Goal: Transaction & Acquisition: Purchase product/service

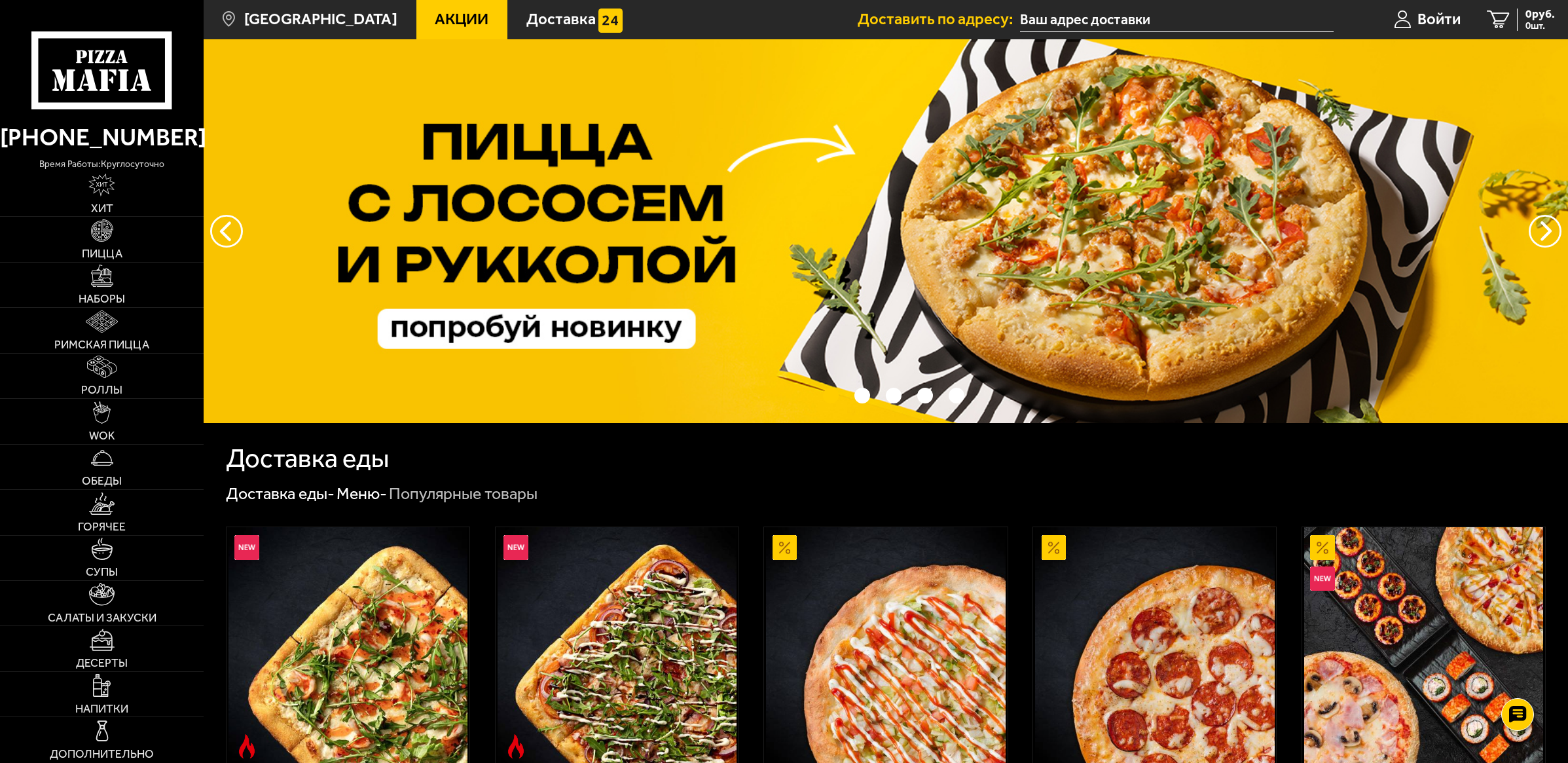
click at [417, 12] on link "Акции" at bounding box center [462, 19] width 91 height 39
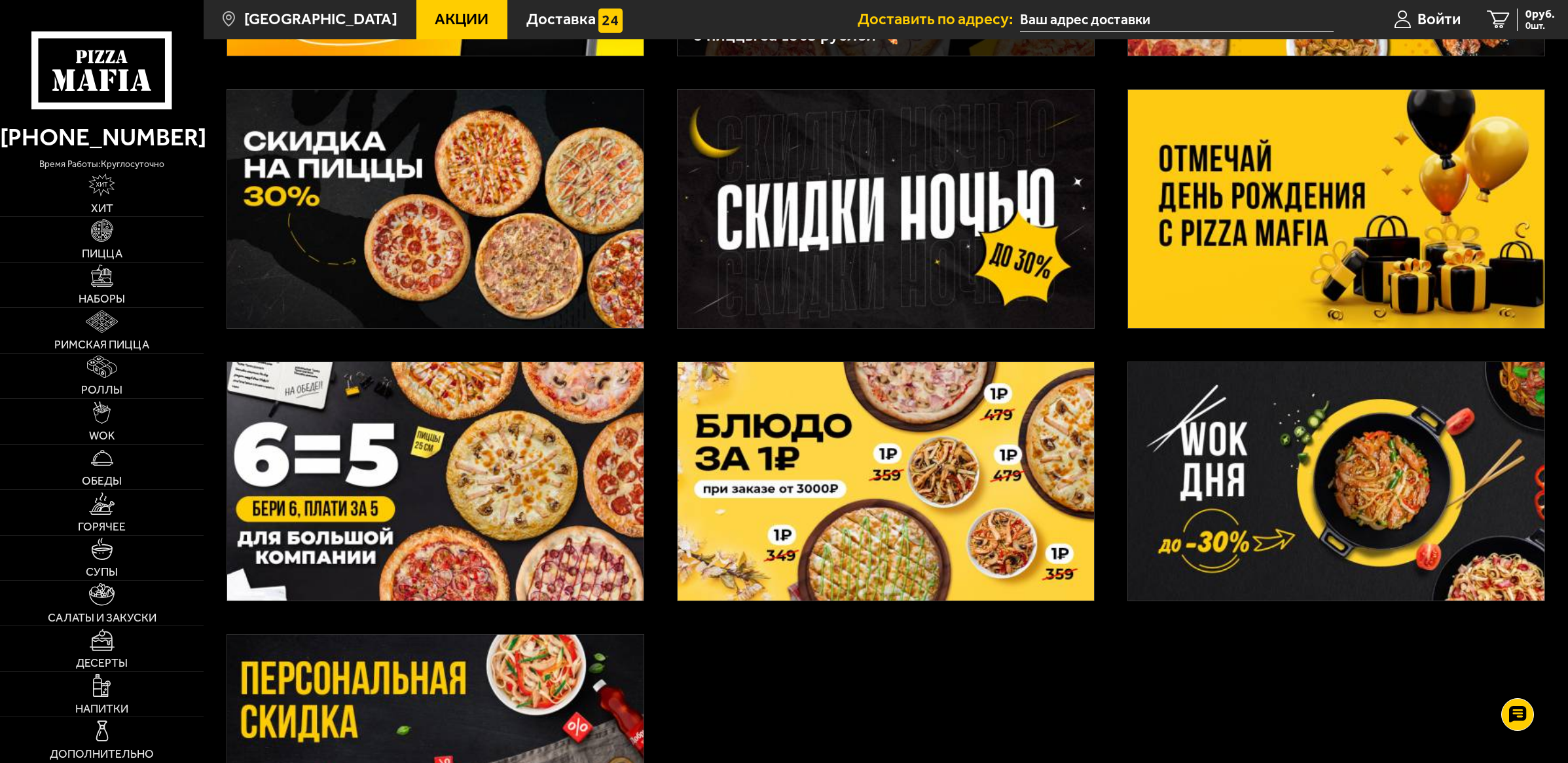
scroll to position [492, 0]
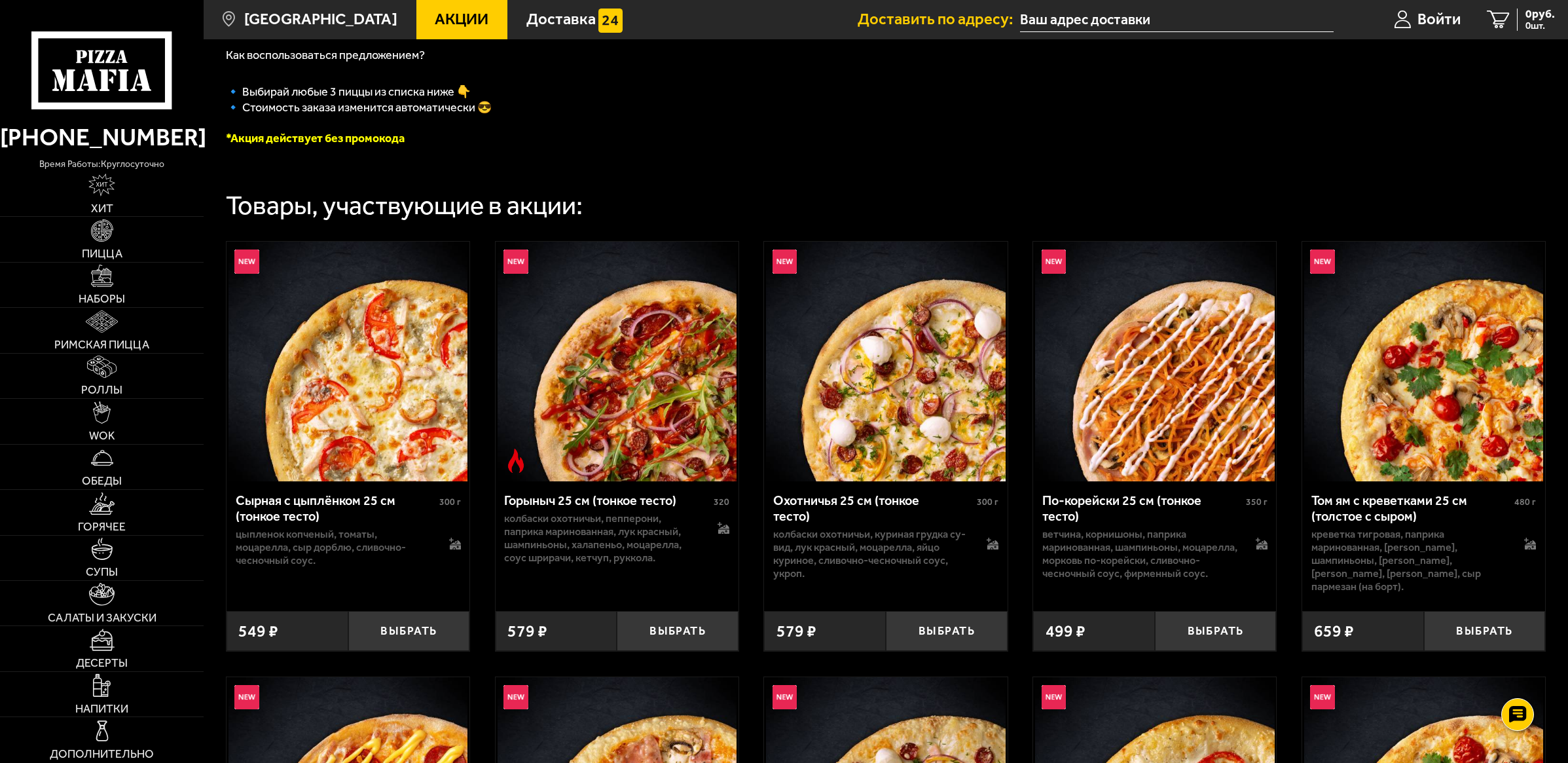
scroll to position [164, 0]
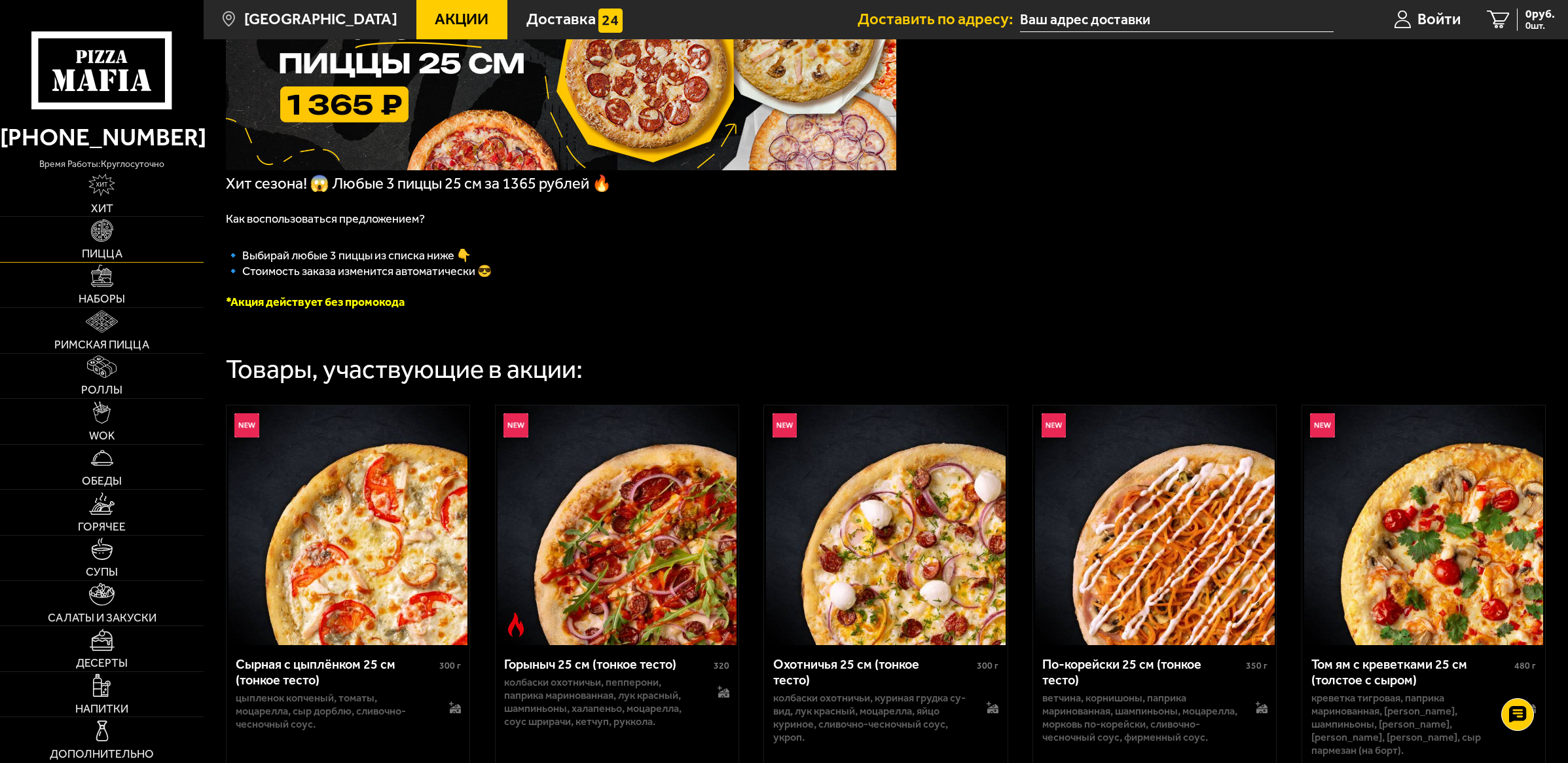
click at [105, 227] on img at bounding box center [102, 230] width 22 height 22
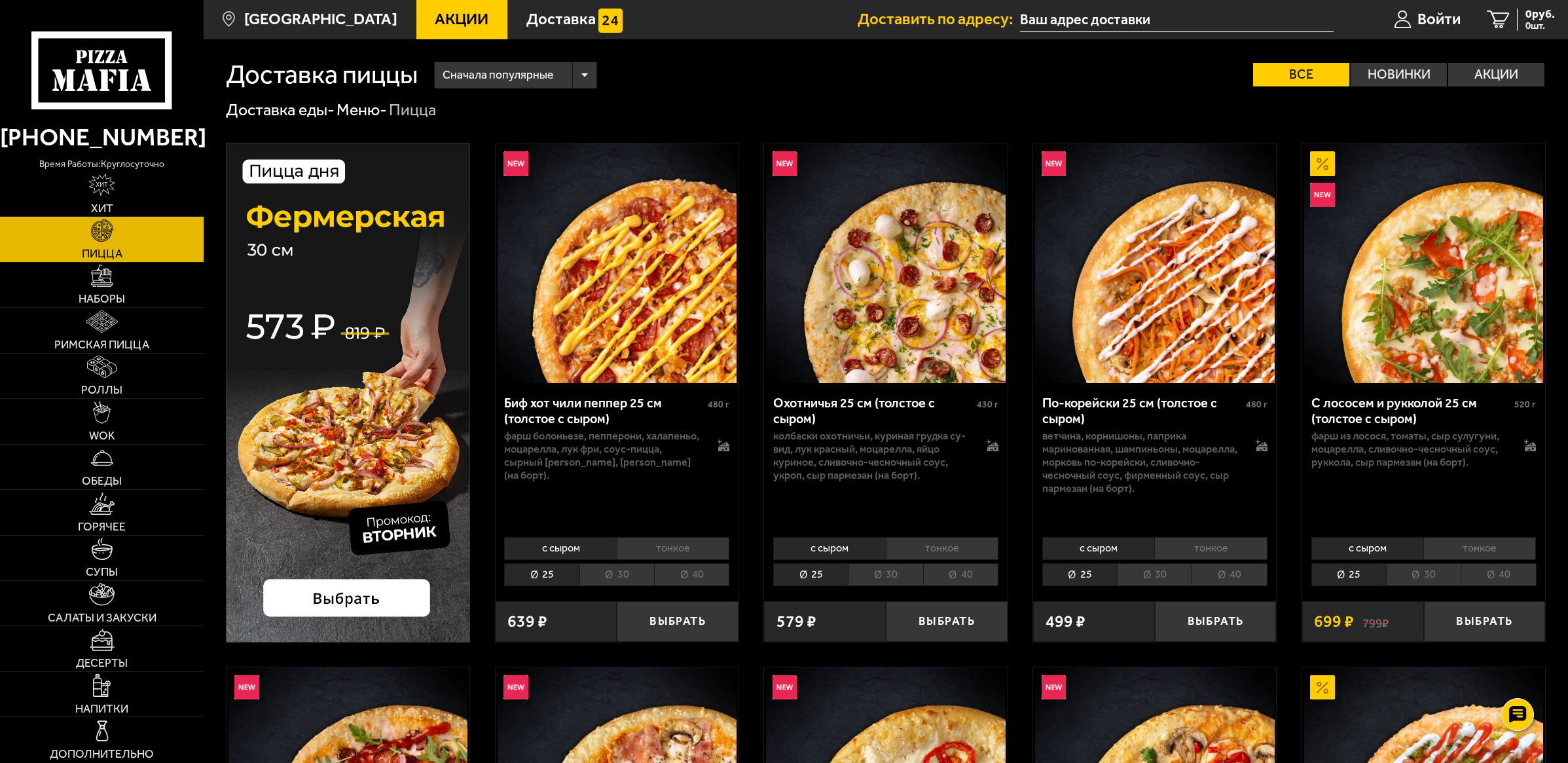
click at [696, 576] on li "40" at bounding box center [691, 575] width 76 height 23
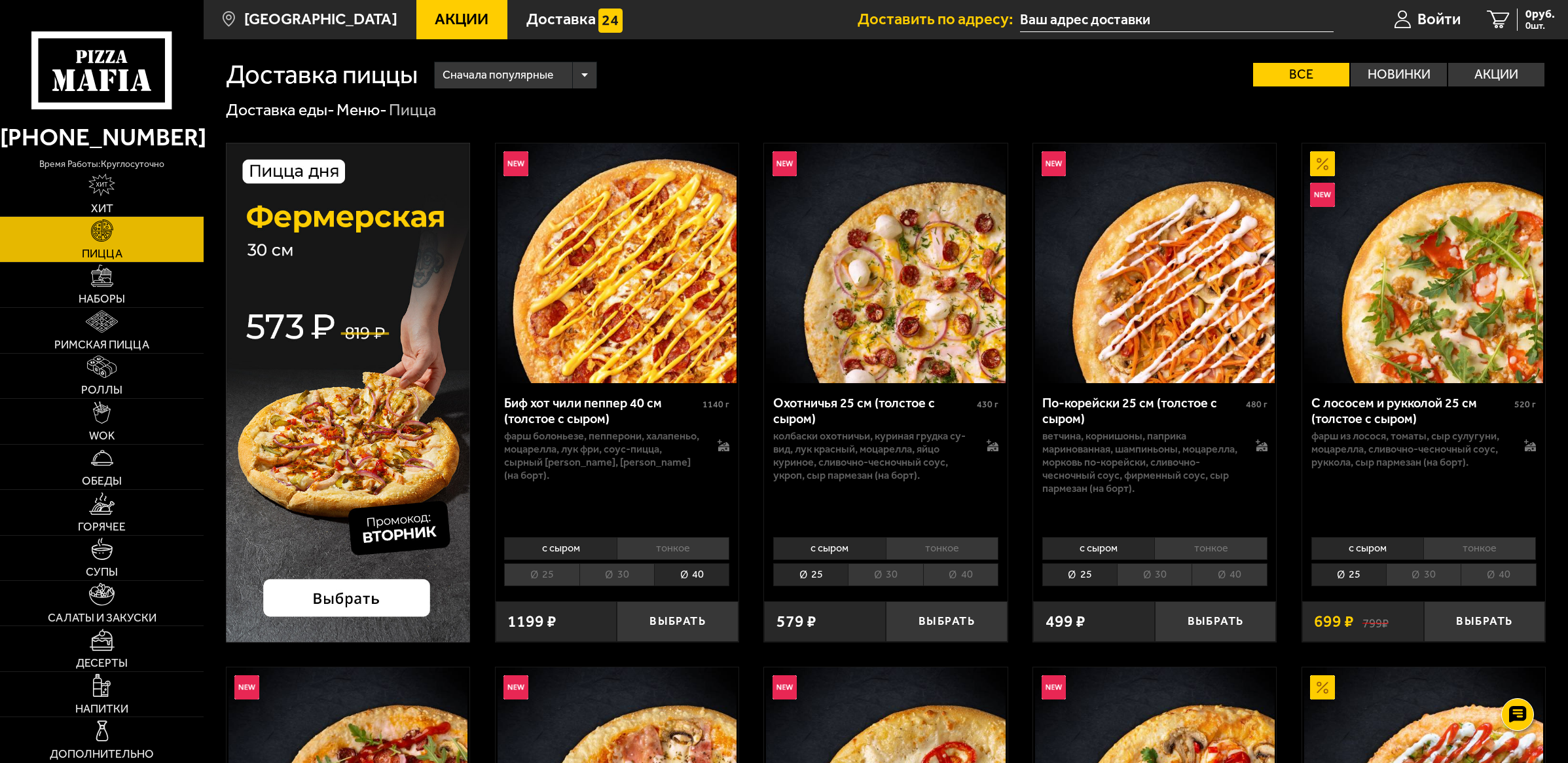
click at [604, 579] on li "30" at bounding box center [617, 575] width 75 height 23
click at [571, 576] on li "25" at bounding box center [541, 575] width 75 height 23
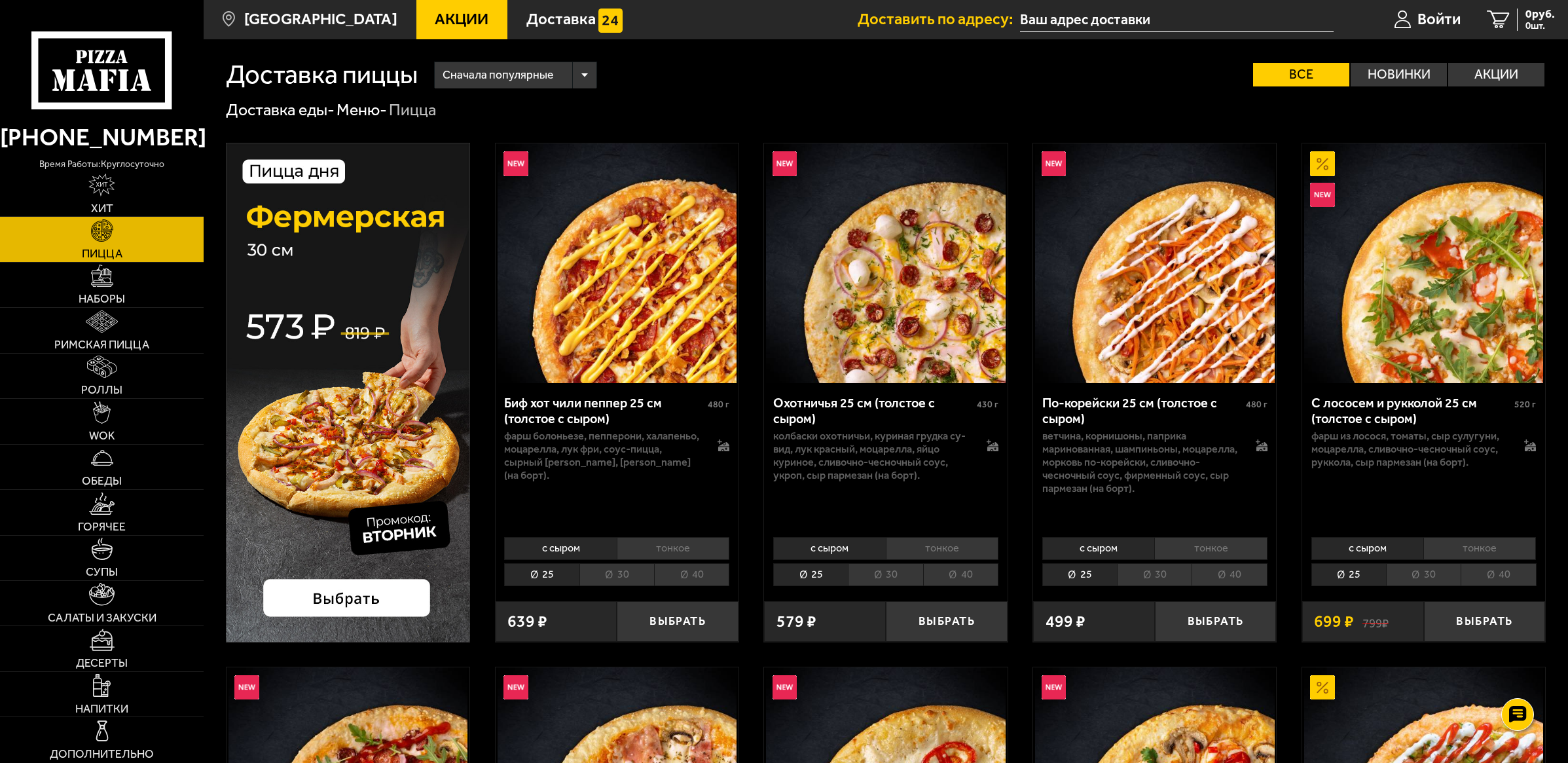
click at [704, 584] on li "40" at bounding box center [691, 575] width 76 height 23
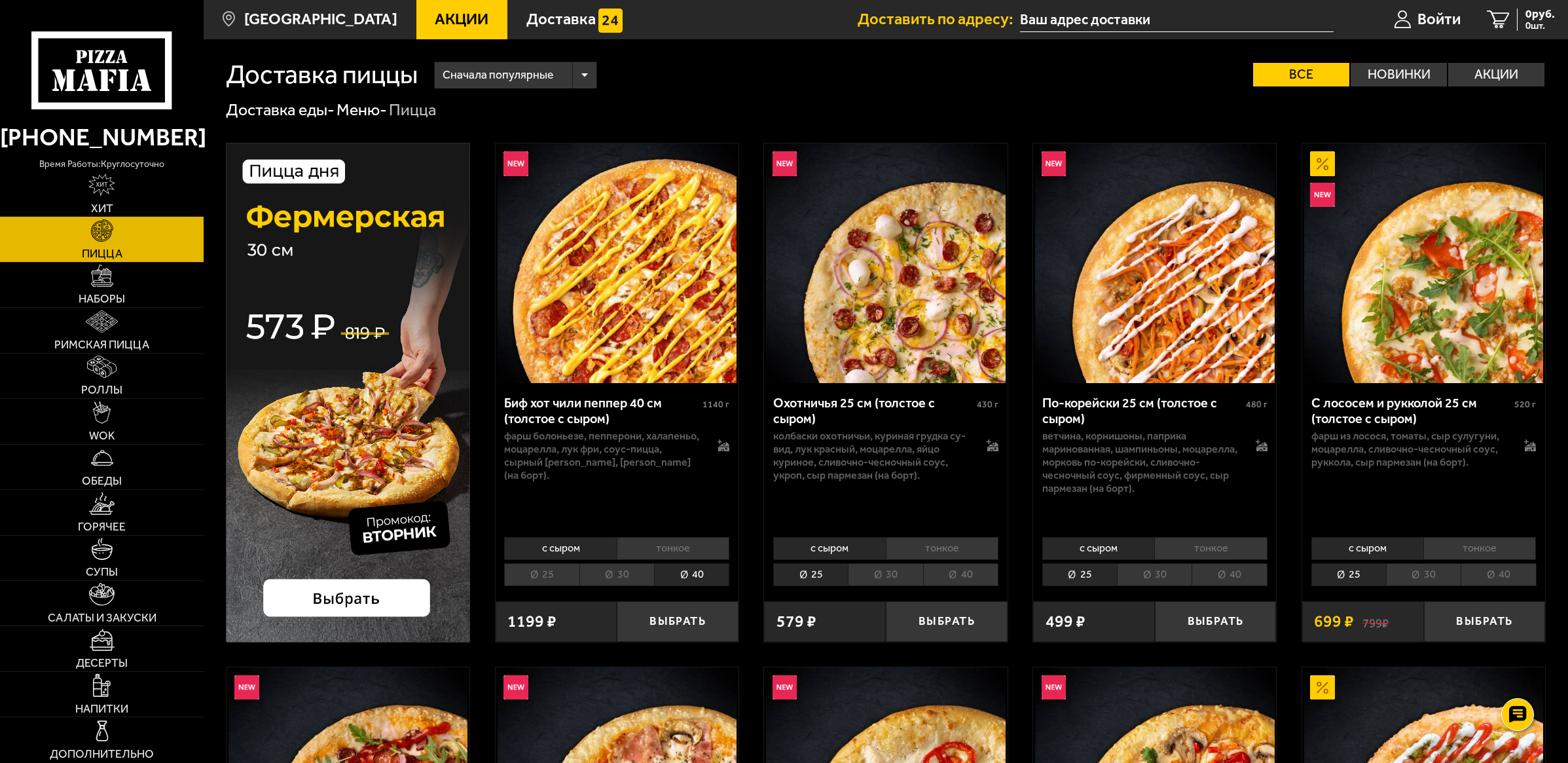
click at [545, 583] on li "25" at bounding box center [541, 575] width 75 height 23
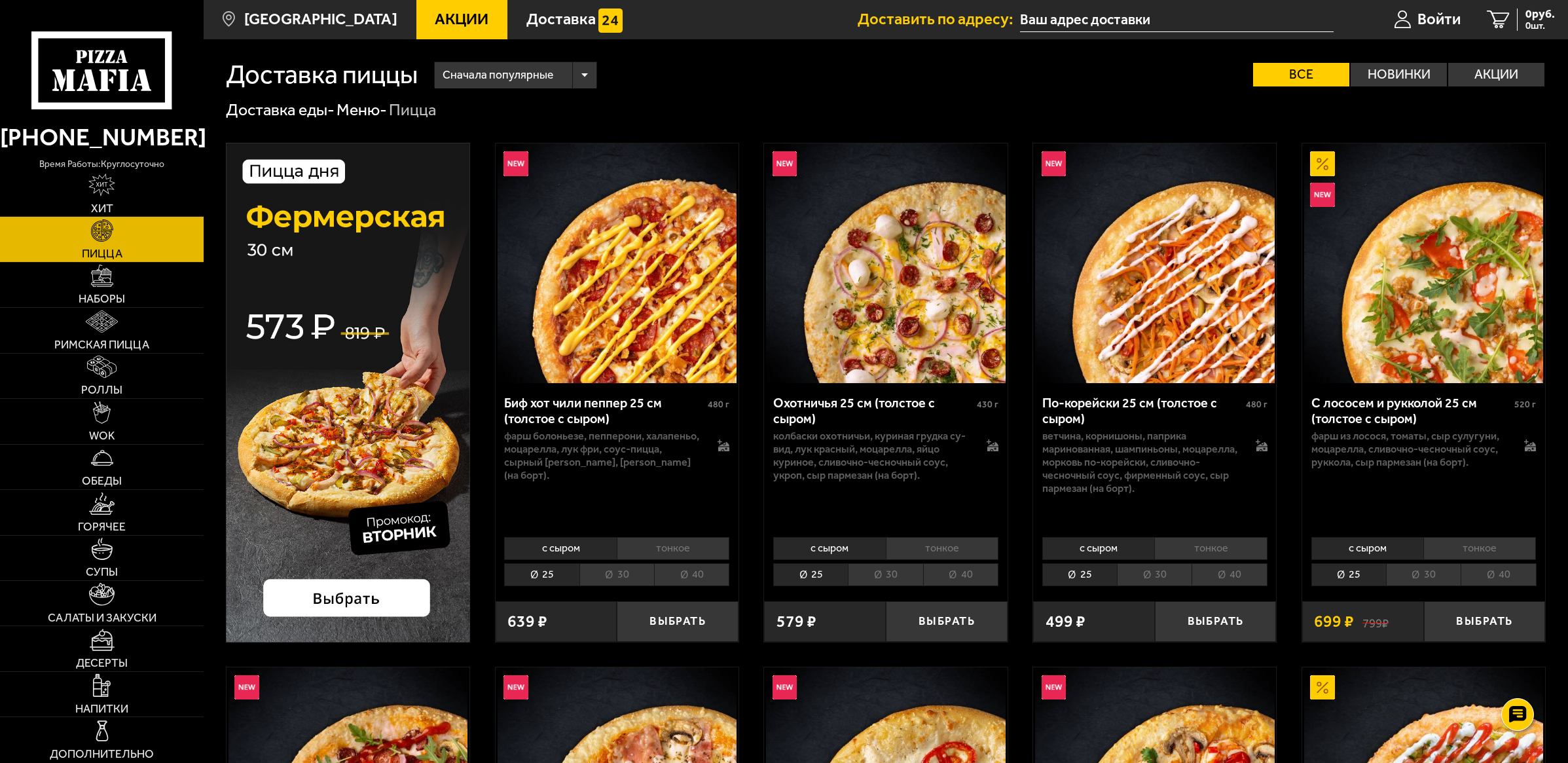
click at [617, 580] on li "30" at bounding box center [617, 575] width 75 height 23
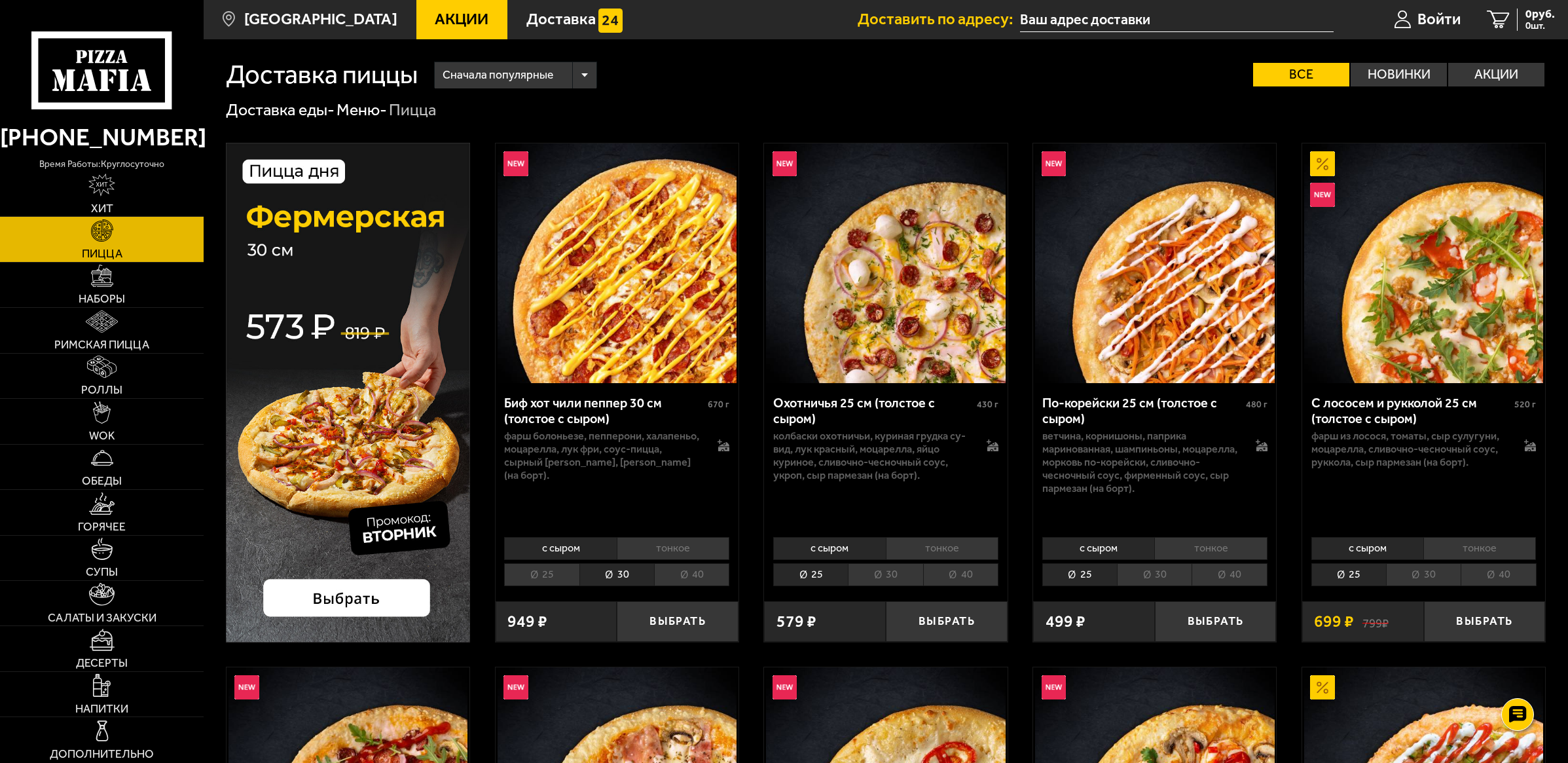
click at [686, 586] on div "с сыром тонкое 25 30 40 Топпинги" at bounding box center [617, 560] width 243 height 58
click at [688, 584] on li "40" at bounding box center [691, 575] width 76 height 23
click at [537, 577] on li "25" at bounding box center [541, 575] width 75 height 23
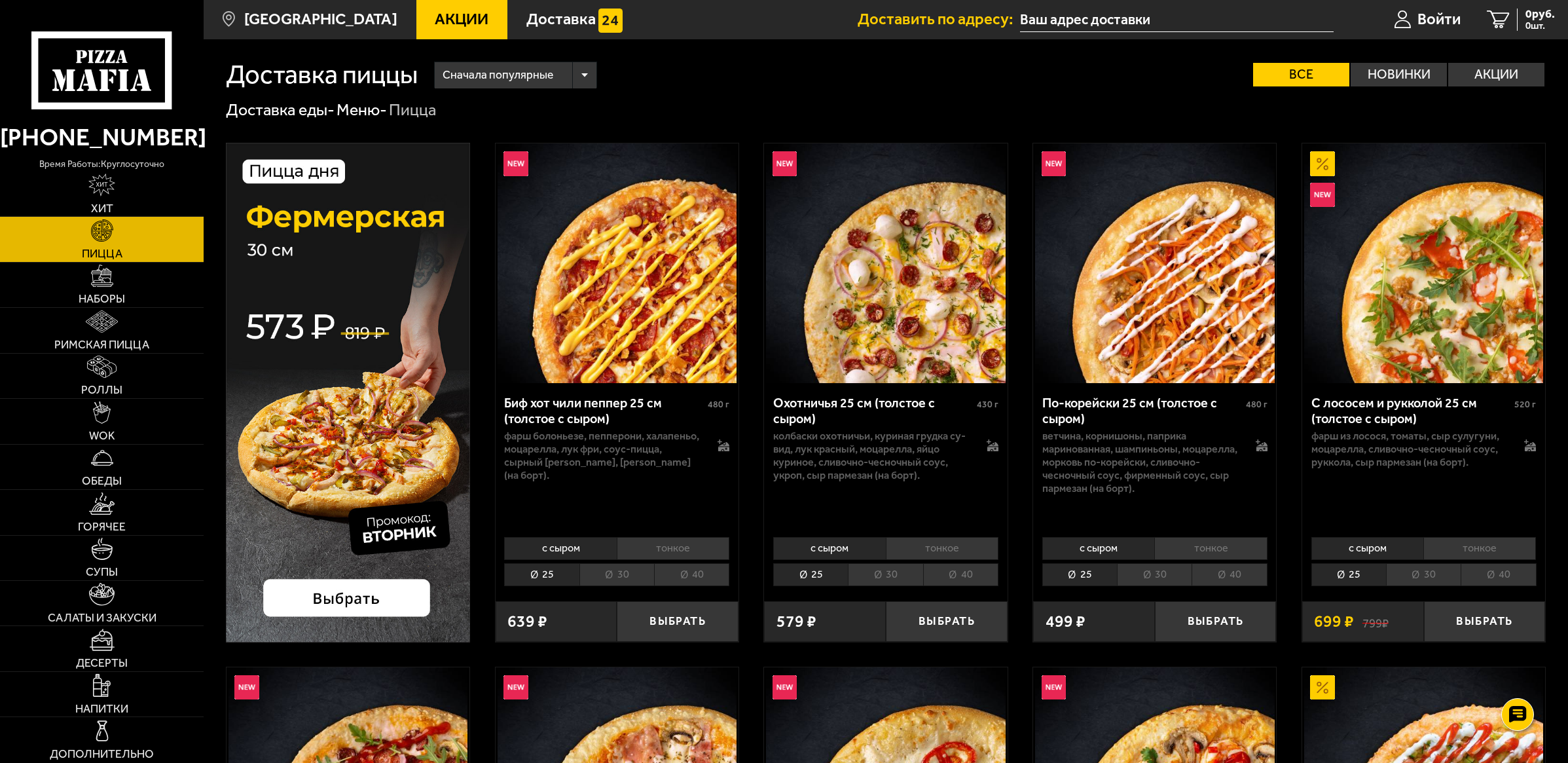
click at [442, 7] on link "Акции" at bounding box center [462, 19] width 91 height 39
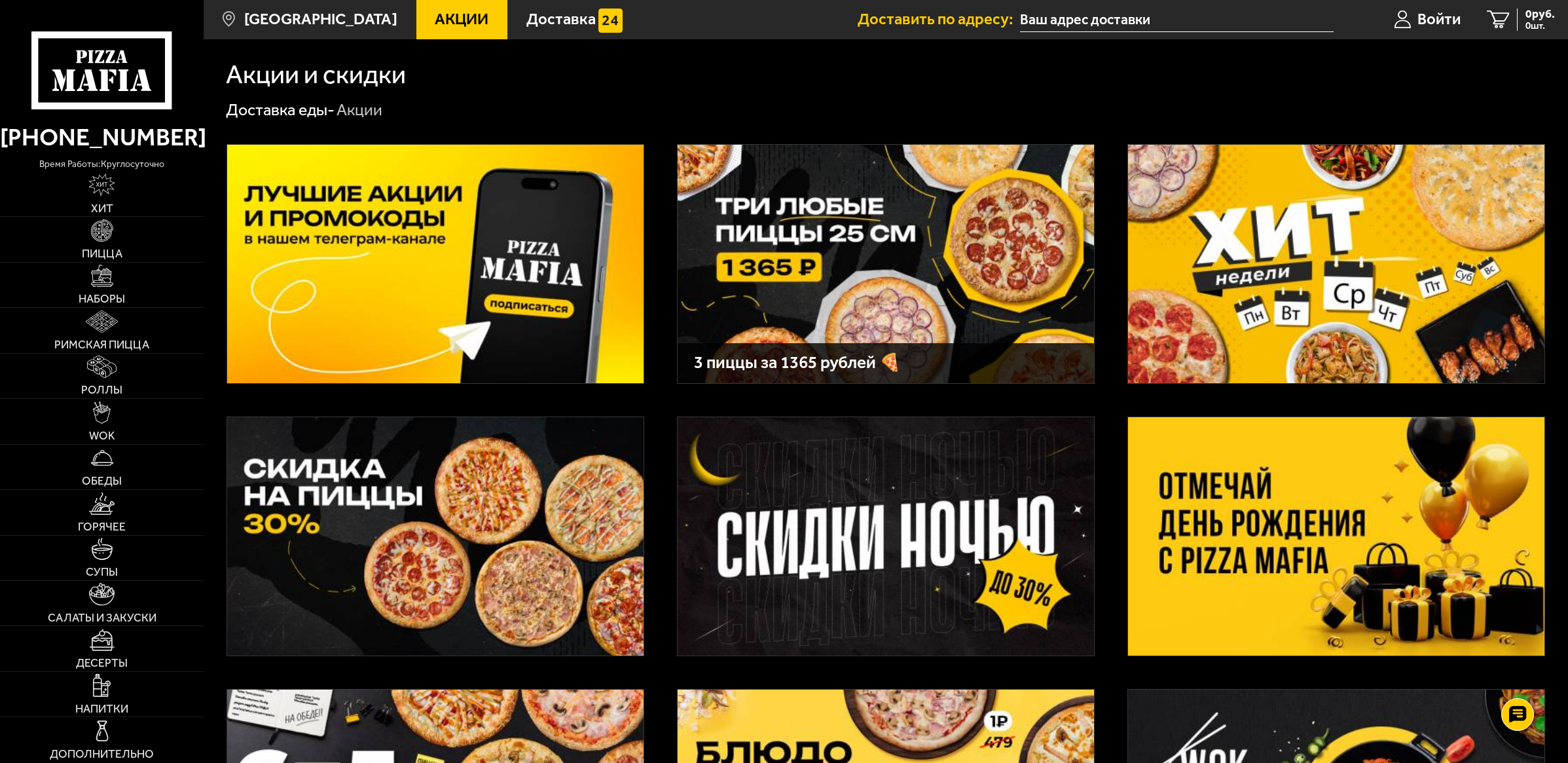
click at [812, 271] on img at bounding box center [886, 263] width 417 height 238
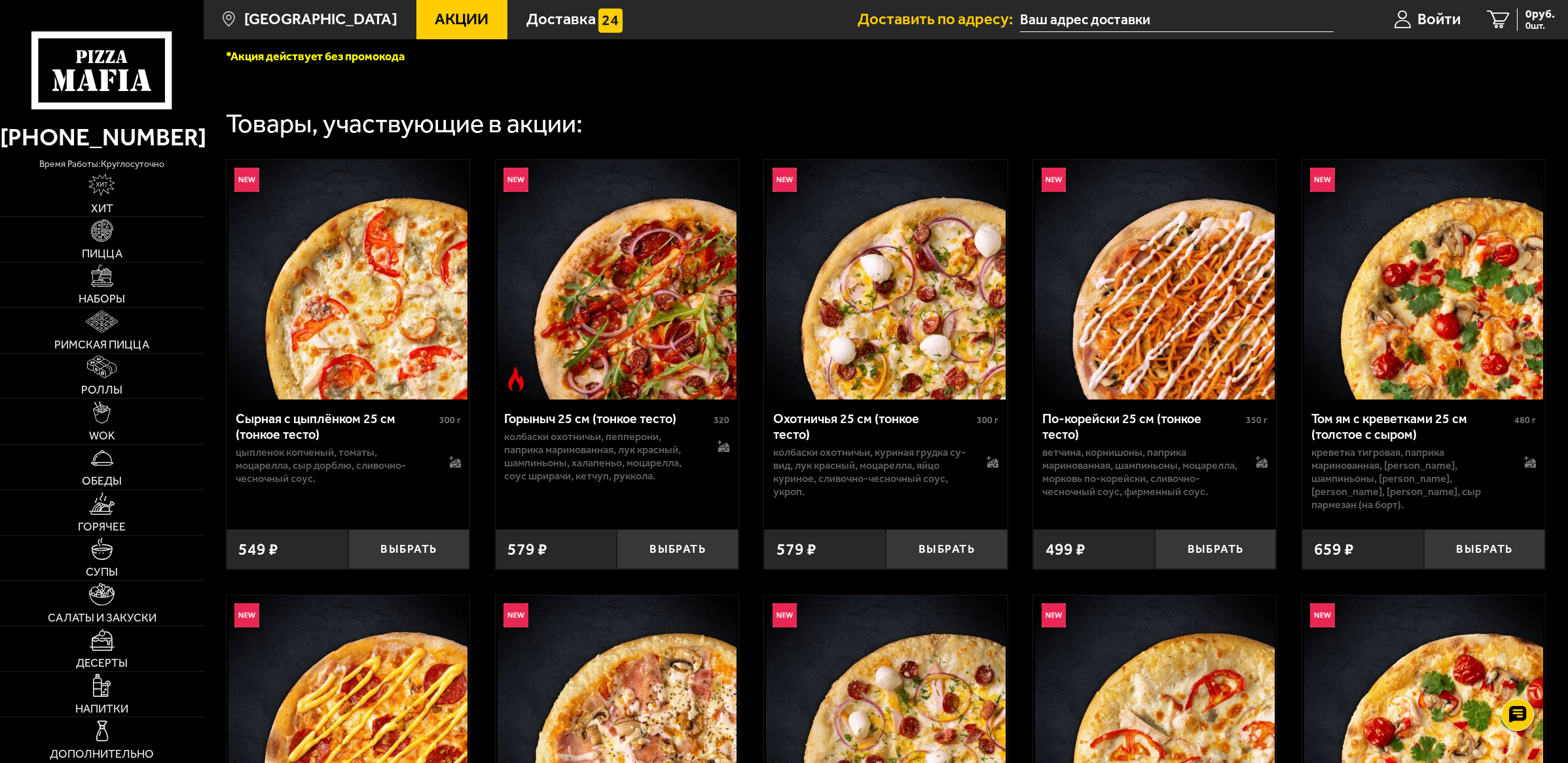
scroll to position [819, 0]
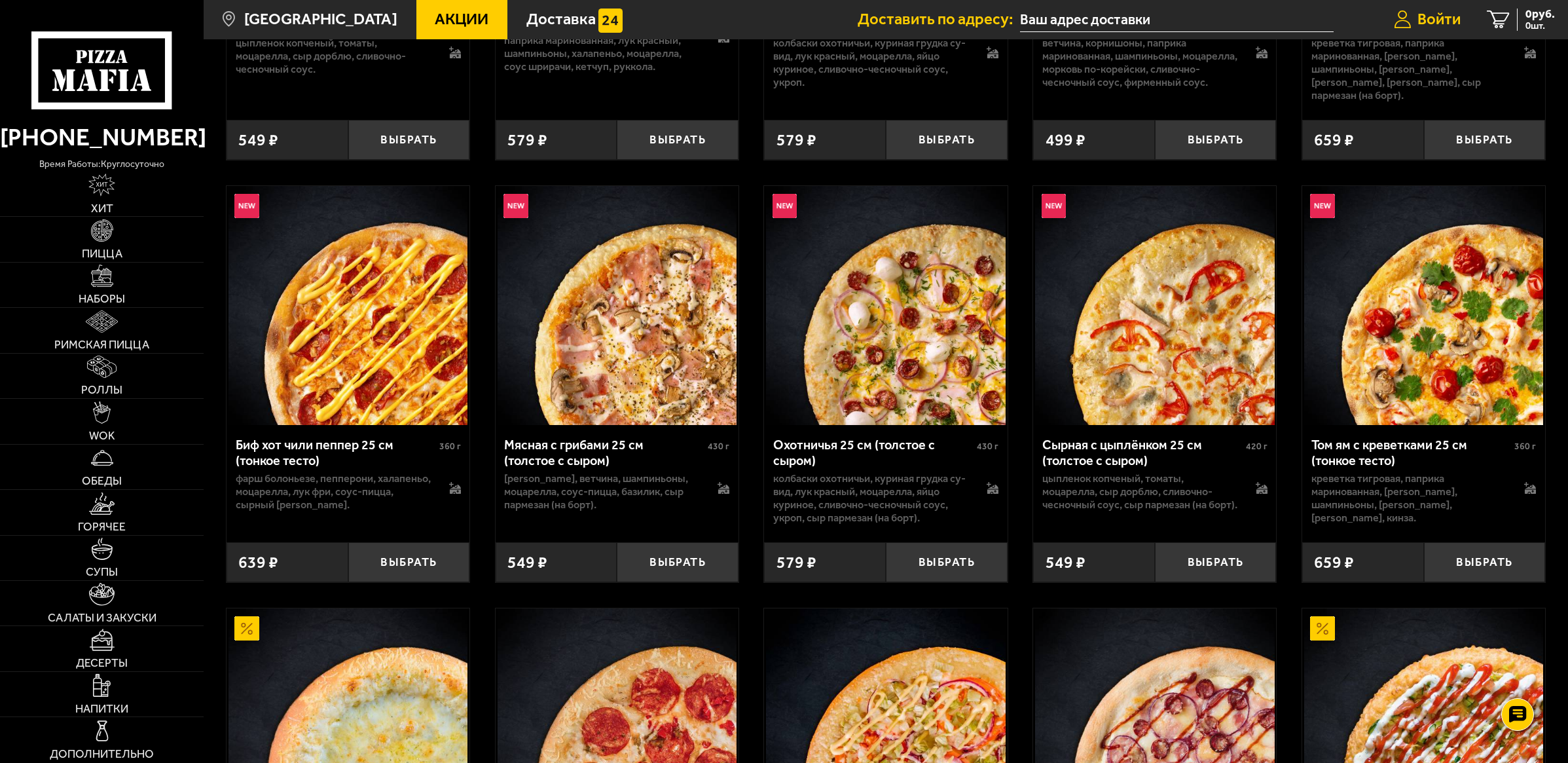
click at [1440, 18] on span "Войти" at bounding box center [1439, 19] width 43 height 16
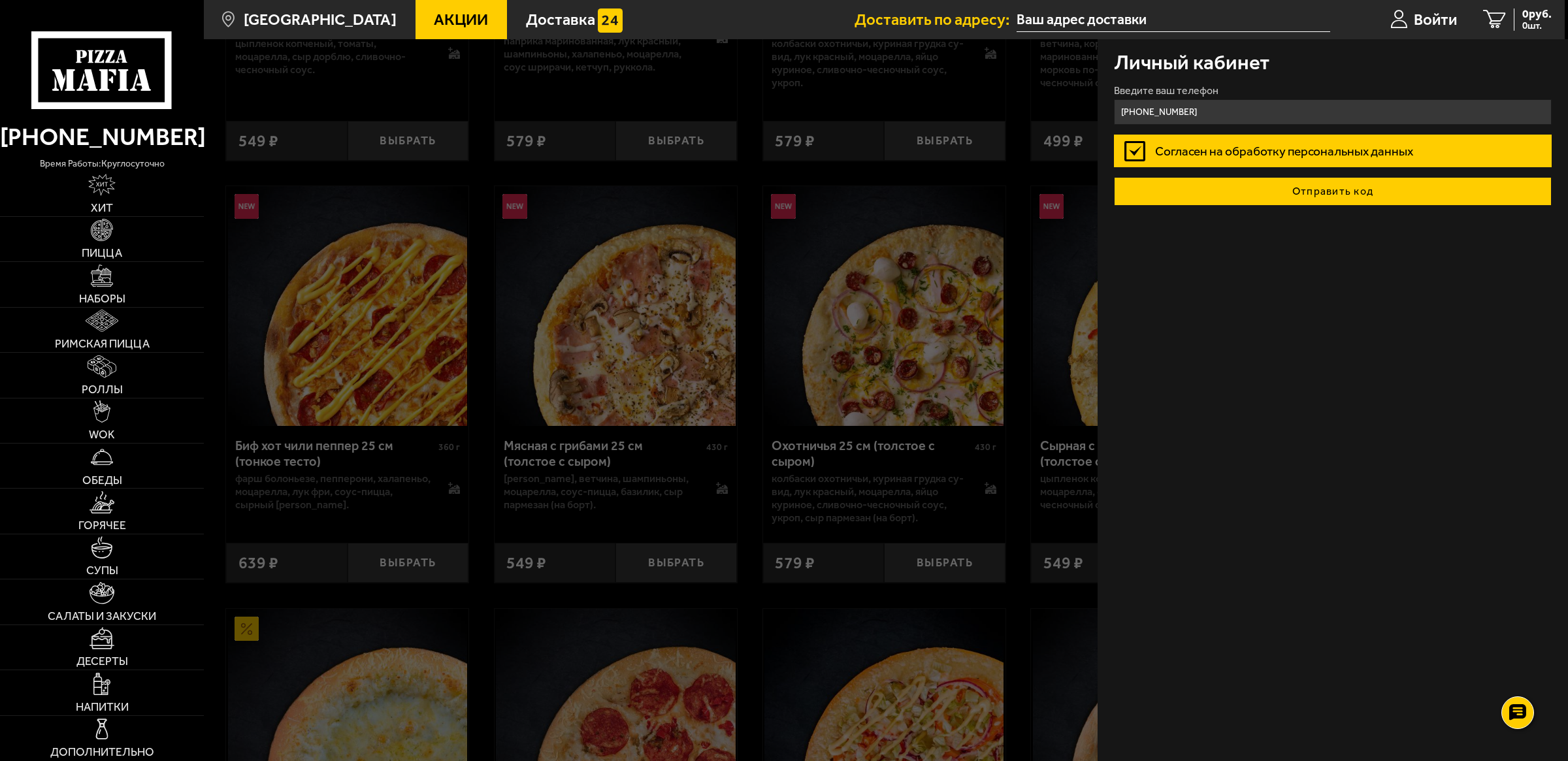
type input "+7 (960) 283-64-01"
click at [1227, 194] on button "Отправить код" at bounding box center [1333, 191] width 437 height 29
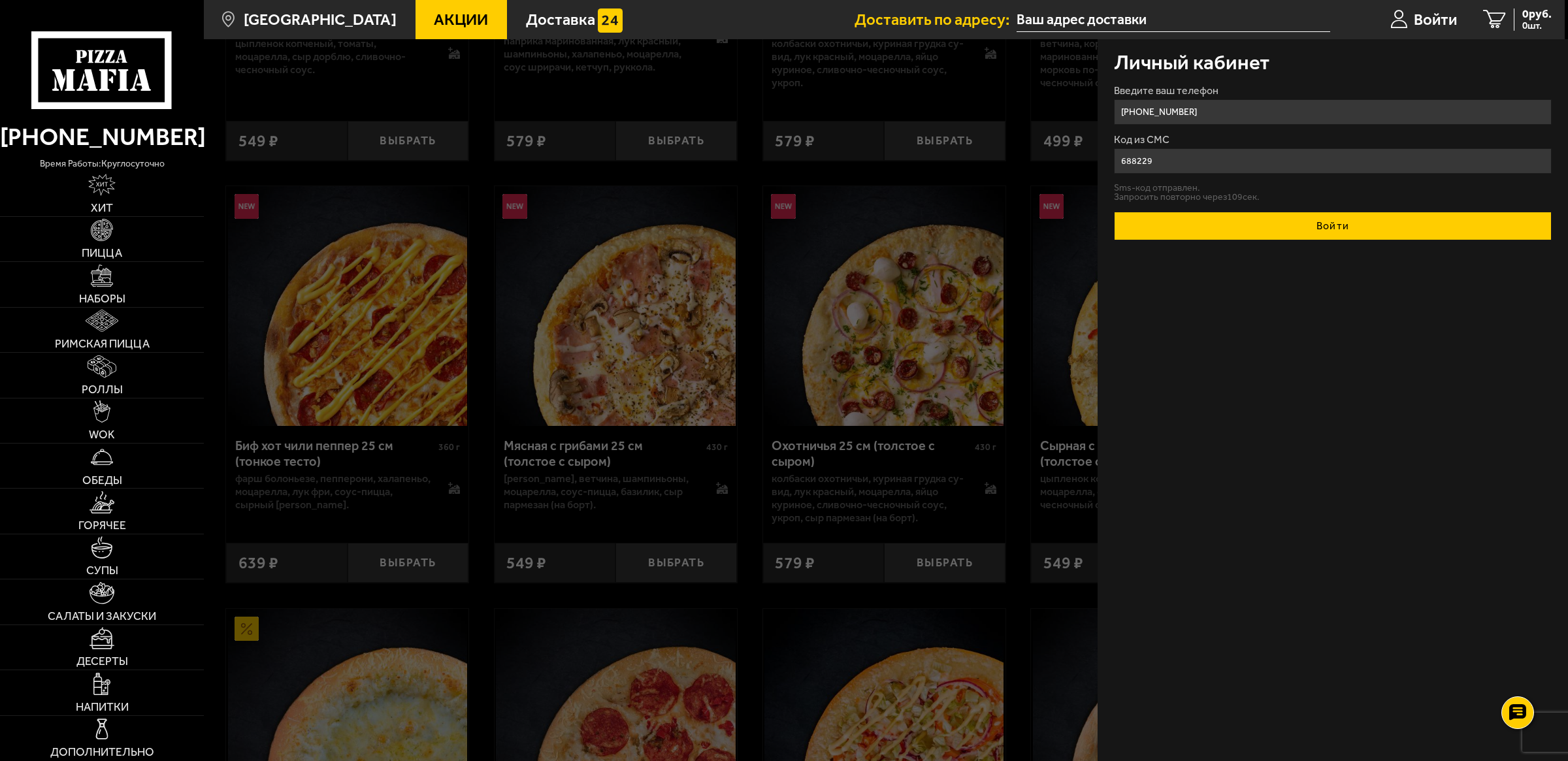
type input "688229"
click at [1284, 235] on button "Войти" at bounding box center [1333, 226] width 437 height 29
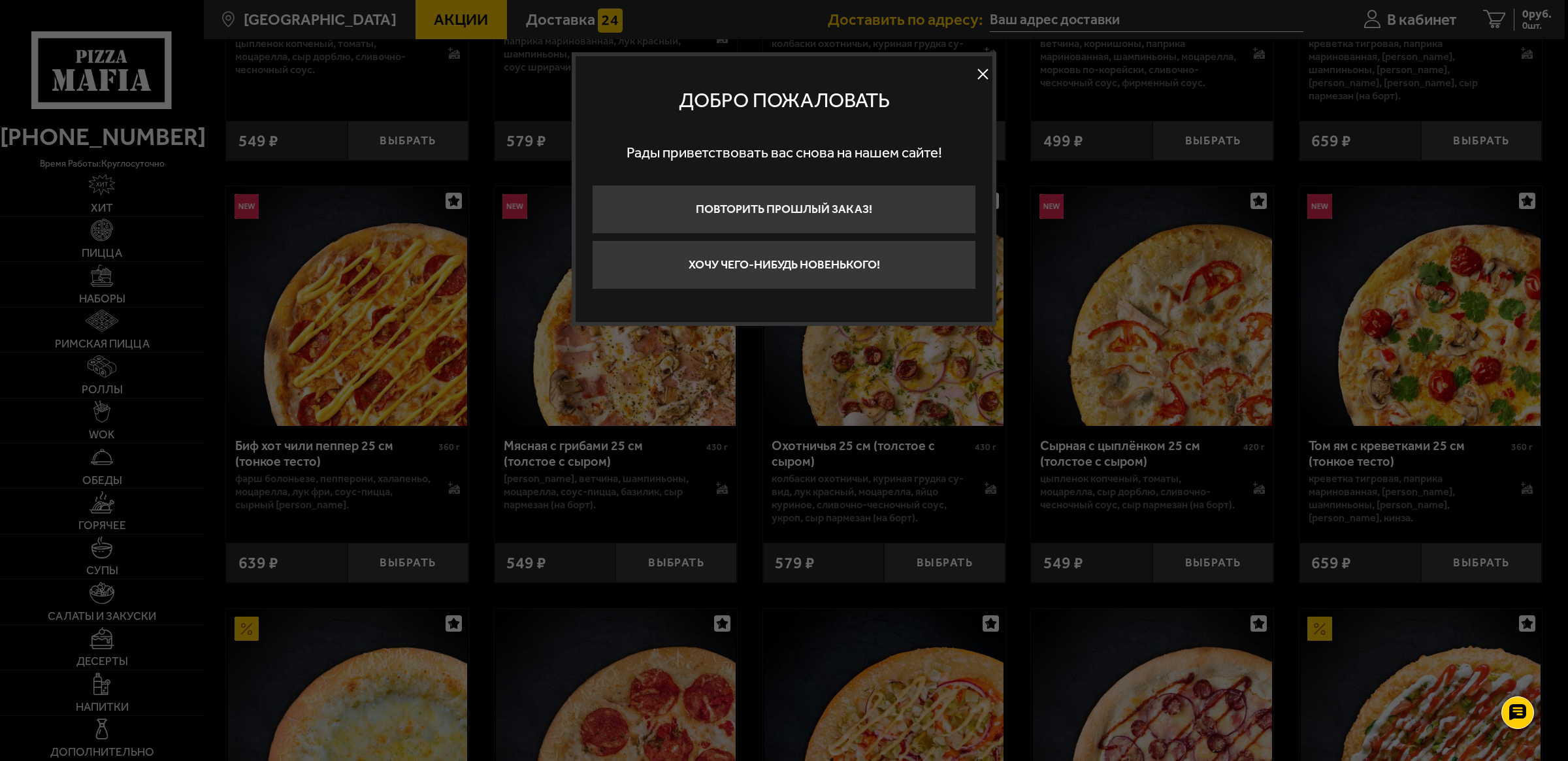
click at [978, 70] on button at bounding box center [983, 74] width 20 height 20
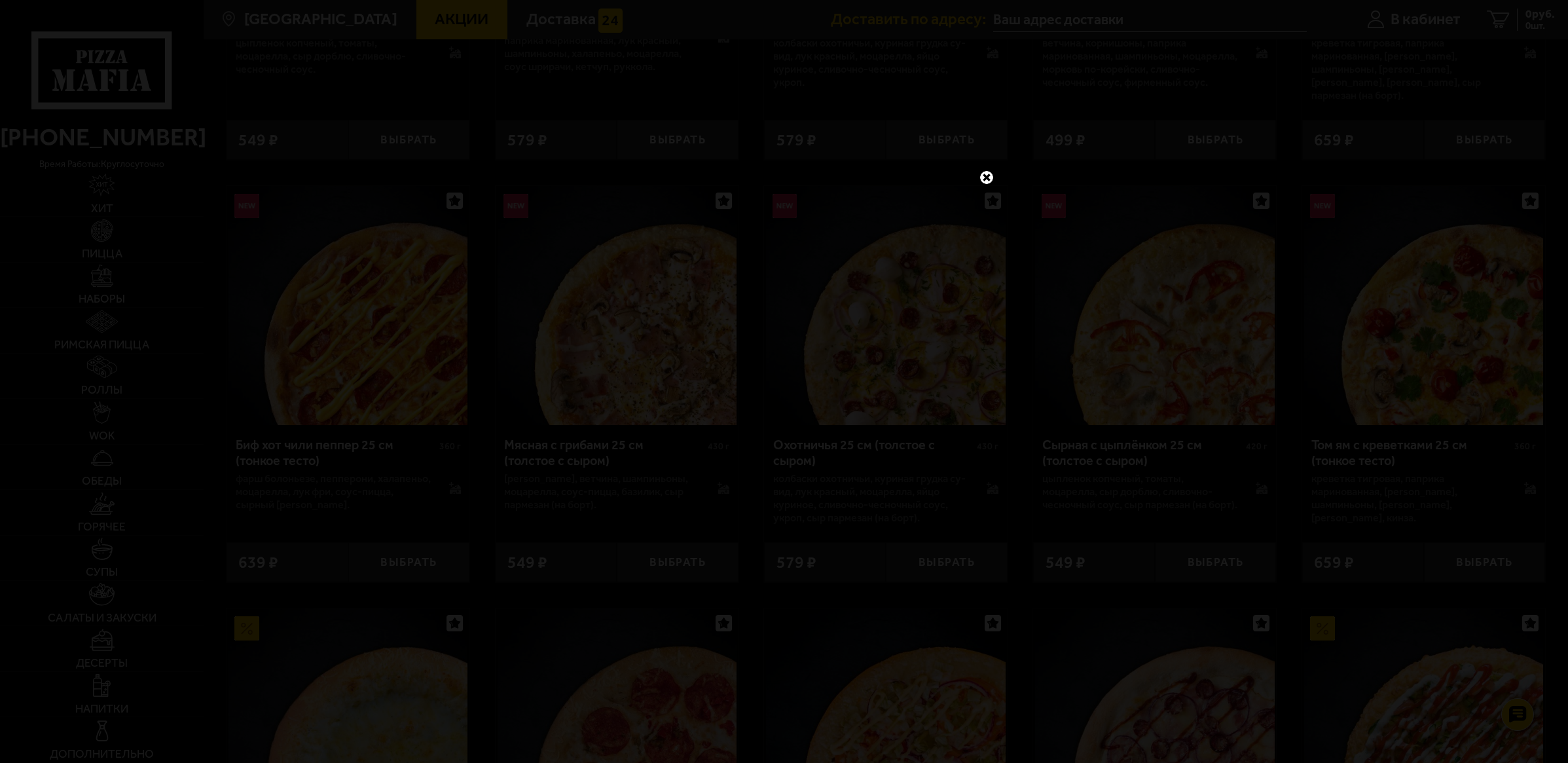
click at [986, 175] on link at bounding box center [986, 178] width 17 height 17
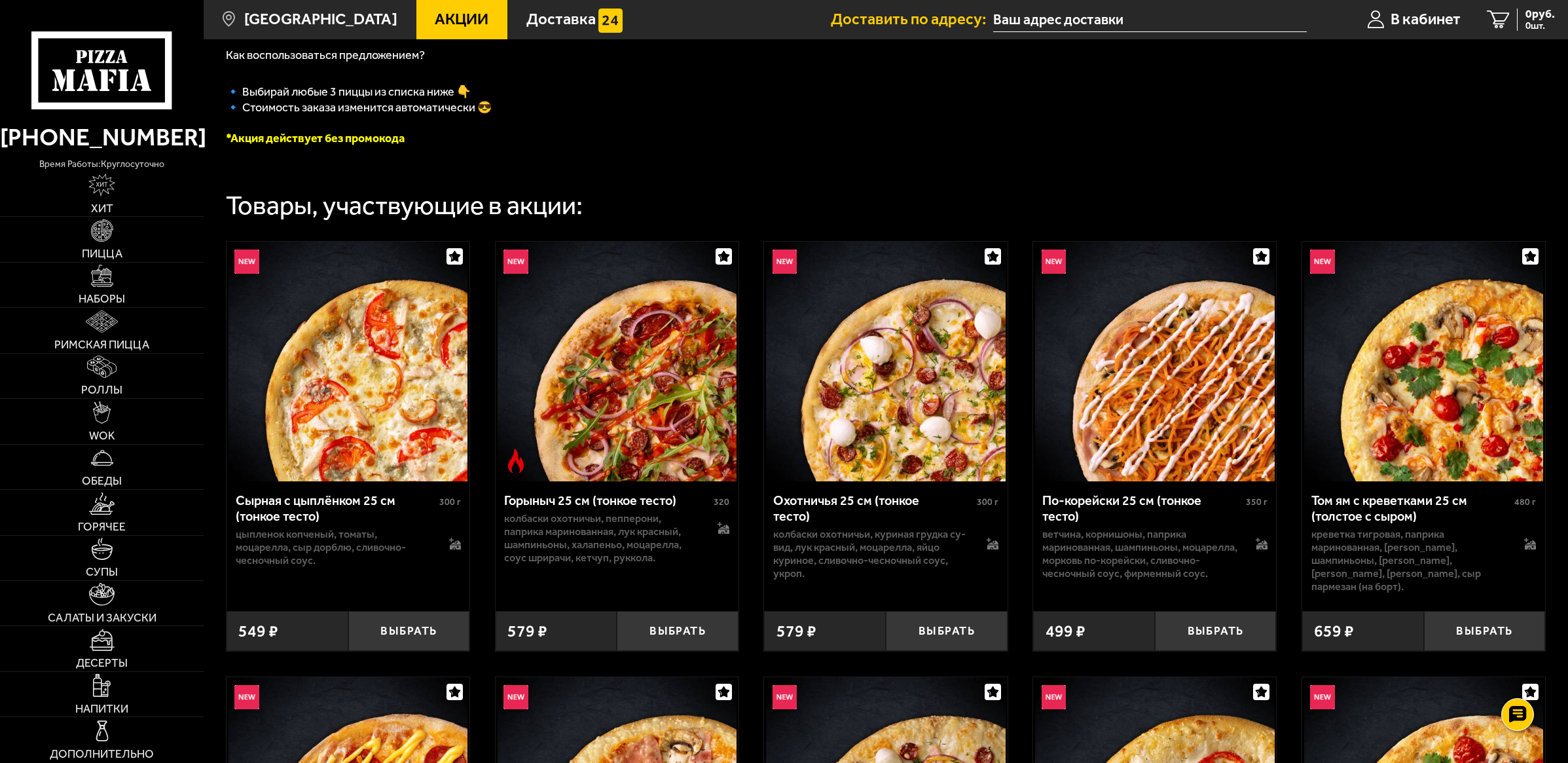
scroll to position [246, 0]
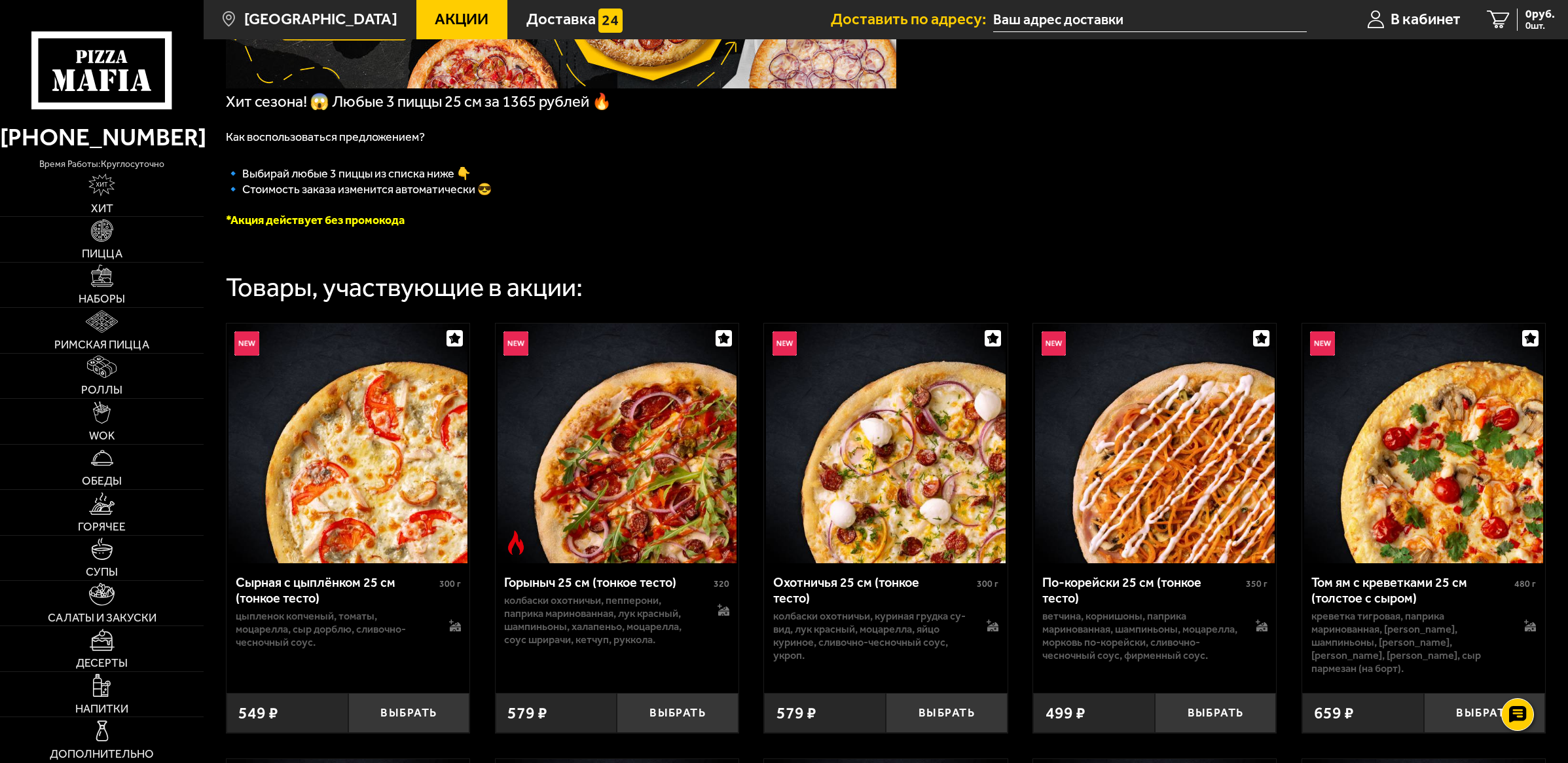
click at [435, 18] on span "Акции" at bounding box center [462, 19] width 54 height 16
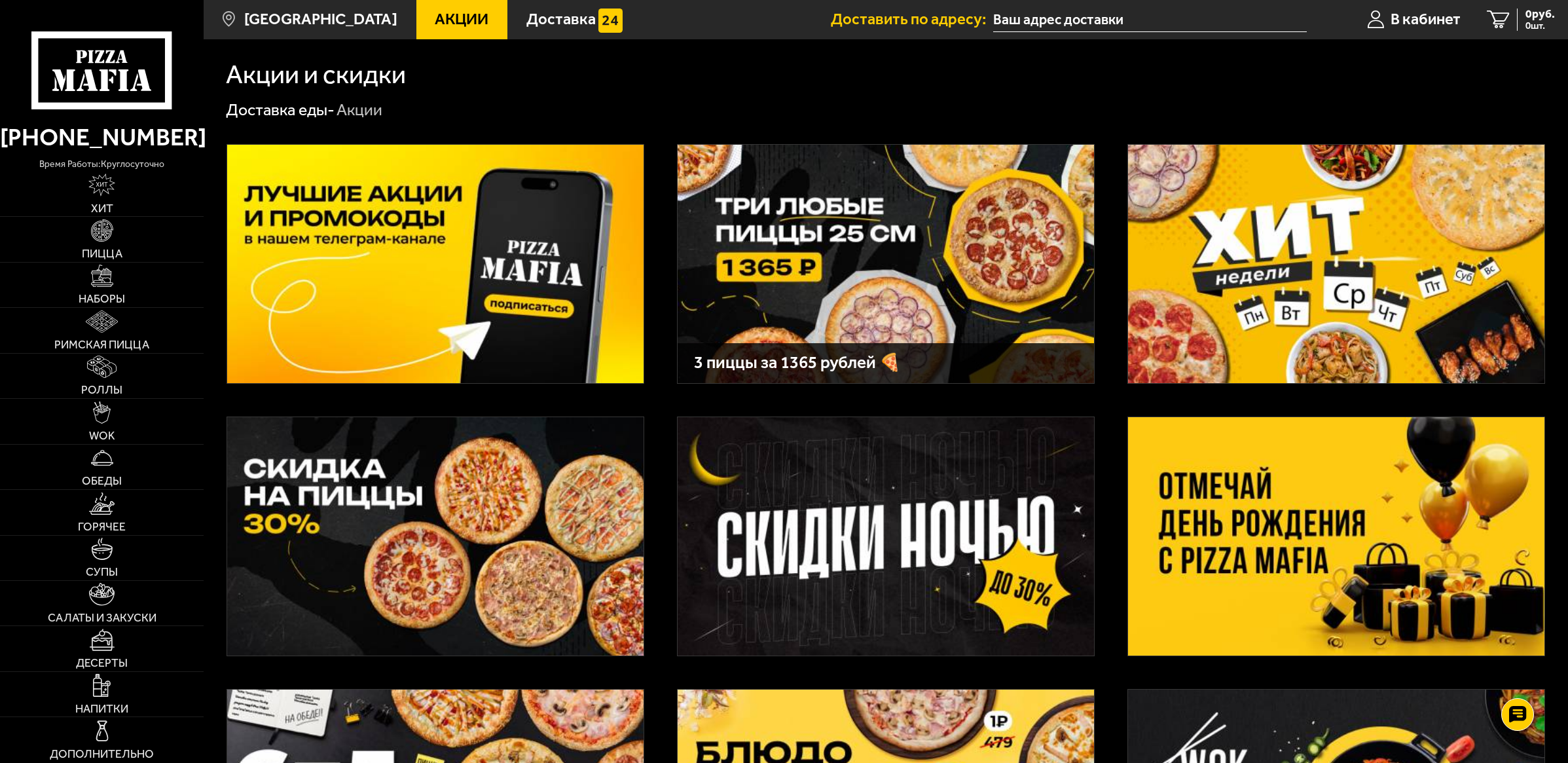
click at [854, 281] on img at bounding box center [886, 263] width 417 height 238
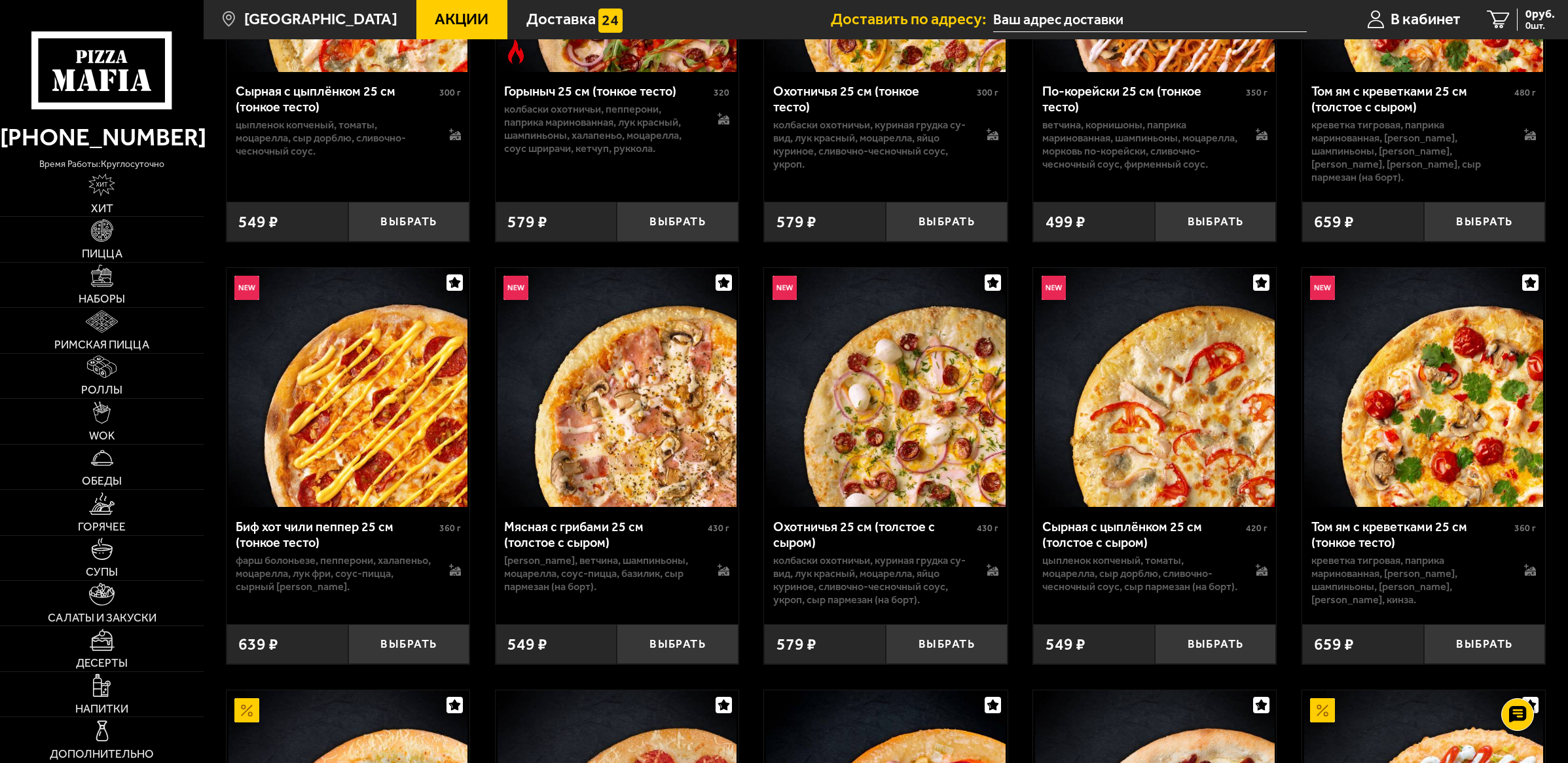
scroll to position [819, 0]
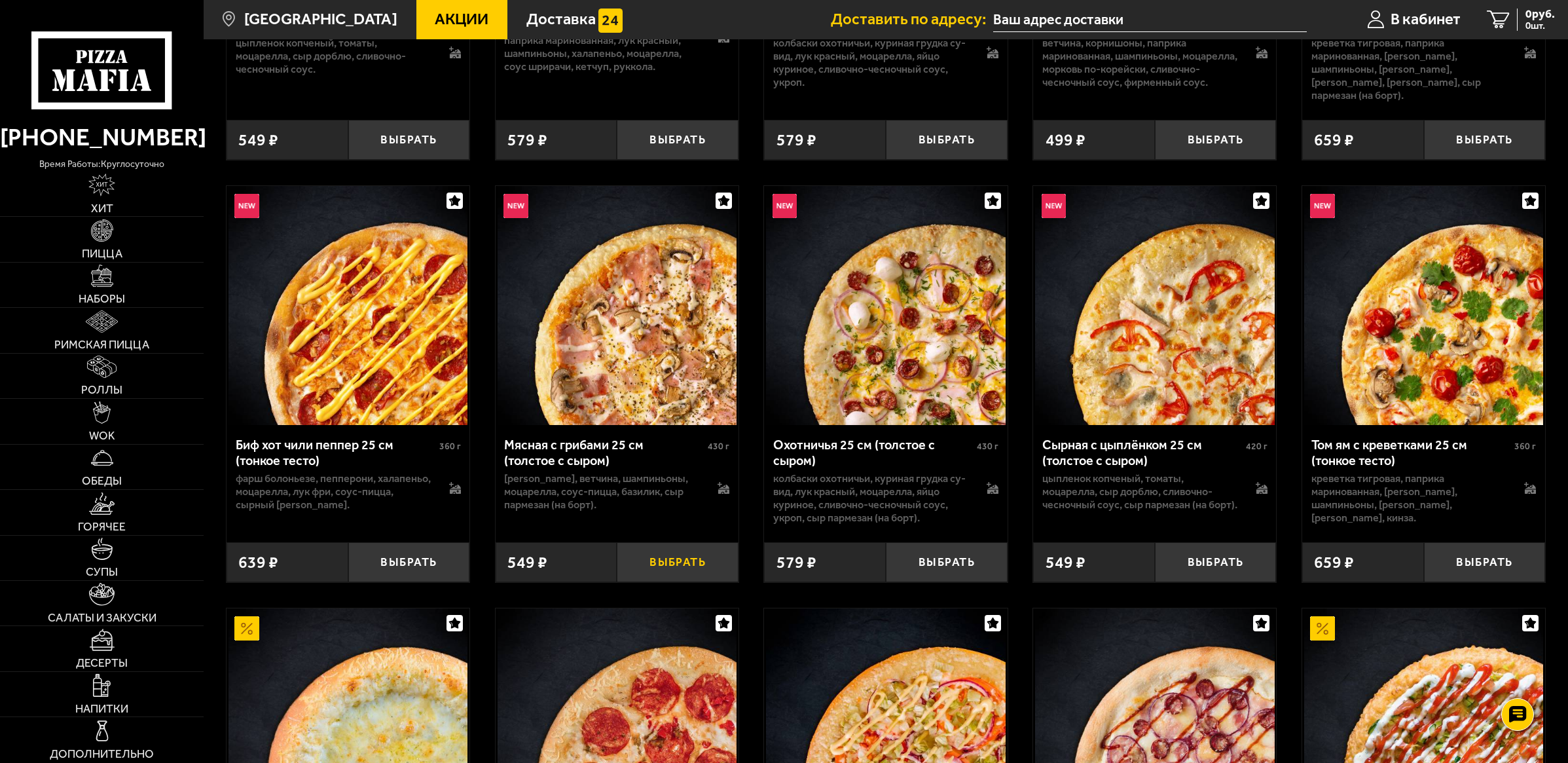
click at [670, 565] on button "Выбрать" at bounding box center [677, 562] width 122 height 40
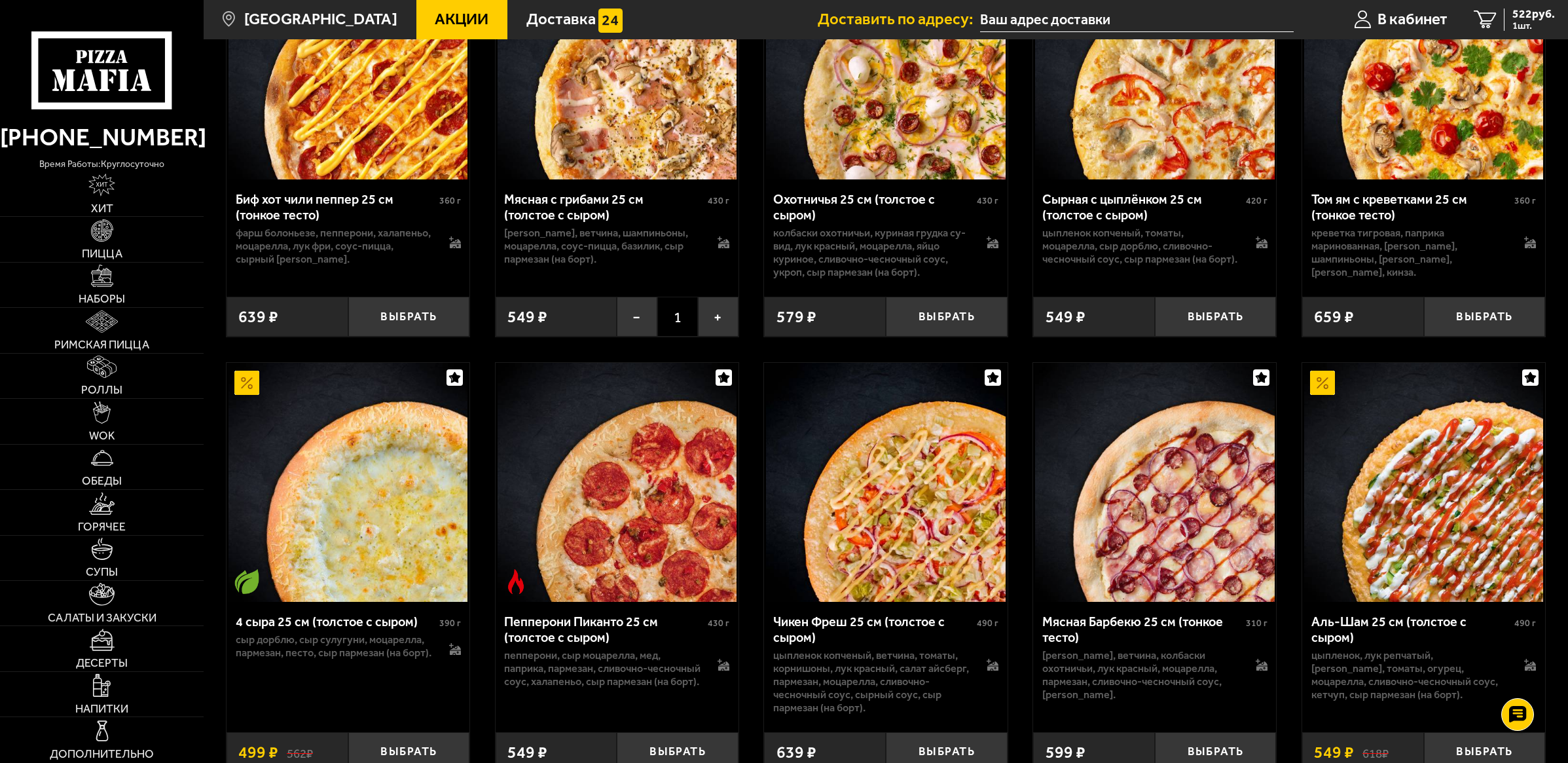
scroll to position [1146, 0]
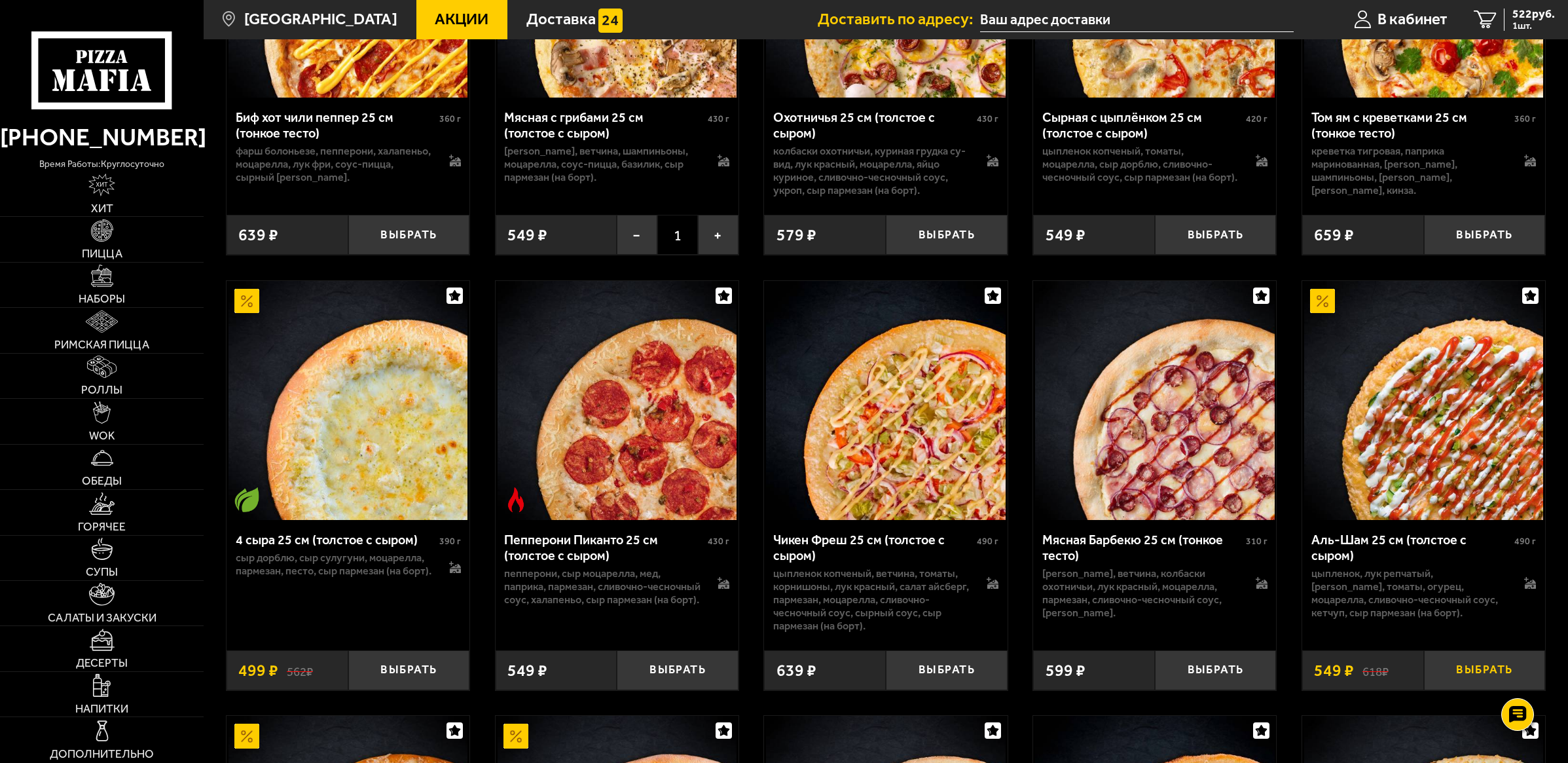
click at [1452, 669] on button "Выбрать" at bounding box center [1485, 670] width 122 height 40
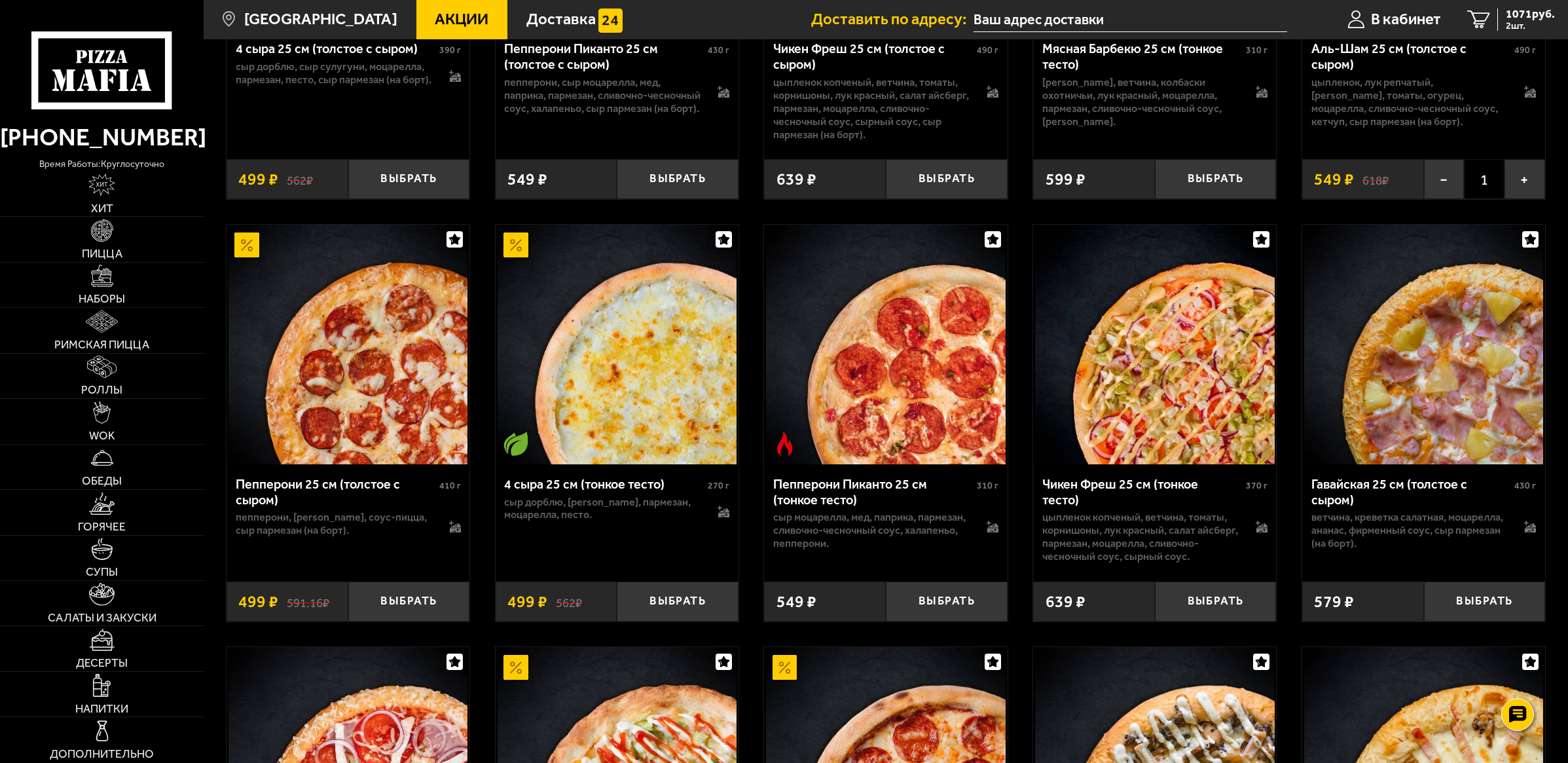
scroll to position [1474, 0]
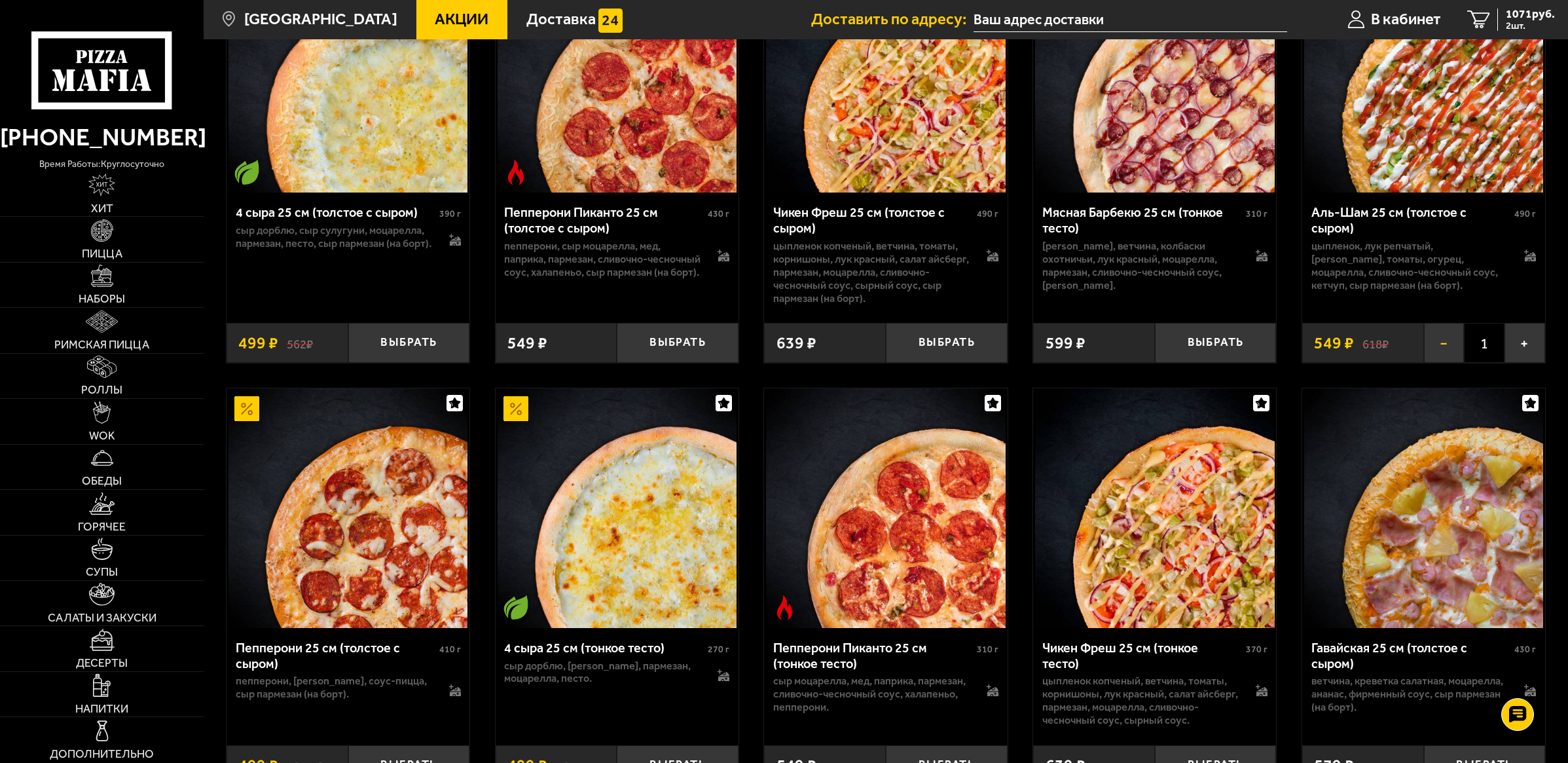
click at [1446, 349] on button "−" at bounding box center [1444, 343] width 41 height 40
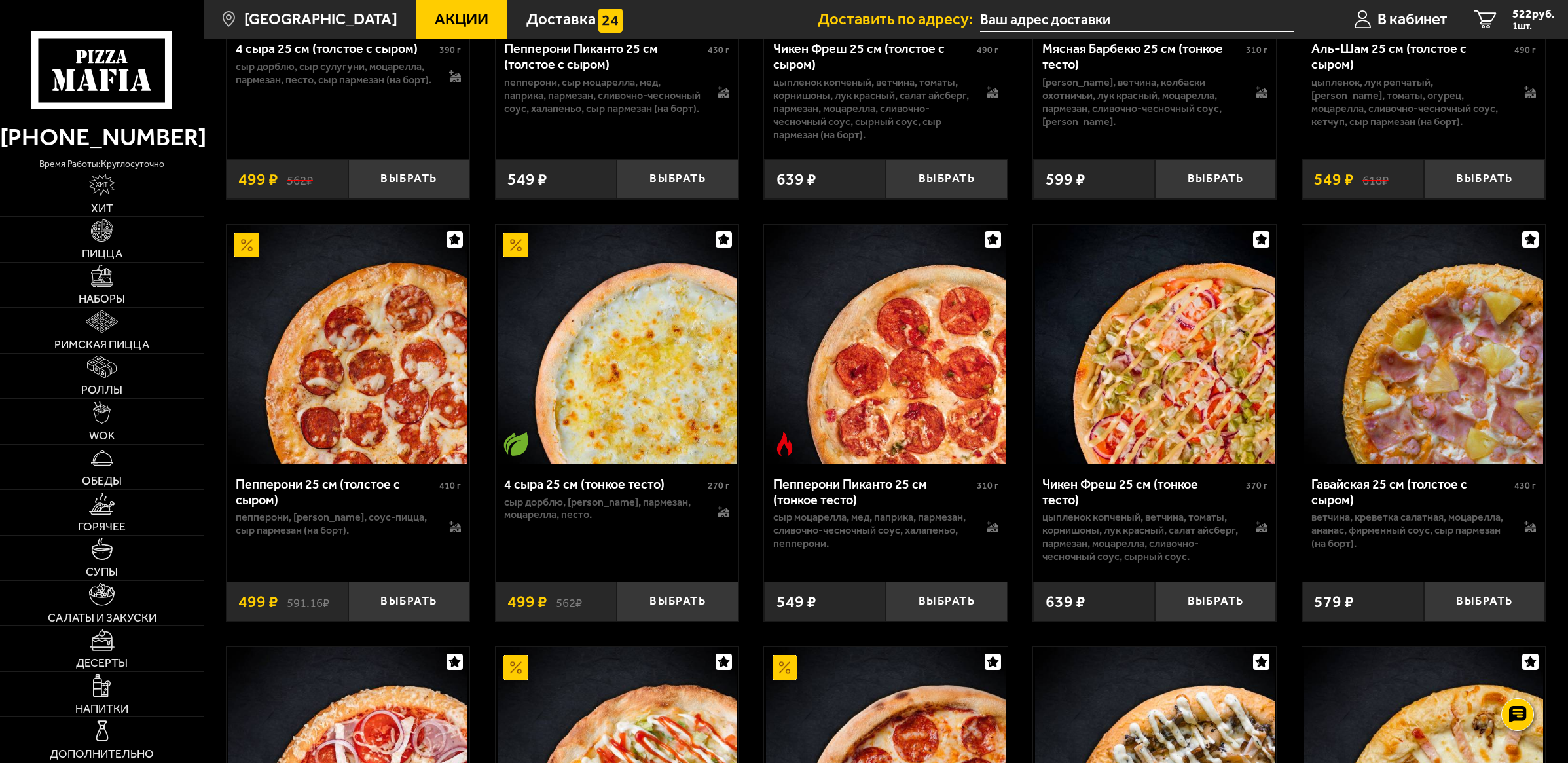
scroll to position [1555, 0]
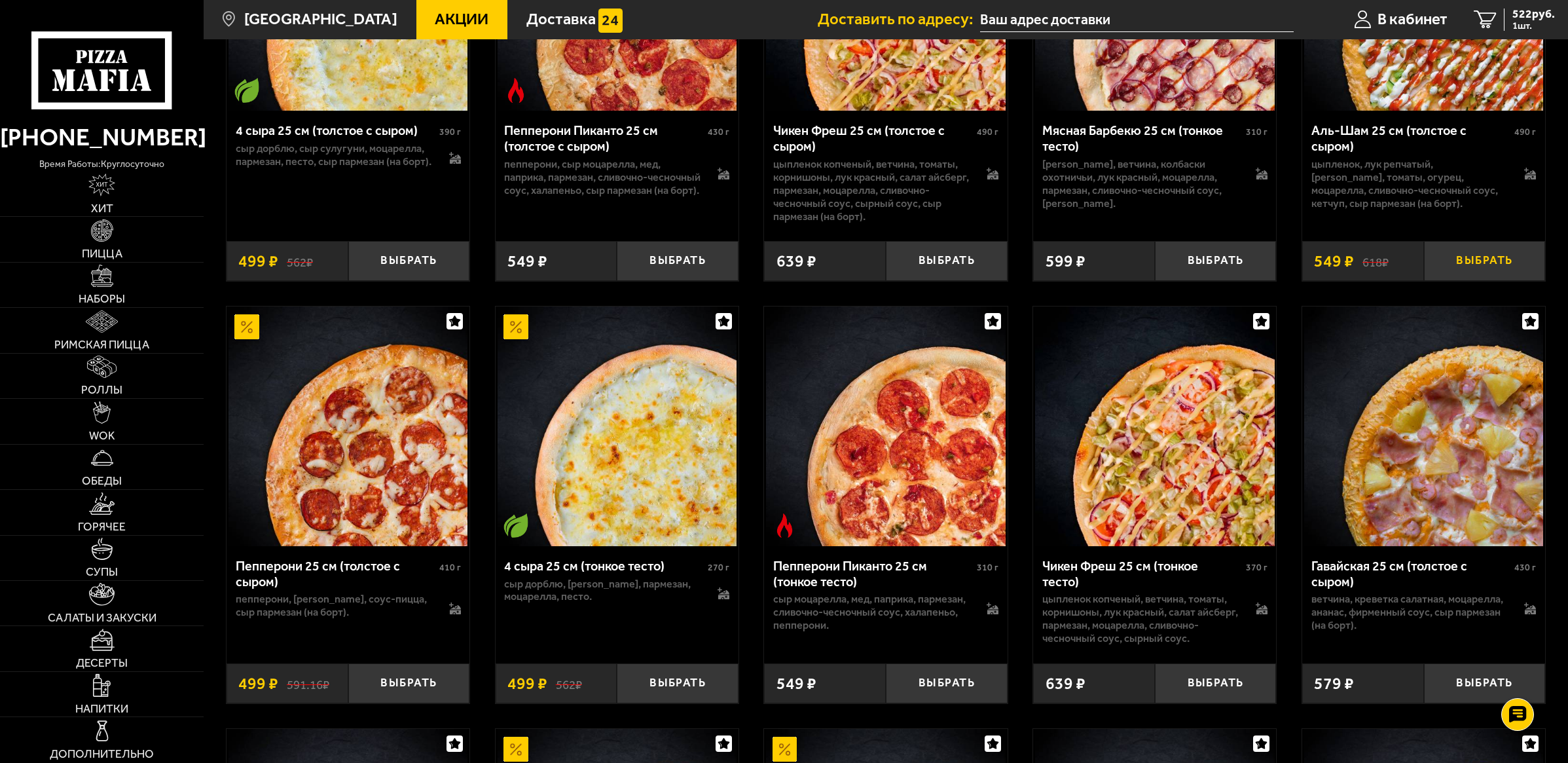
click at [1478, 264] on button "Выбрать" at bounding box center [1485, 261] width 122 height 40
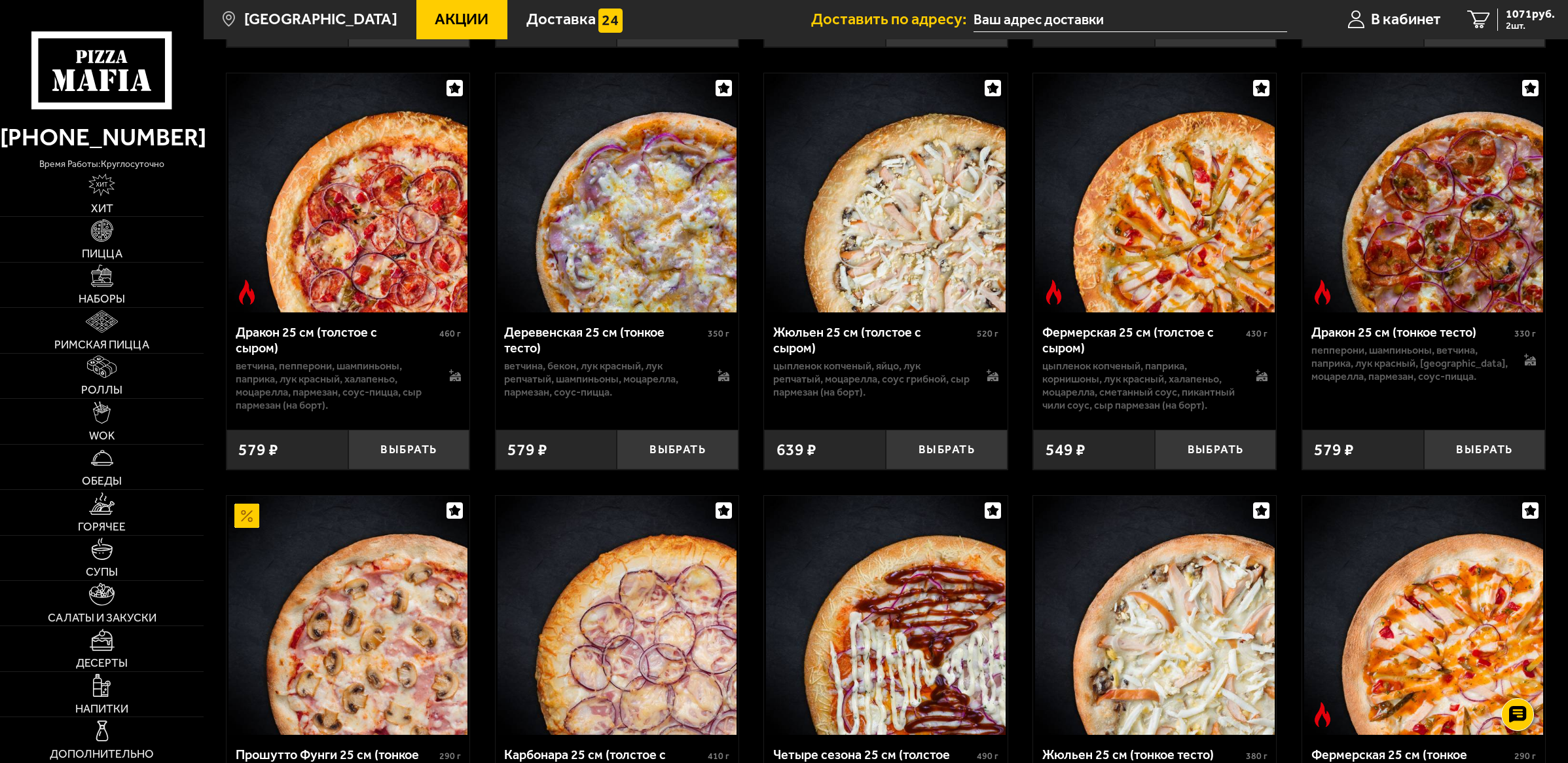
scroll to position [3235, 0]
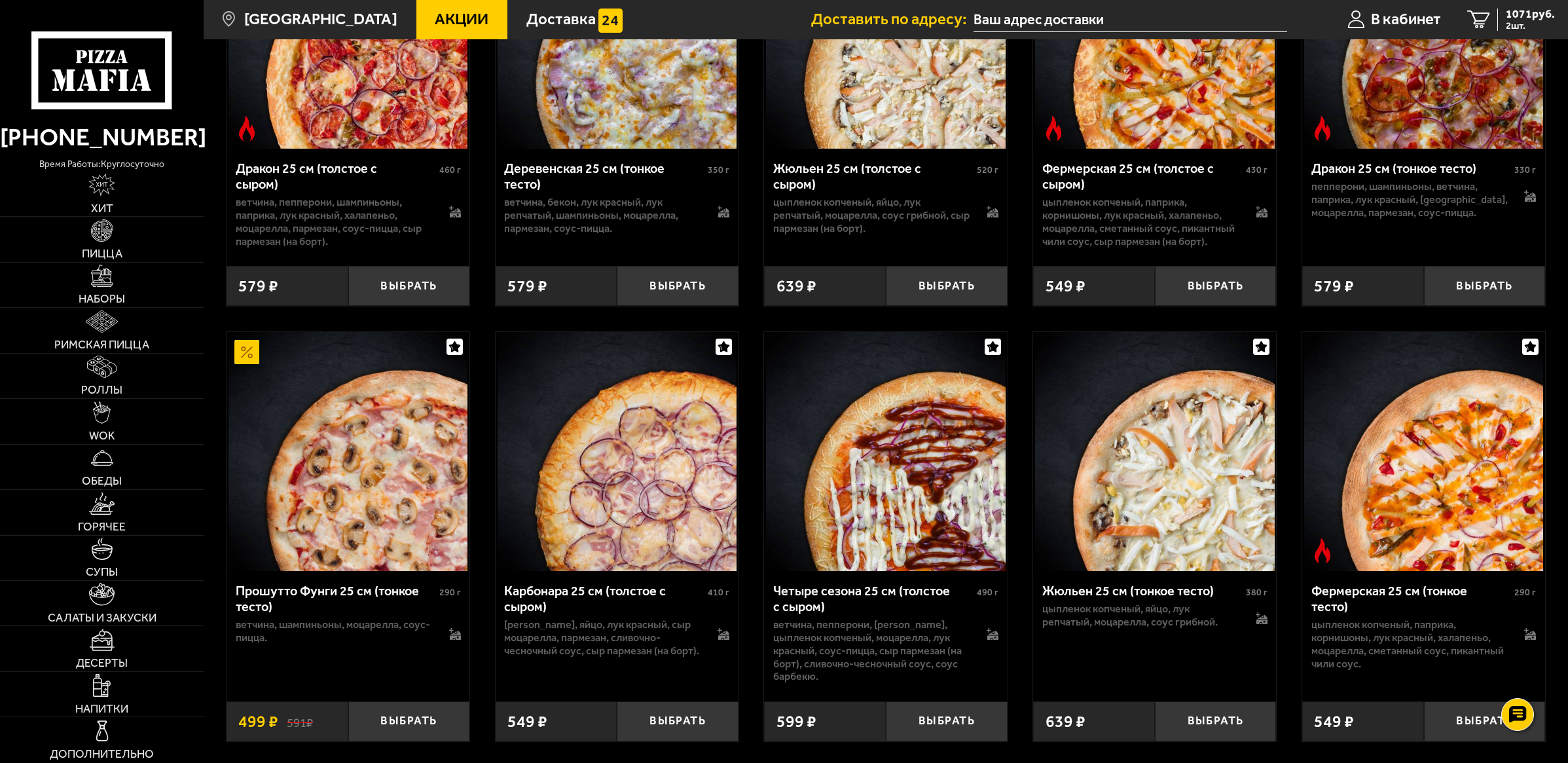
click at [1134, 485] on img at bounding box center [1155, 452] width 239 height 239
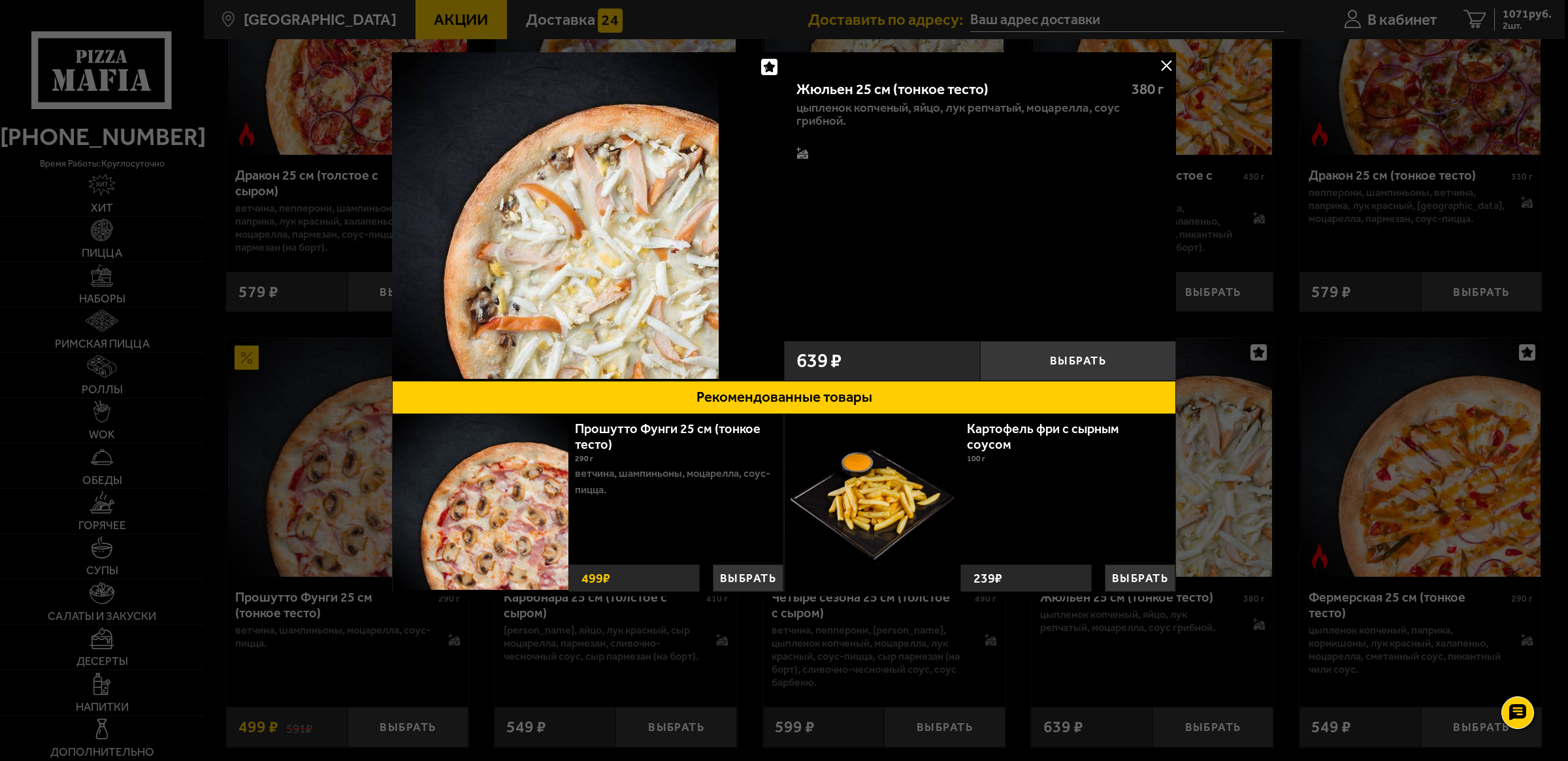
click at [1307, 301] on div at bounding box center [784, 380] width 1568 height 761
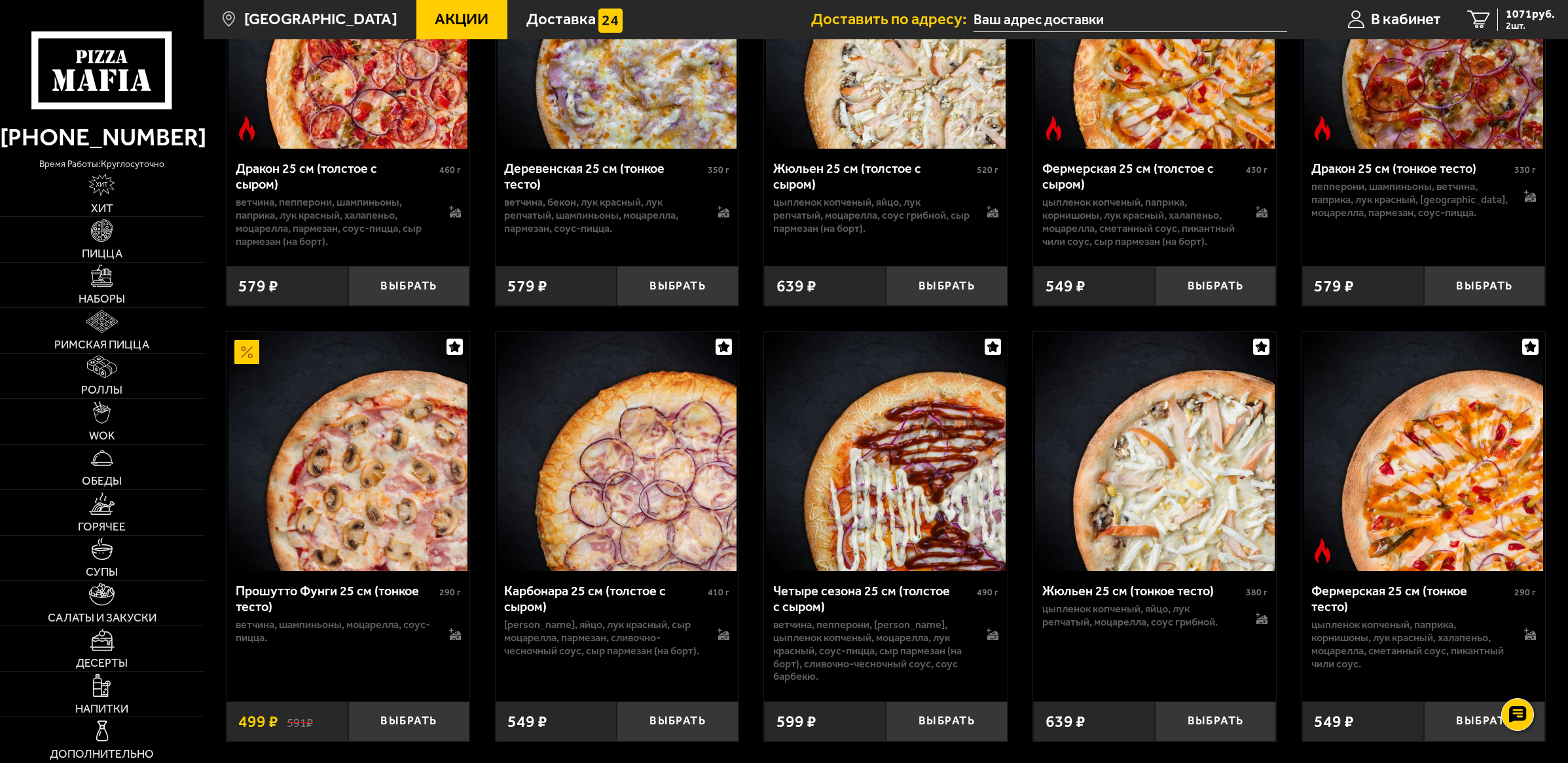
scroll to position [3071, 0]
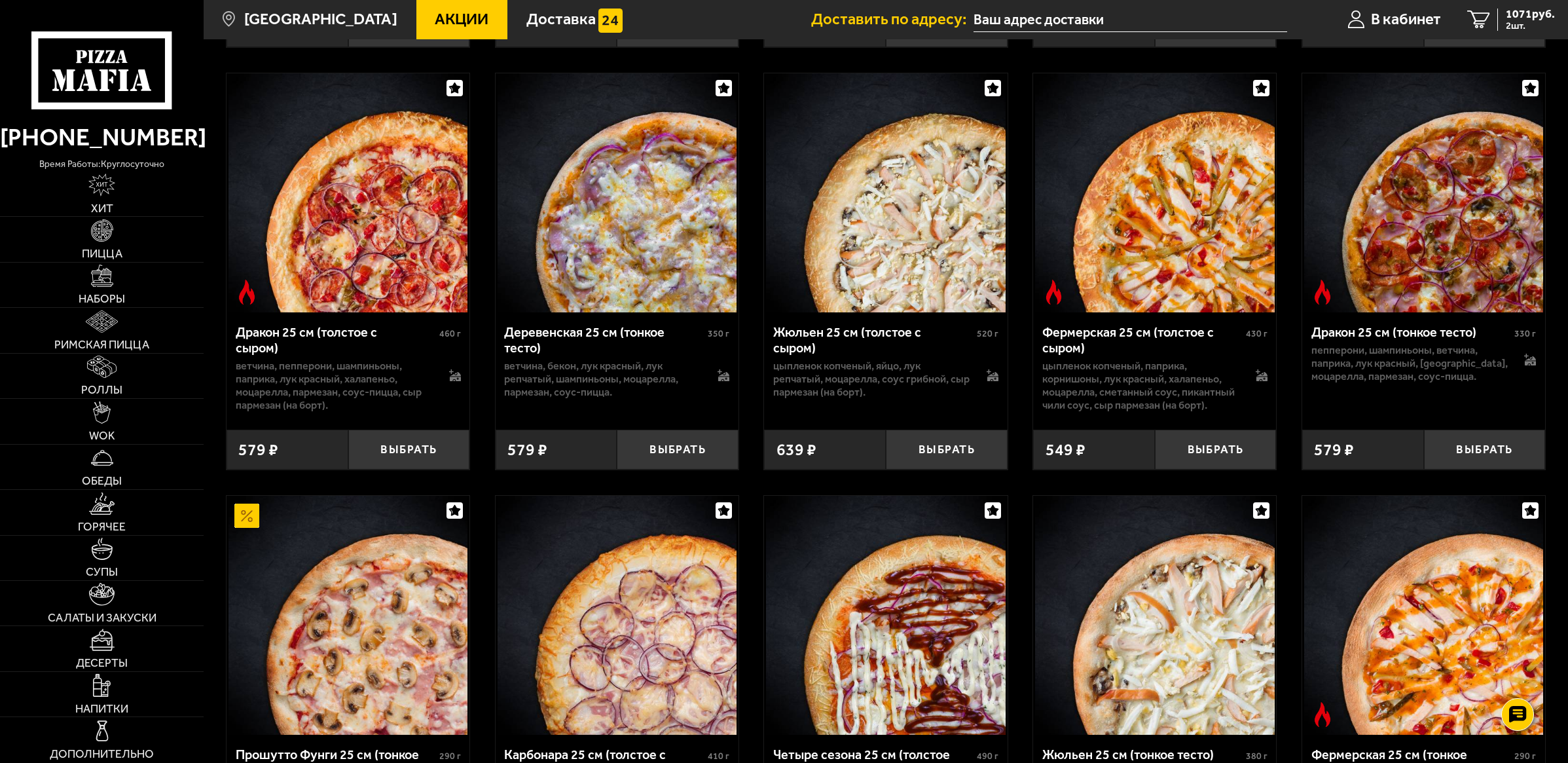
click at [852, 240] on img at bounding box center [886, 193] width 239 height 239
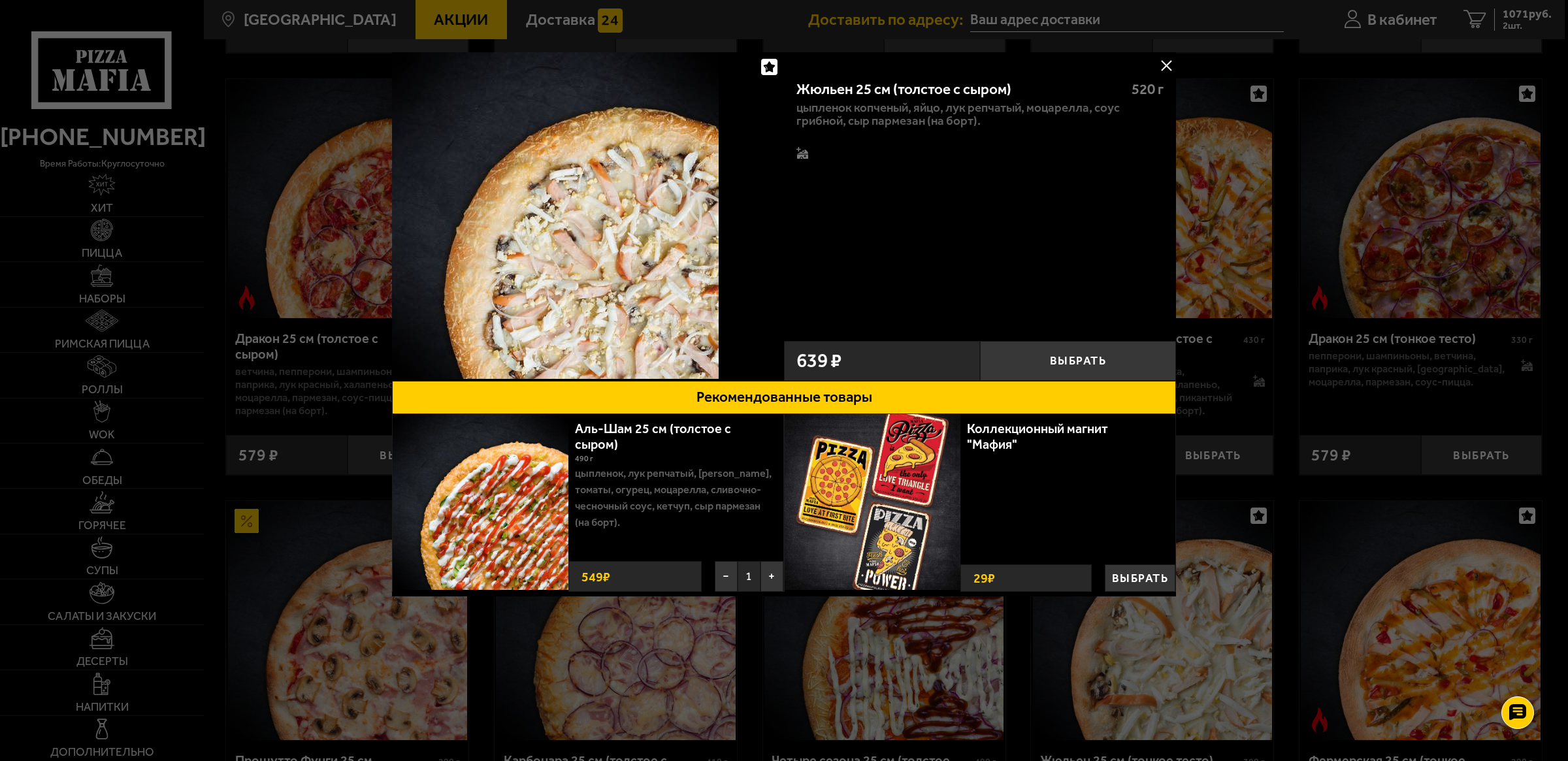
click at [1239, 333] on div at bounding box center [784, 380] width 1568 height 761
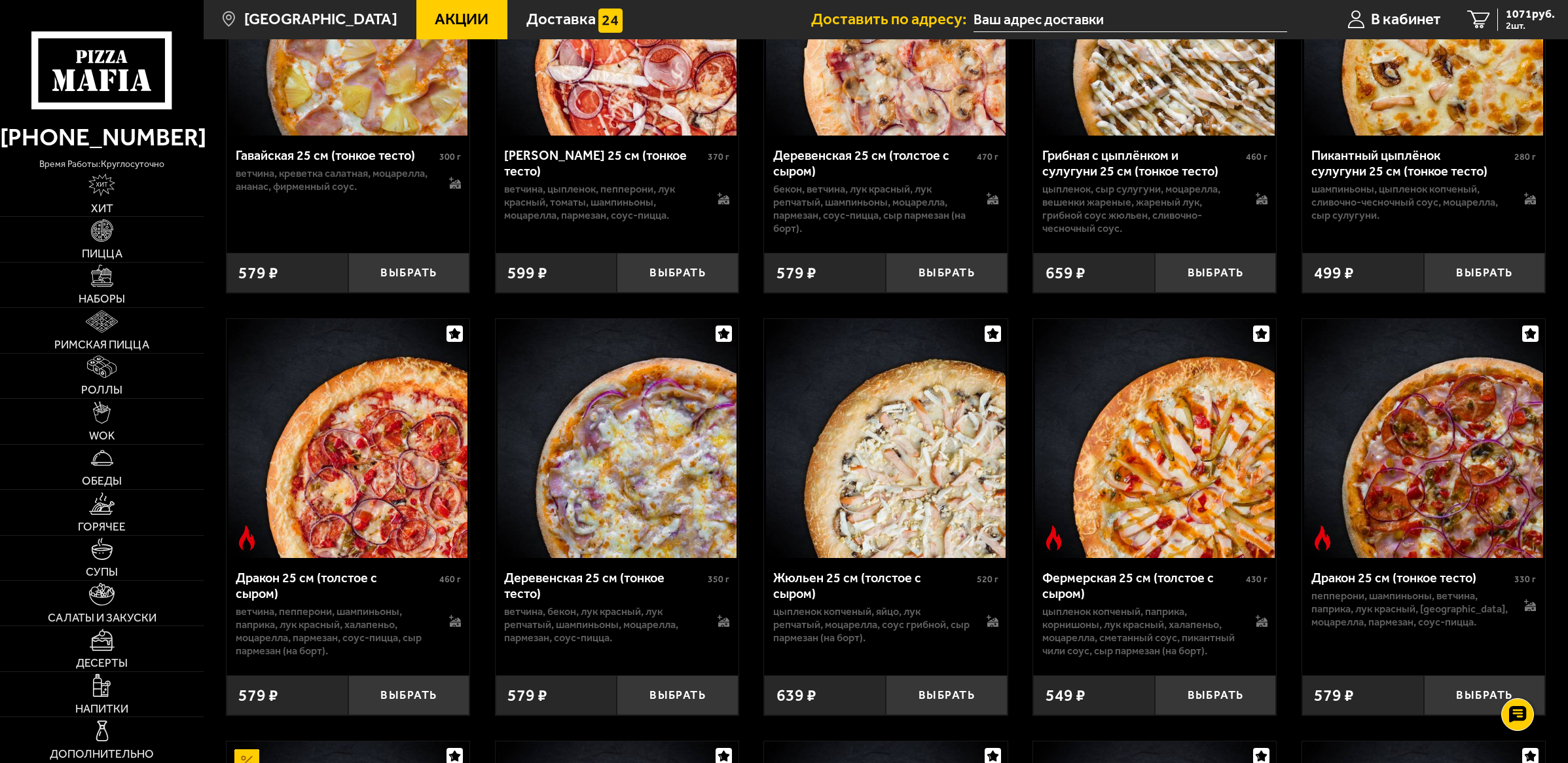
scroll to position [2744, 0]
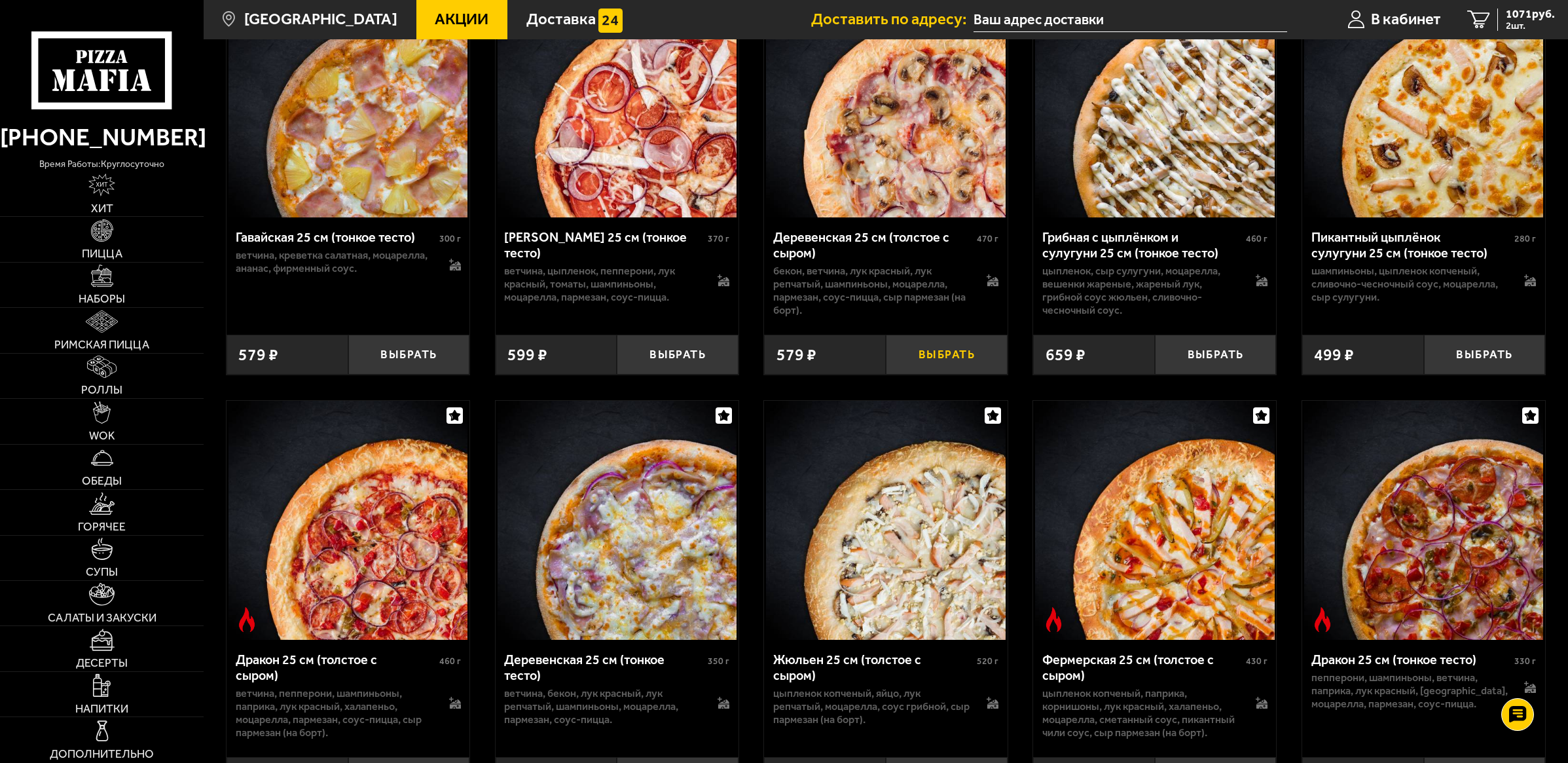
click at [931, 374] on button "Выбрать" at bounding box center [946, 355] width 122 height 40
click at [1517, 17] on span "1365 руб." at bounding box center [1530, 13] width 49 height 11
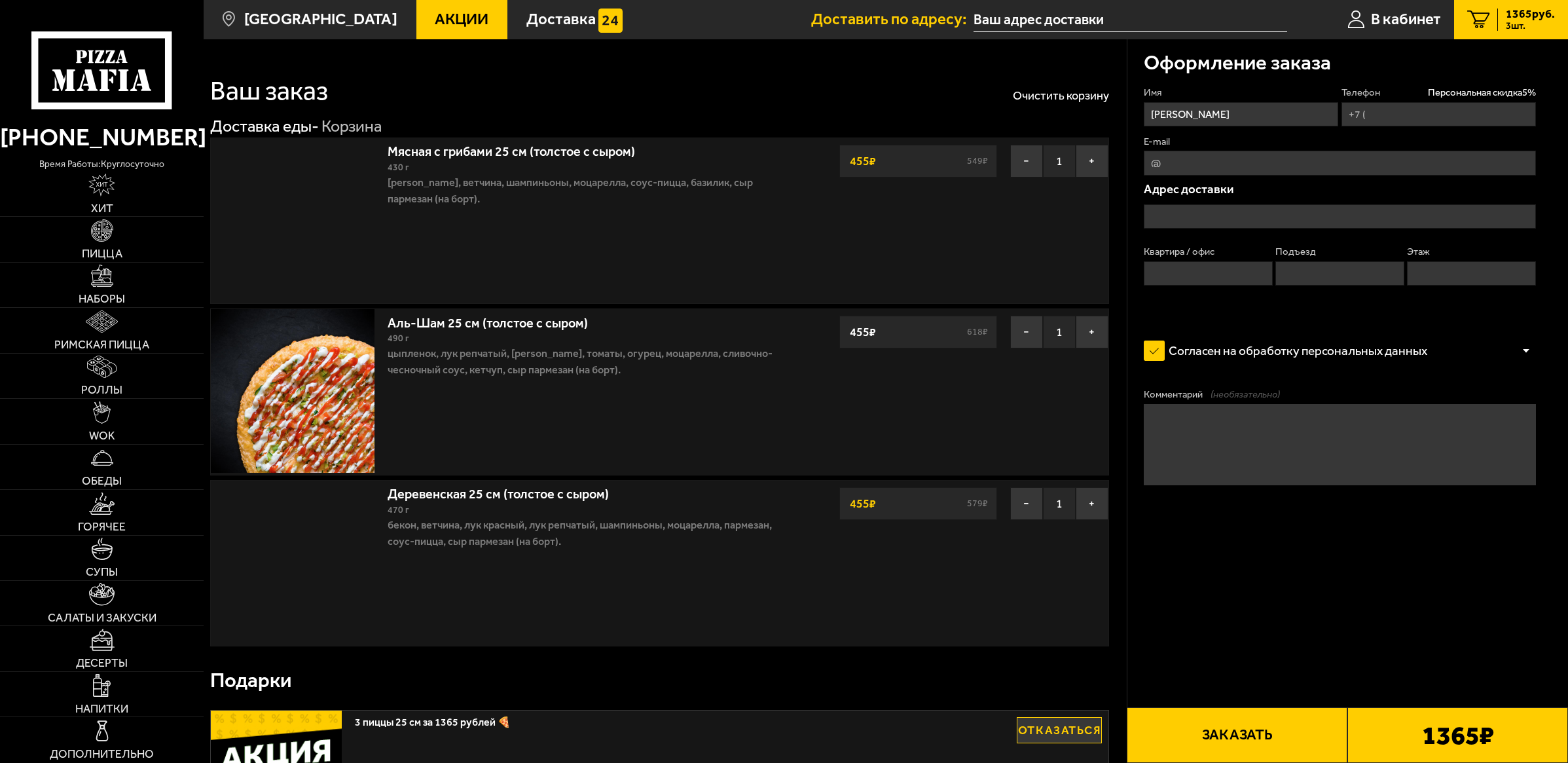
type input "+7 (960) 283-64-01"
type input "Центральный район, улица Некрасова, 22"
type input "15"
type input "1"
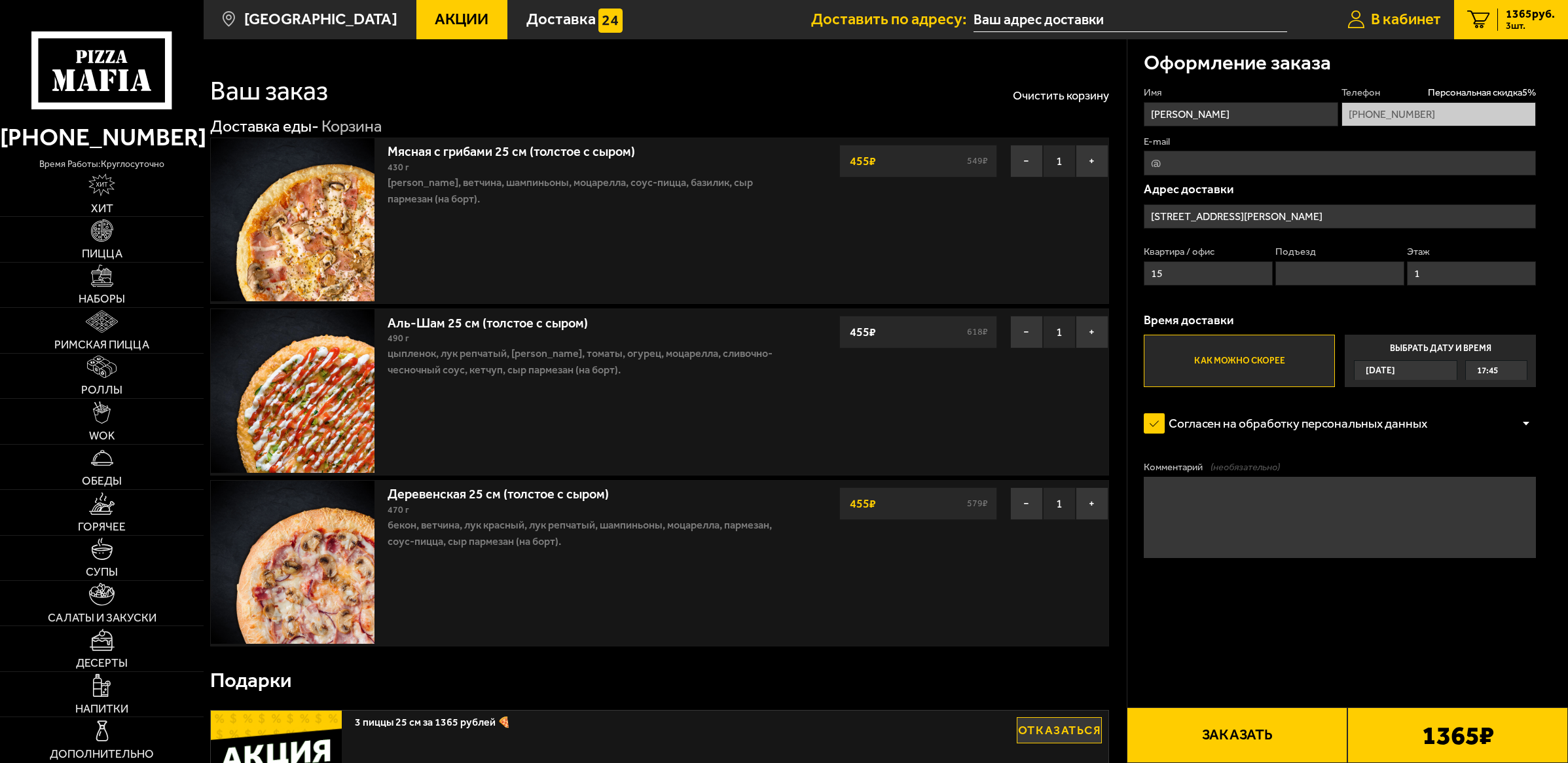
click at [1408, 23] on span "В кабинет" at bounding box center [1406, 19] width 70 height 16
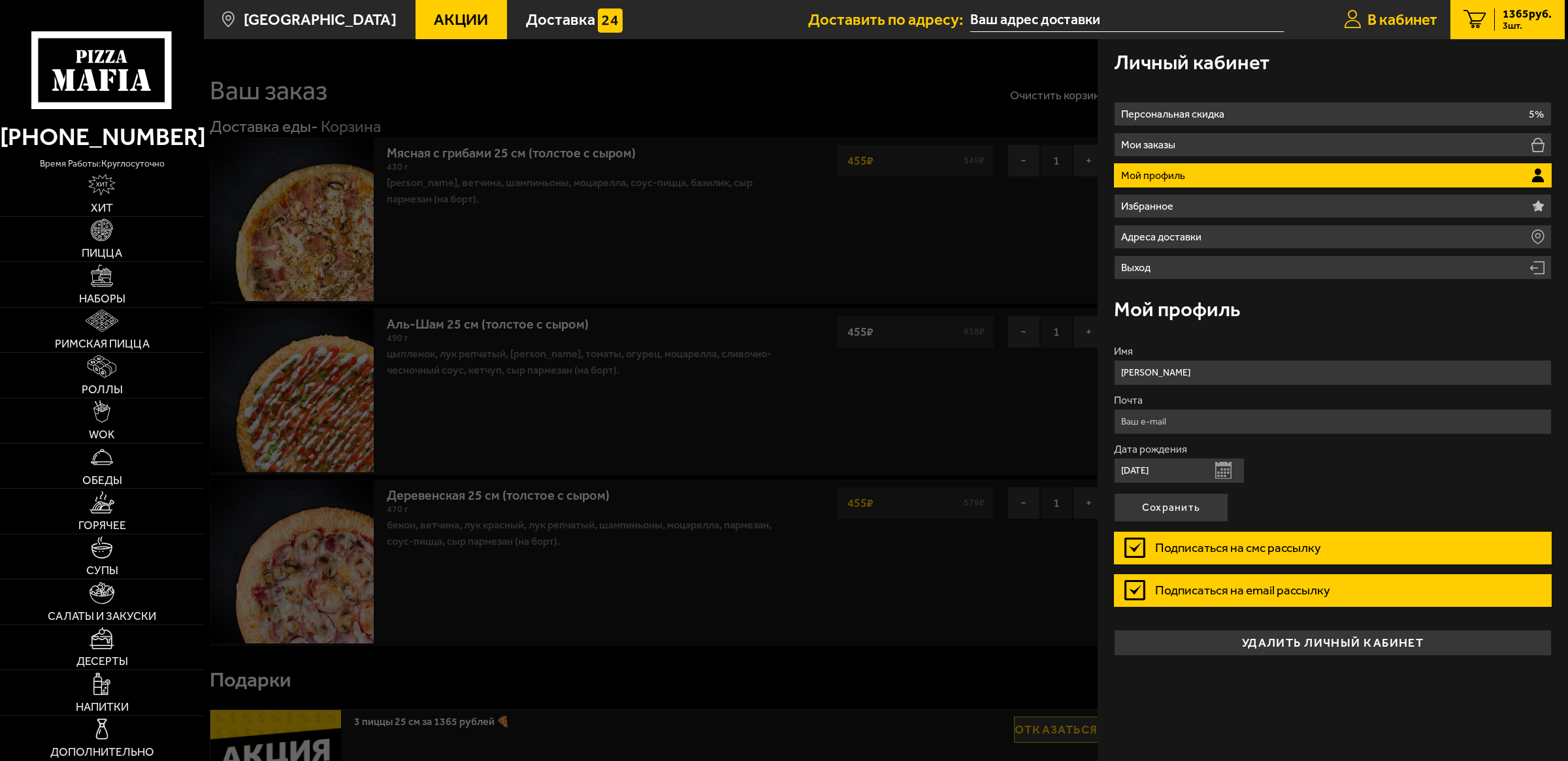
click at [1431, 28] on link "В кабинет" at bounding box center [1391, 19] width 119 height 39
click at [1490, 5] on link "3 1365 руб. 3 шт." at bounding box center [1508, 19] width 114 height 39
click at [446, 17] on span "Акции" at bounding box center [461, 19] width 54 height 16
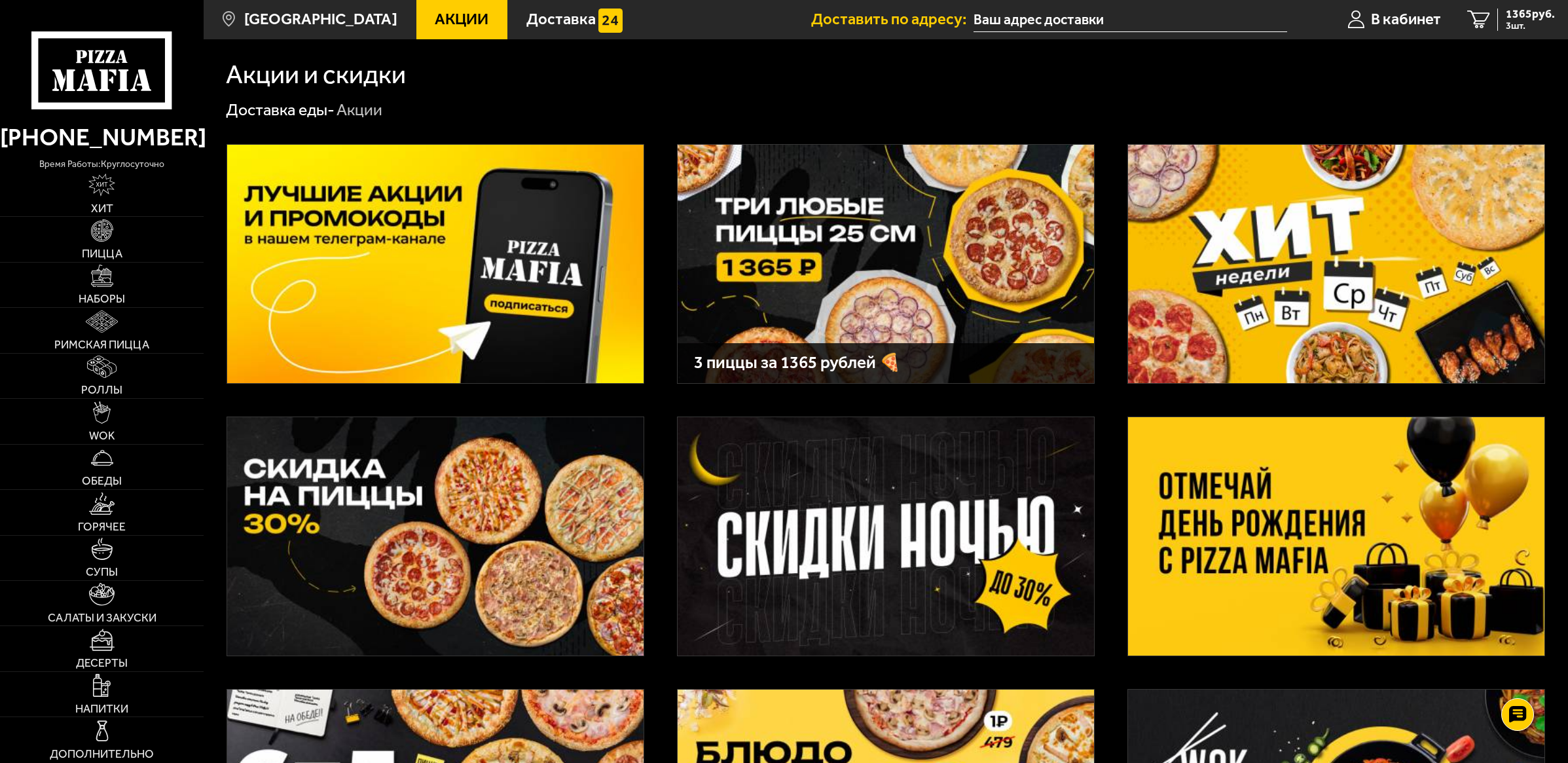
click at [795, 237] on img at bounding box center [886, 263] width 417 height 238
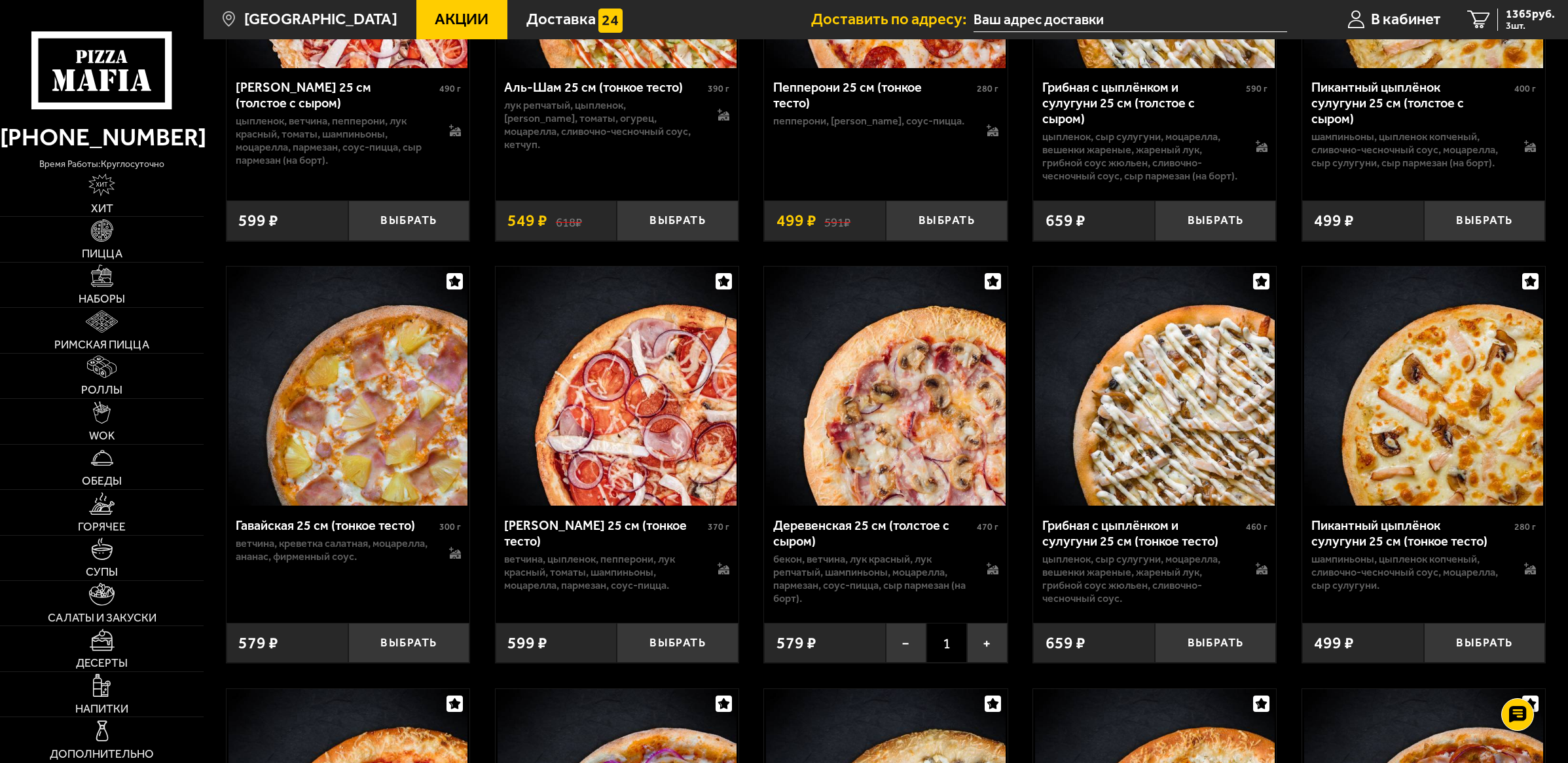
scroll to position [2865, 0]
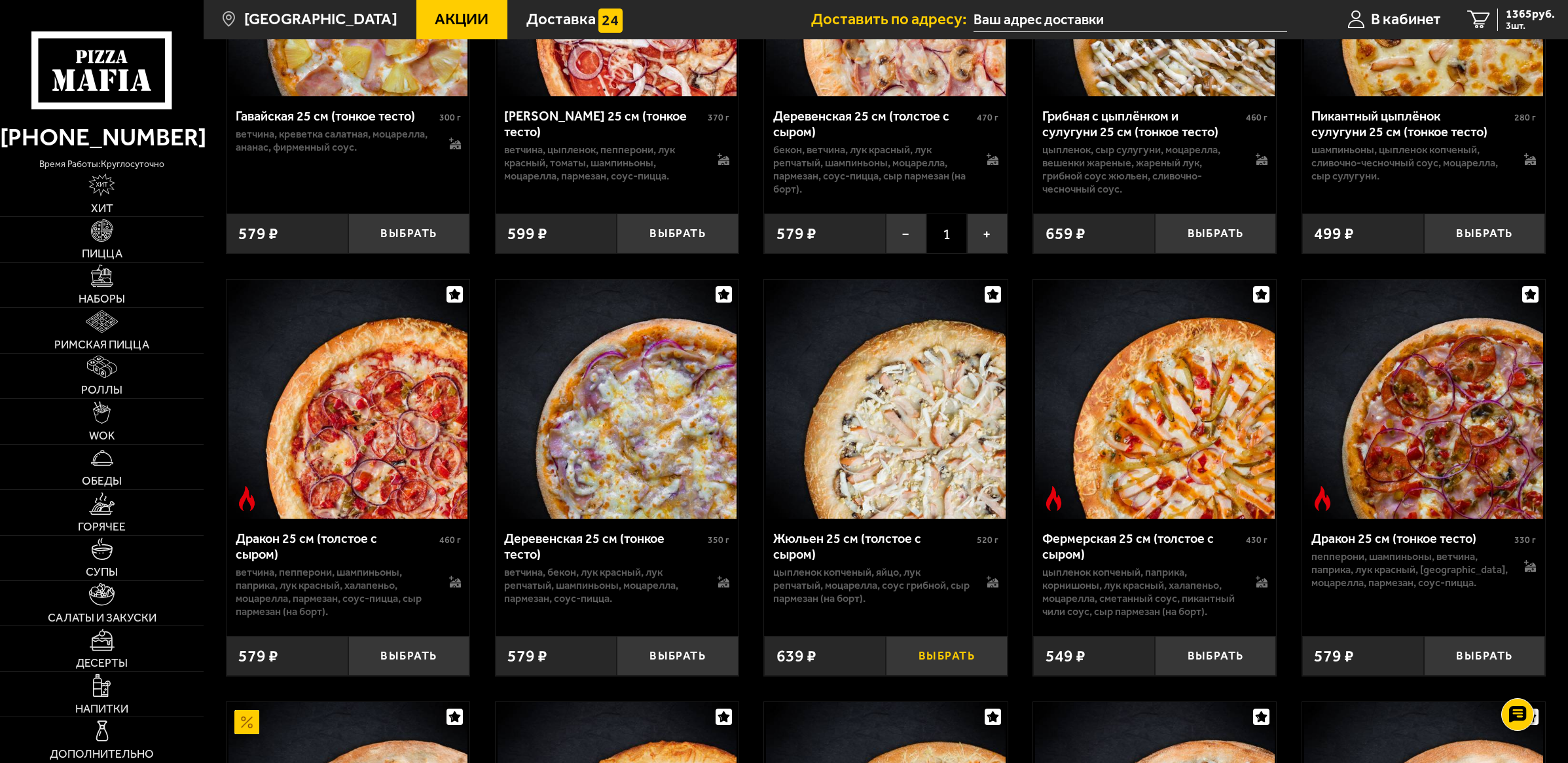
click at [953, 676] on button "Выбрать" at bounding box center [946, 656] width 122 height 40
click at [1497, 14] on div "1972 руб. 4 шт." at bounding box center [1526, 19] width 57 height 22
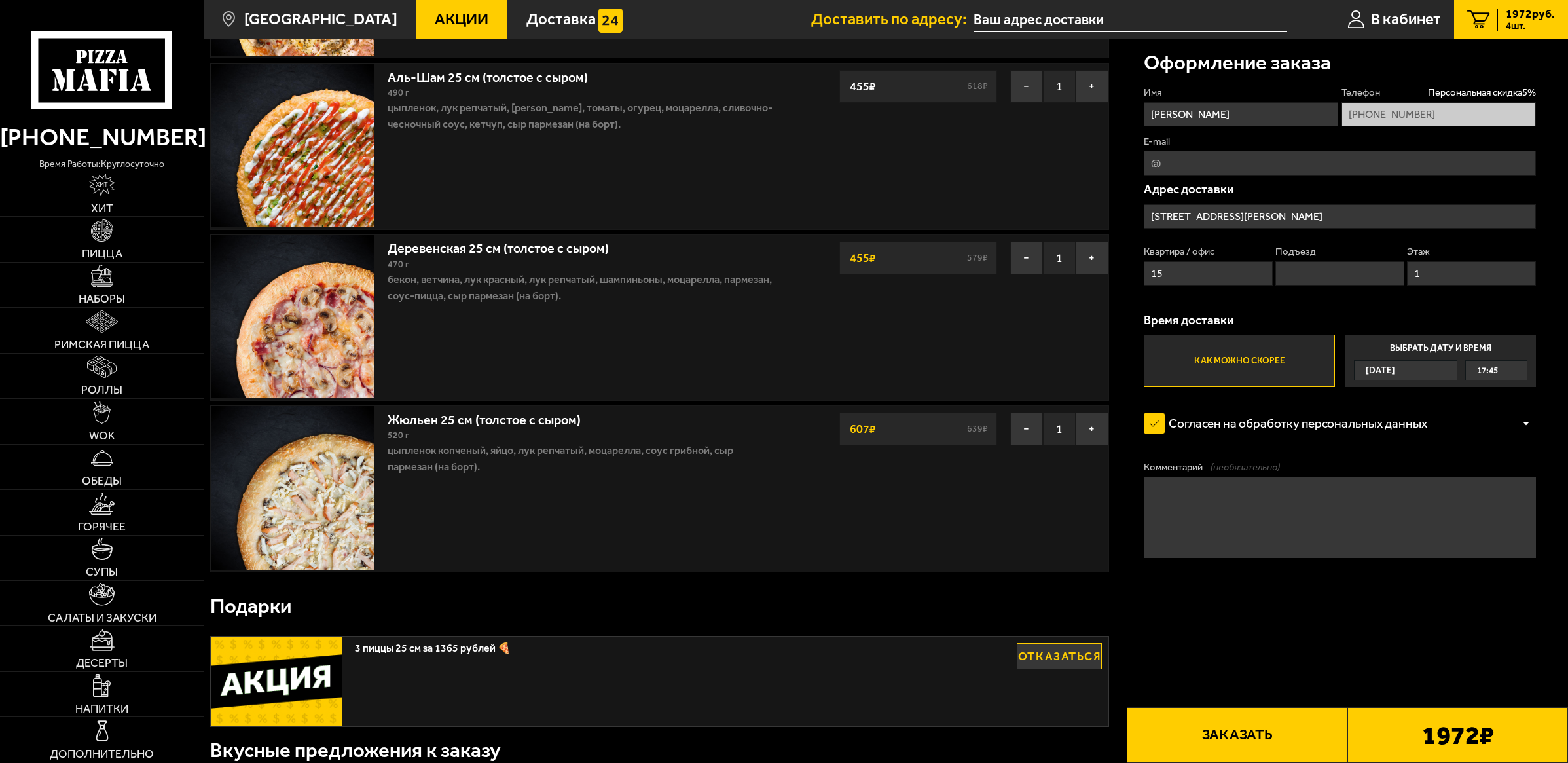
scroll to position [82, 0]
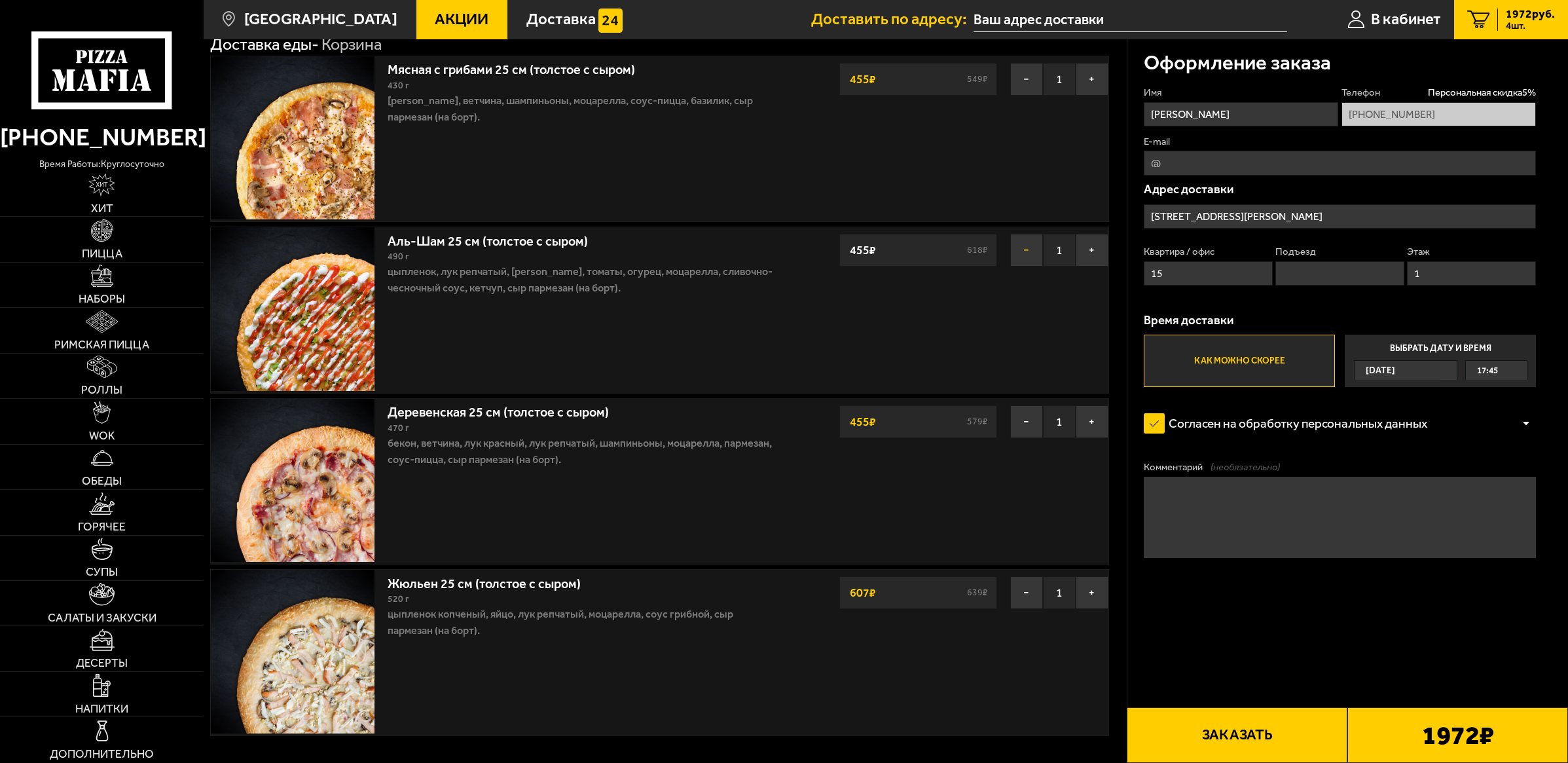
click at [1025, 252] on button "−" at bounding box center [1026, 250] width 32 height 32
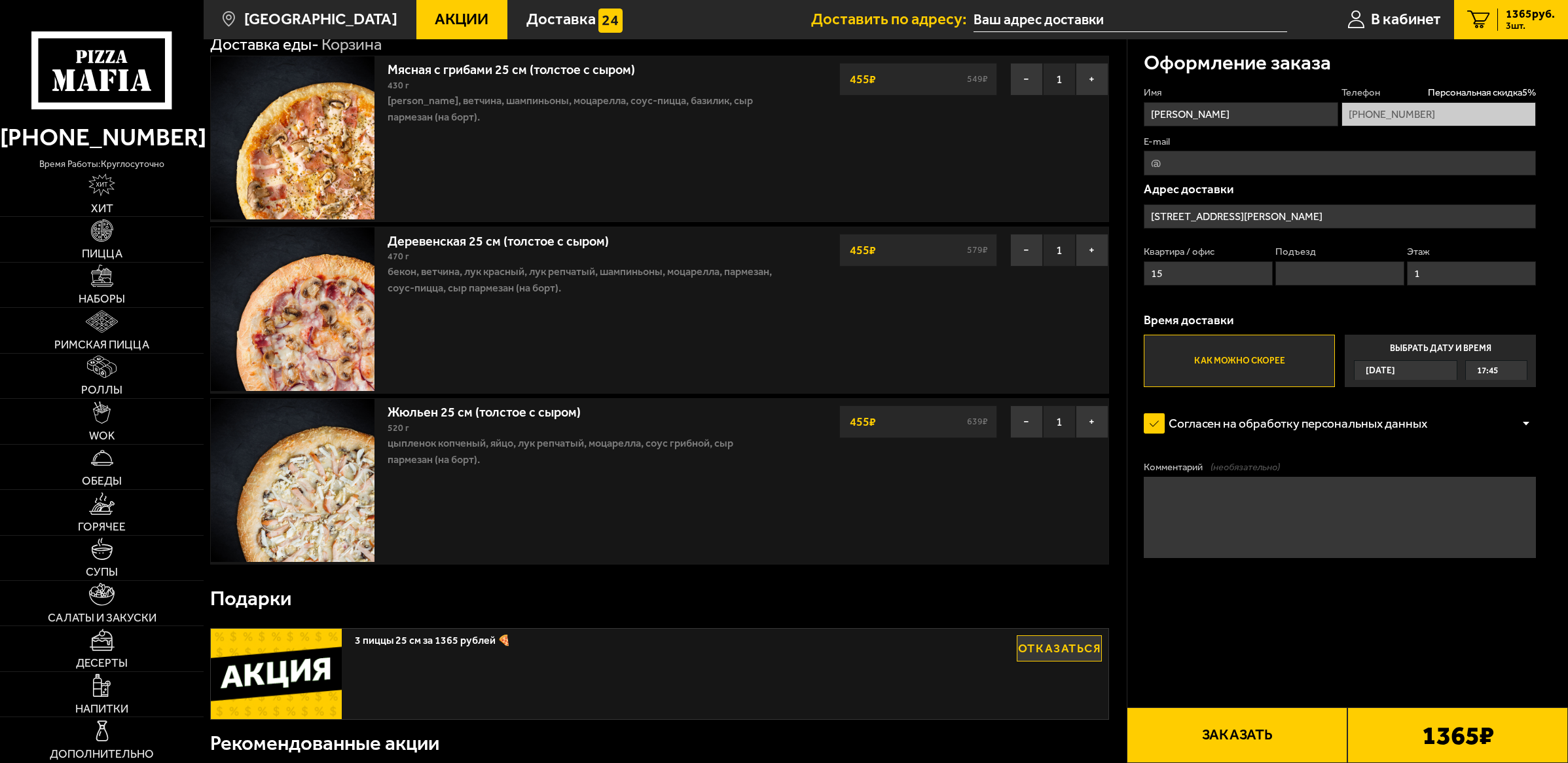
click at [426, 31] on link "Акции" at bounding box center [462, 19] width 91 height 39
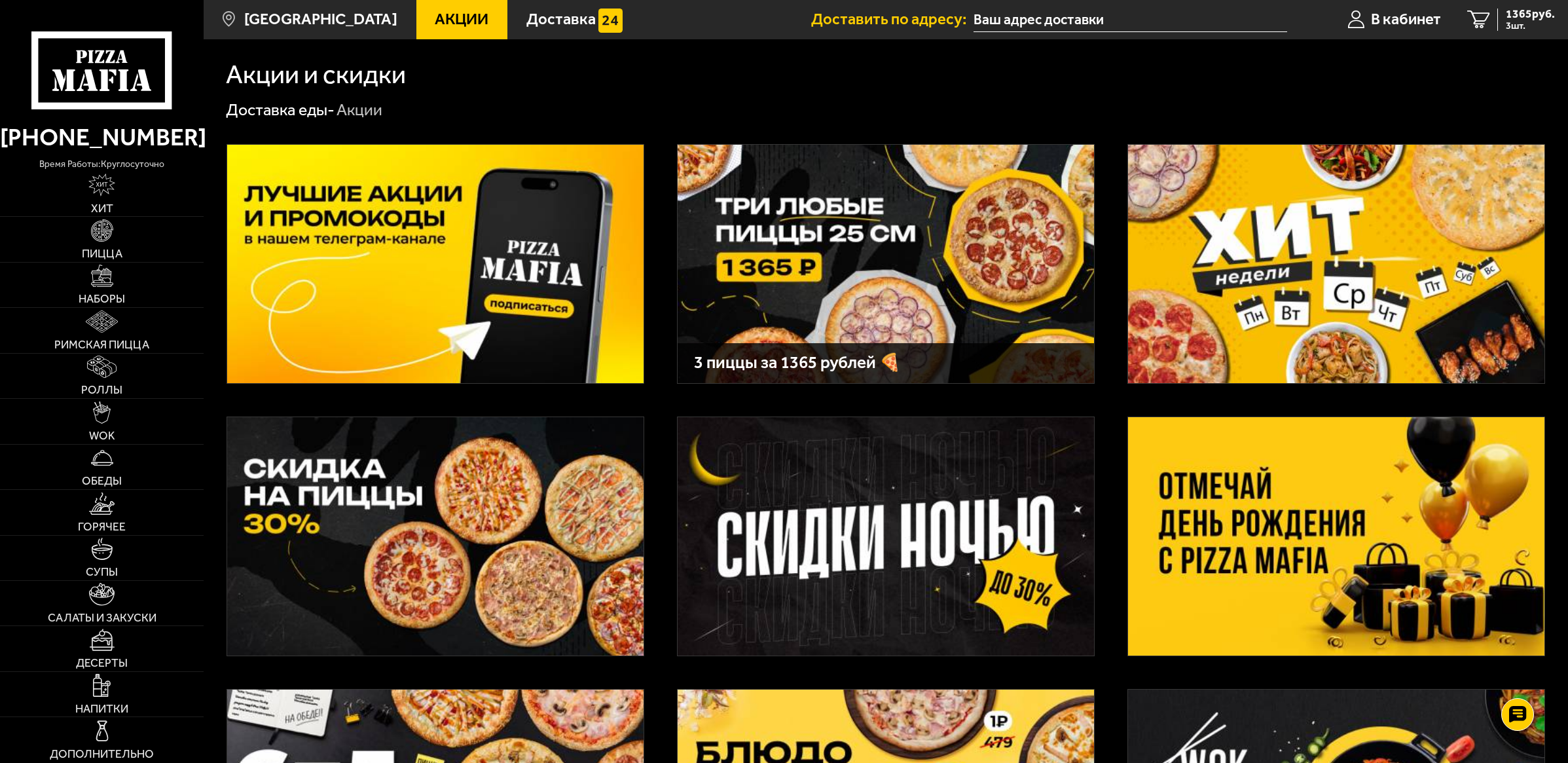
click at [827, 271] on img at bounding box center [886, 263] width 417 height 238
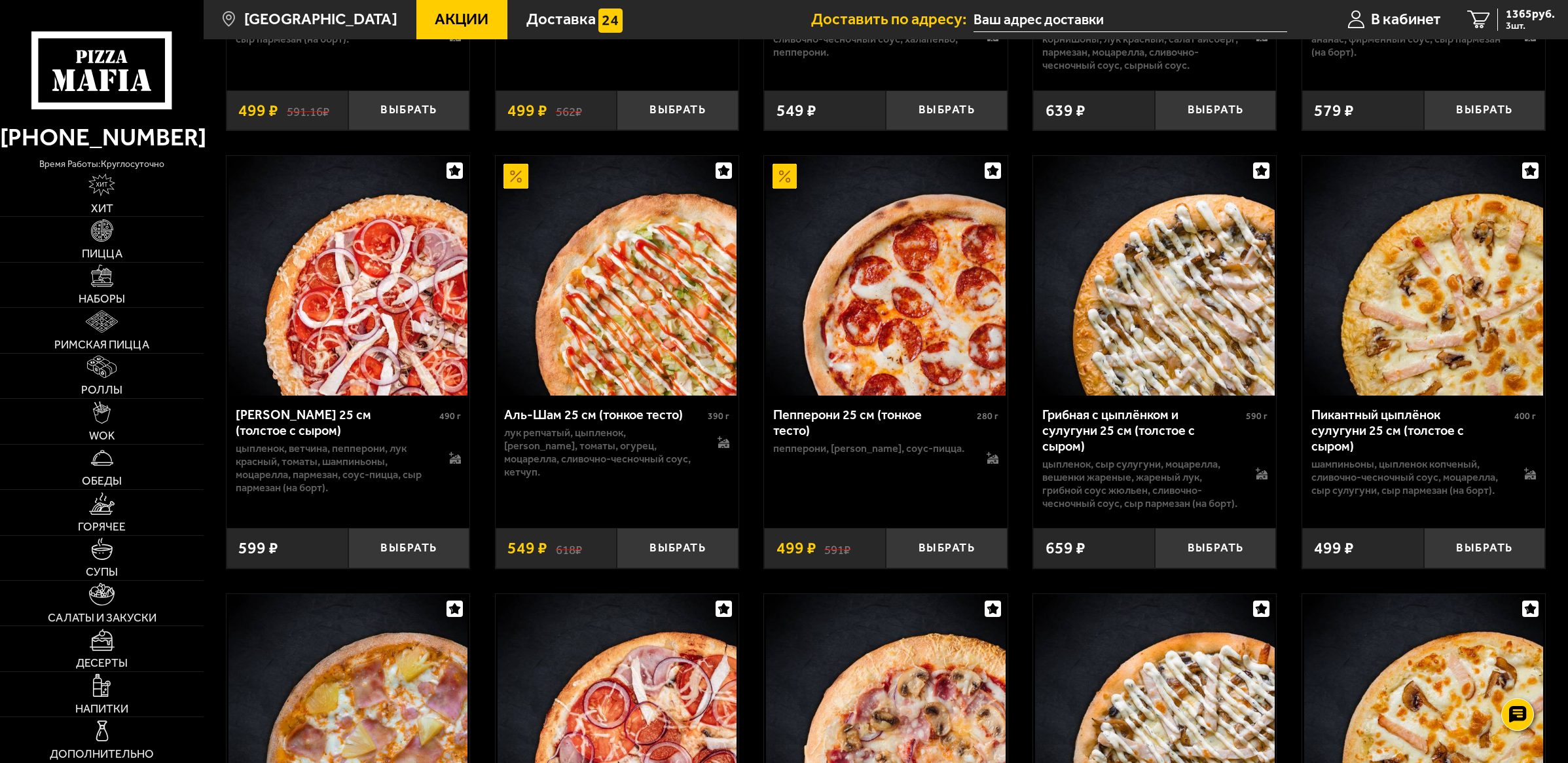
scroll to position [2210, 0]
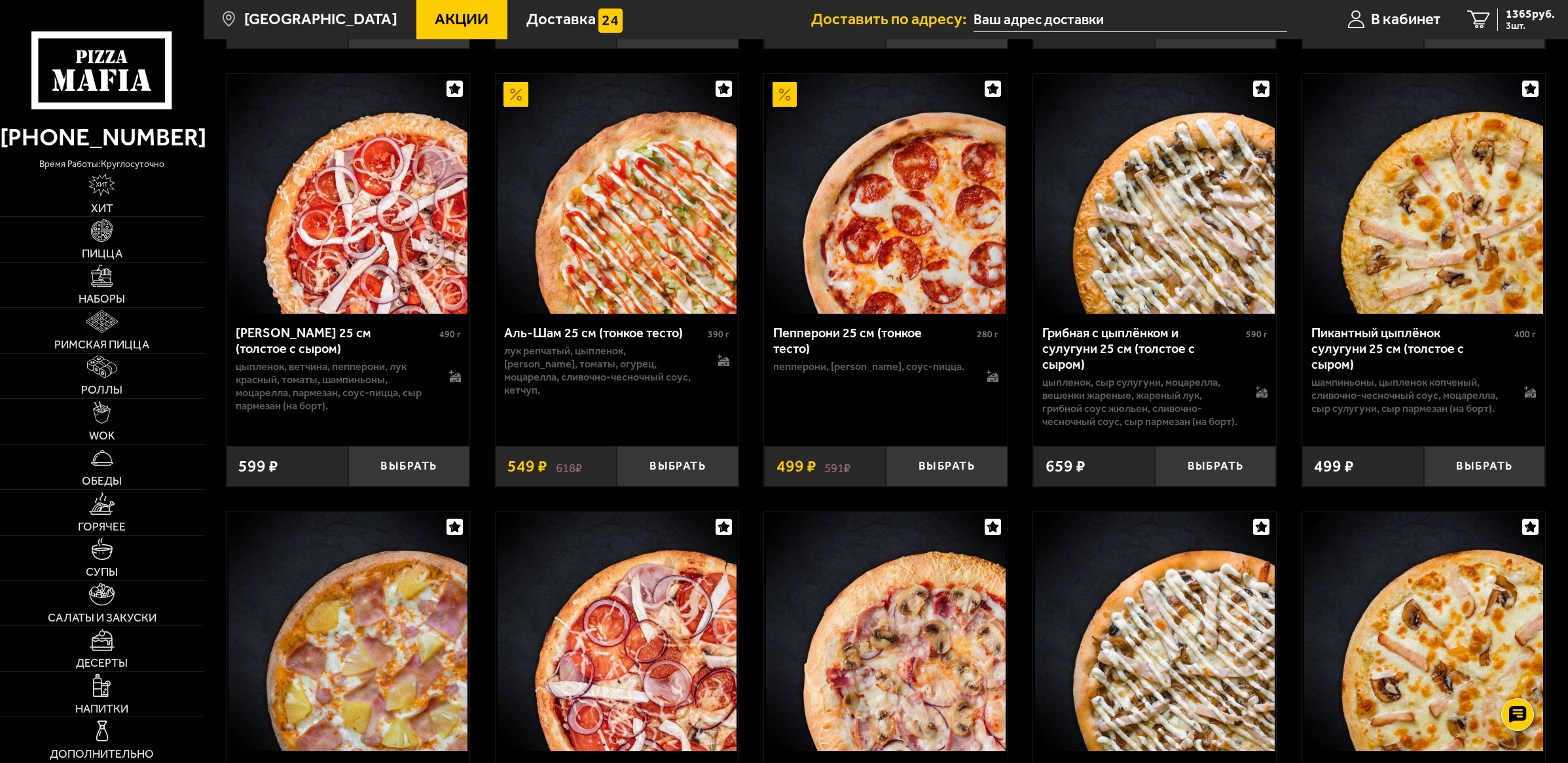
click at [1127, 428] on p "цыпленок, сыр сулугуни, моцарелла, вешенки жареные, жареный лук, грибной соус Ж…" at bounding box center [1141, 402] width 197 height 52
copy p "Жюльен"
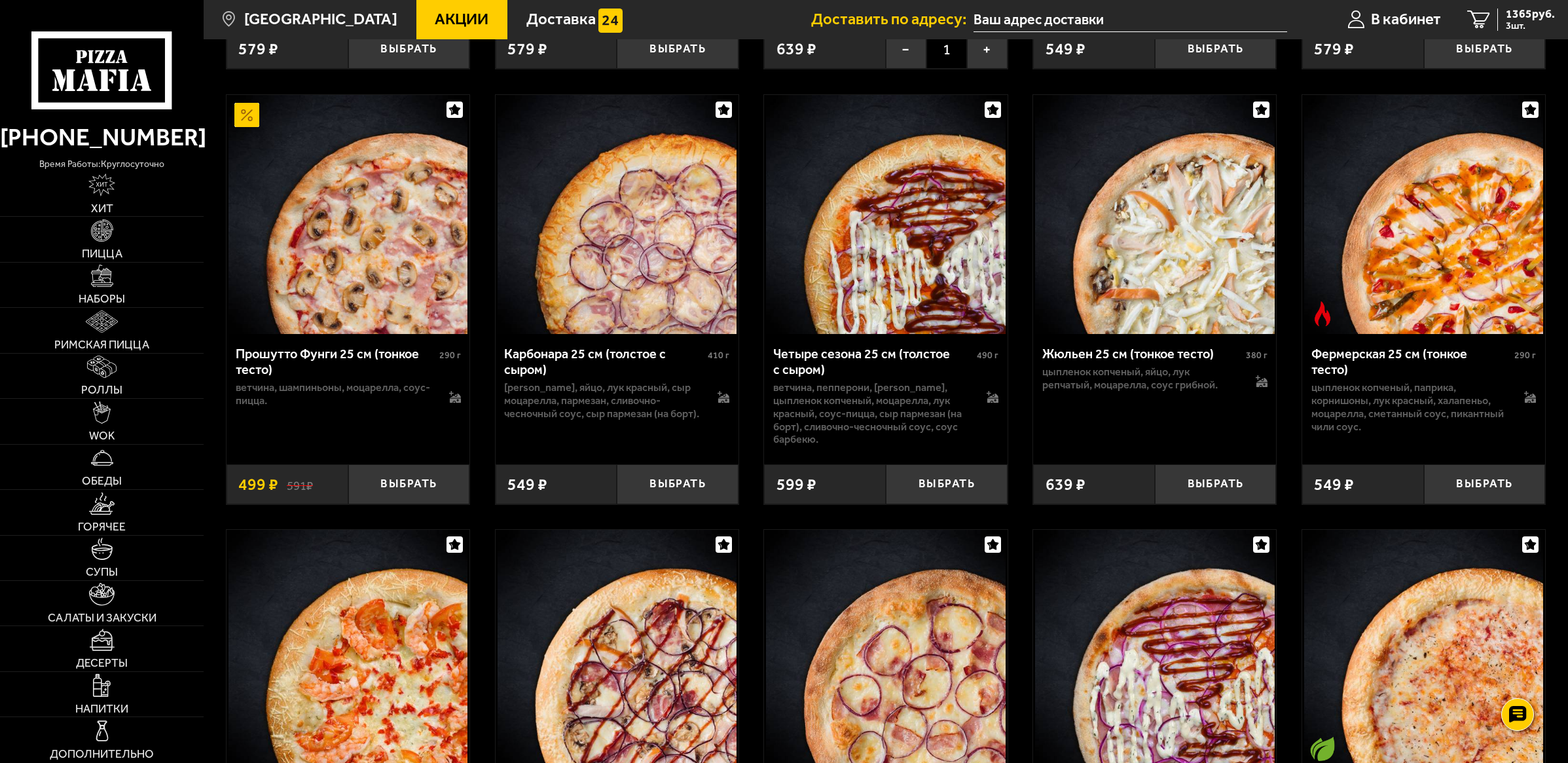
scroll to position [2262, 0]
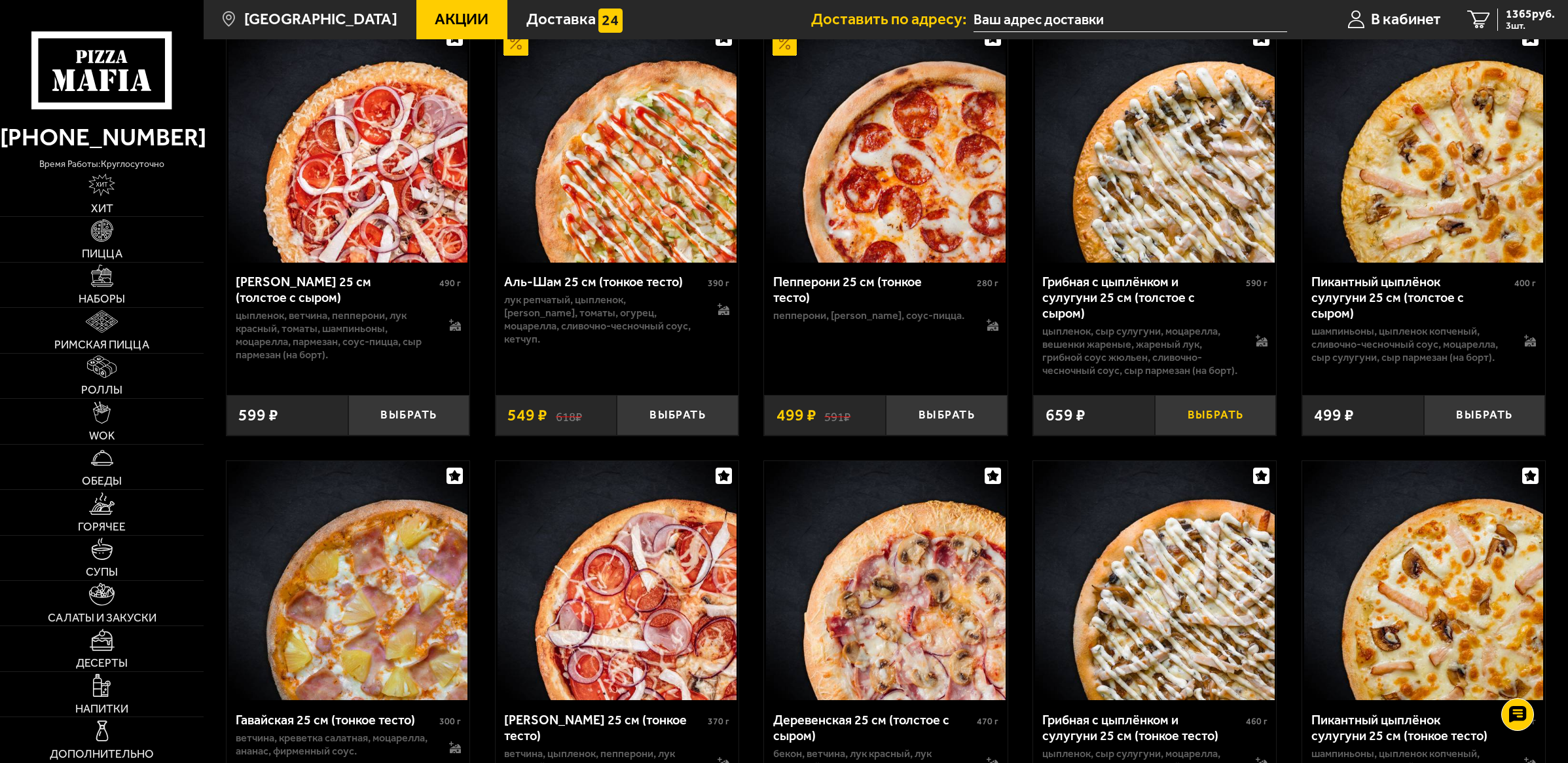
click at [1212, 435] on button "Выбрать" at bounding box center [1215, 415] width 122 height 40
click at [1508, 27] on span "4 шт." at bounding box center [1530, 26] width 49 height 10
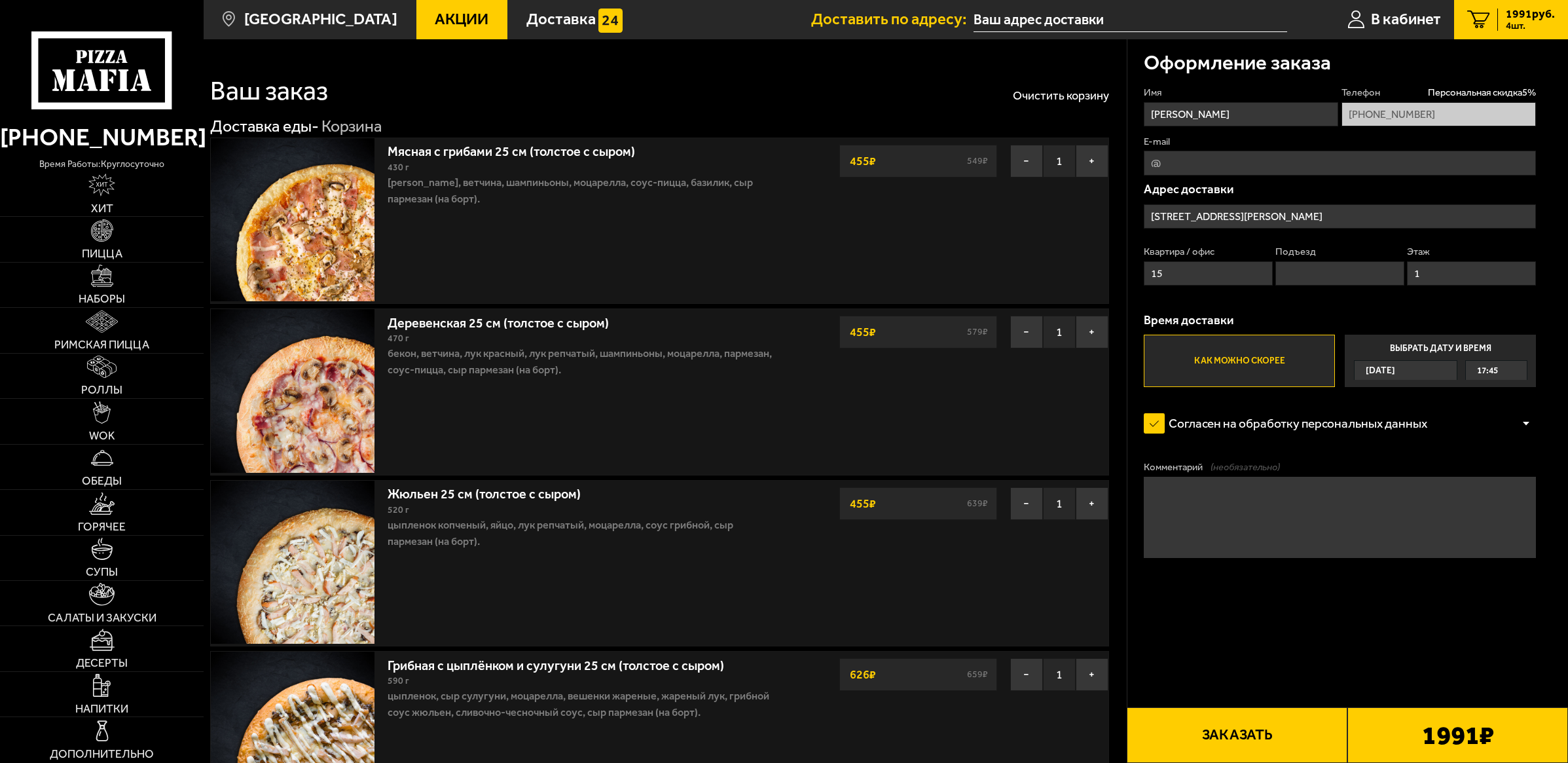
scroll to position [82, 0]
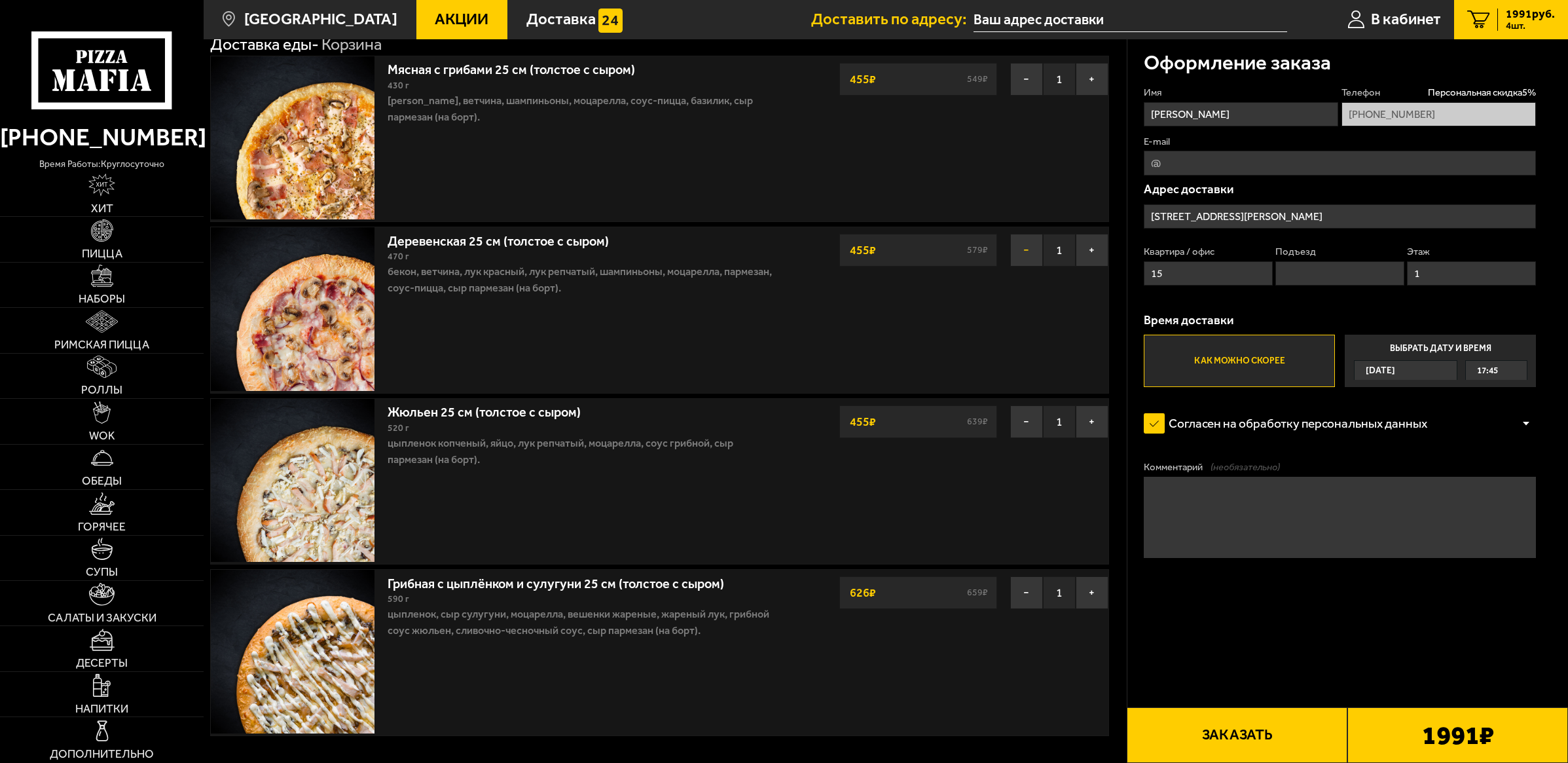
click at [1024, 256] on button "−" at bounding box center [1026, 250] width 32 height 32
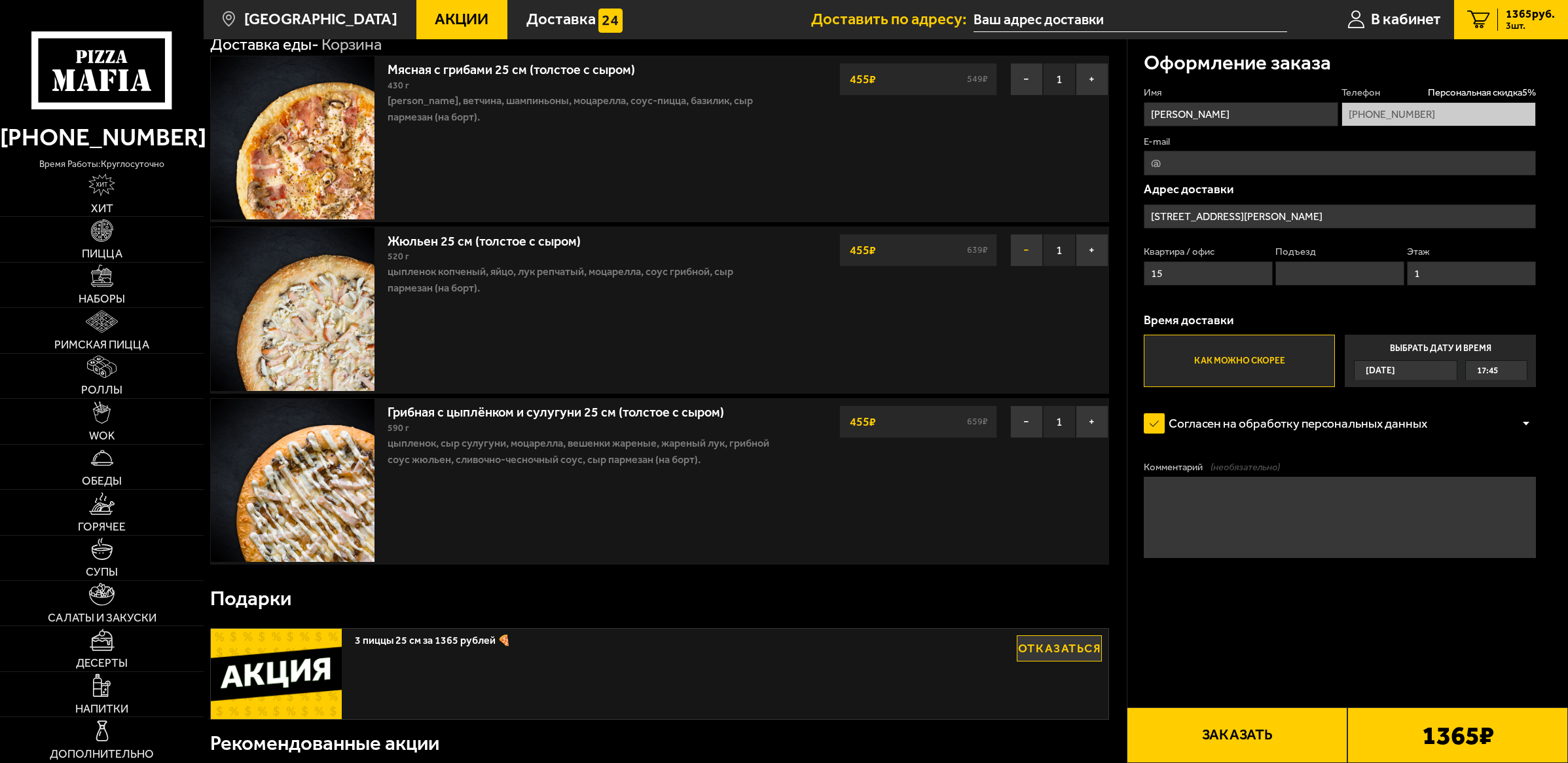
click at [1025, 257] on button "−" at bounding box center [1026, 250] width 32 height 32
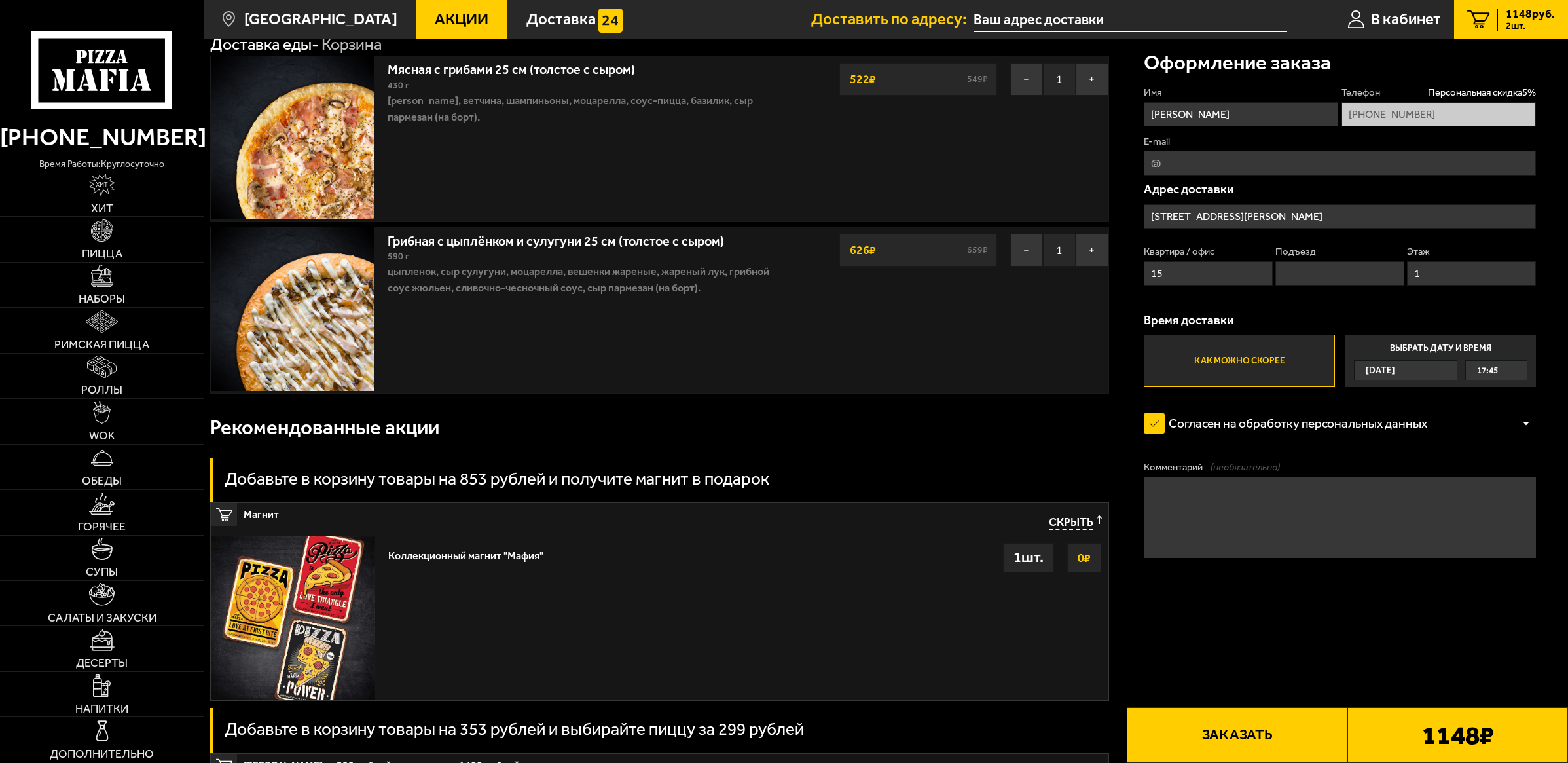
click at [445, 21] on span "Акции" at bounding box center [462, 19] width 54 height 16
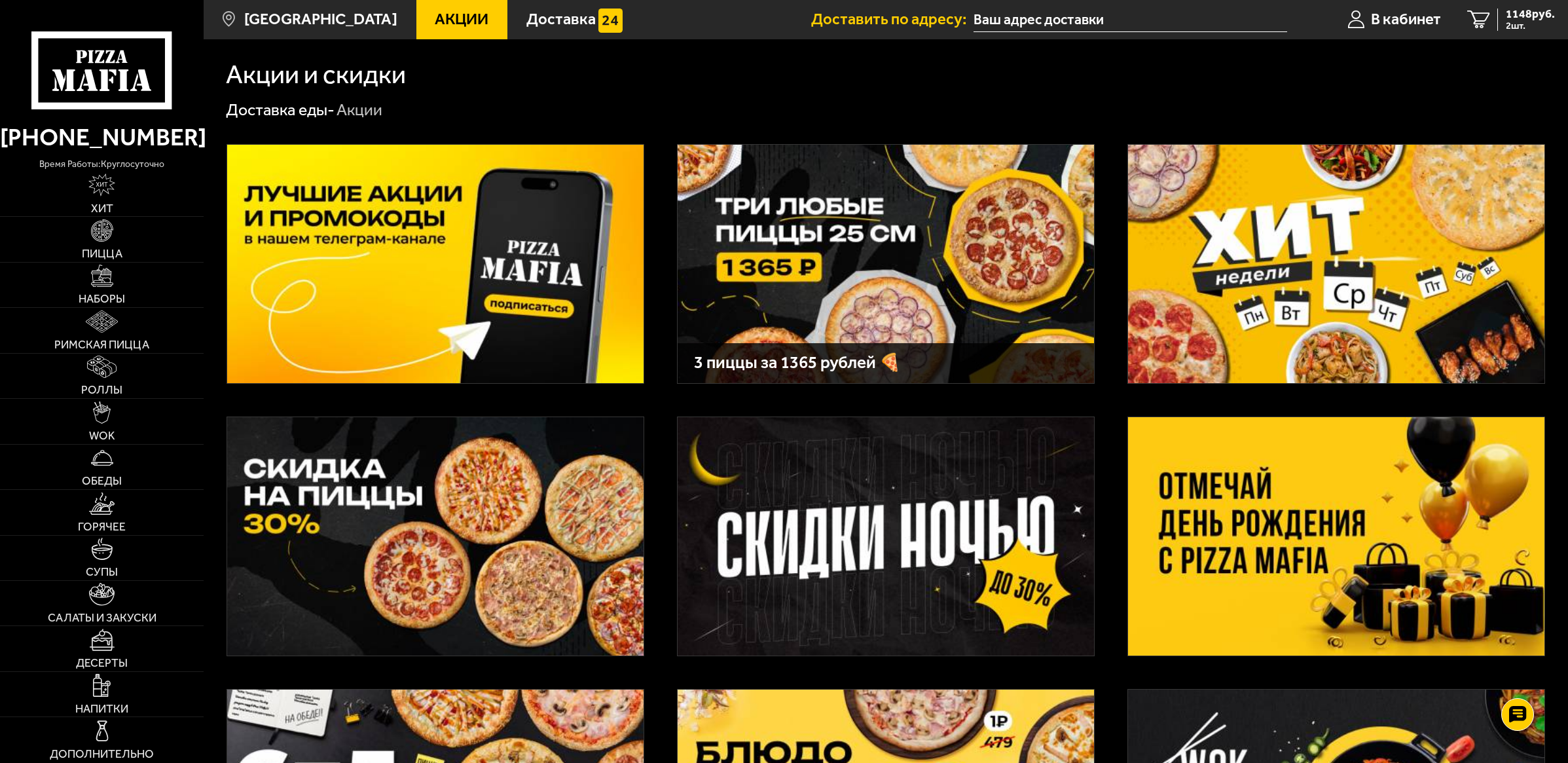
click at [854, 262] on img at bounding box center [886, 263] width 417 height 238
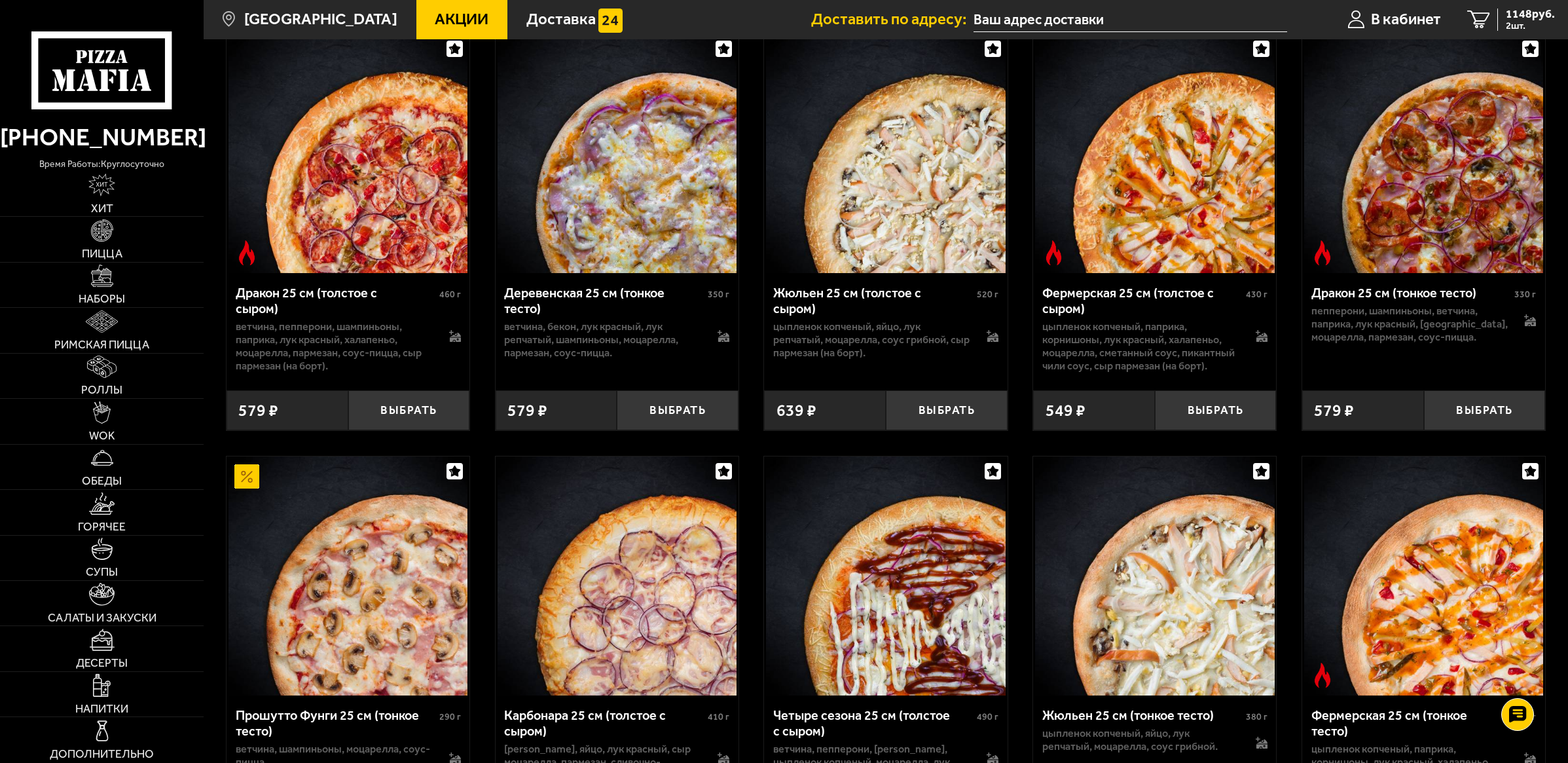
scroll to position [3029, 0]
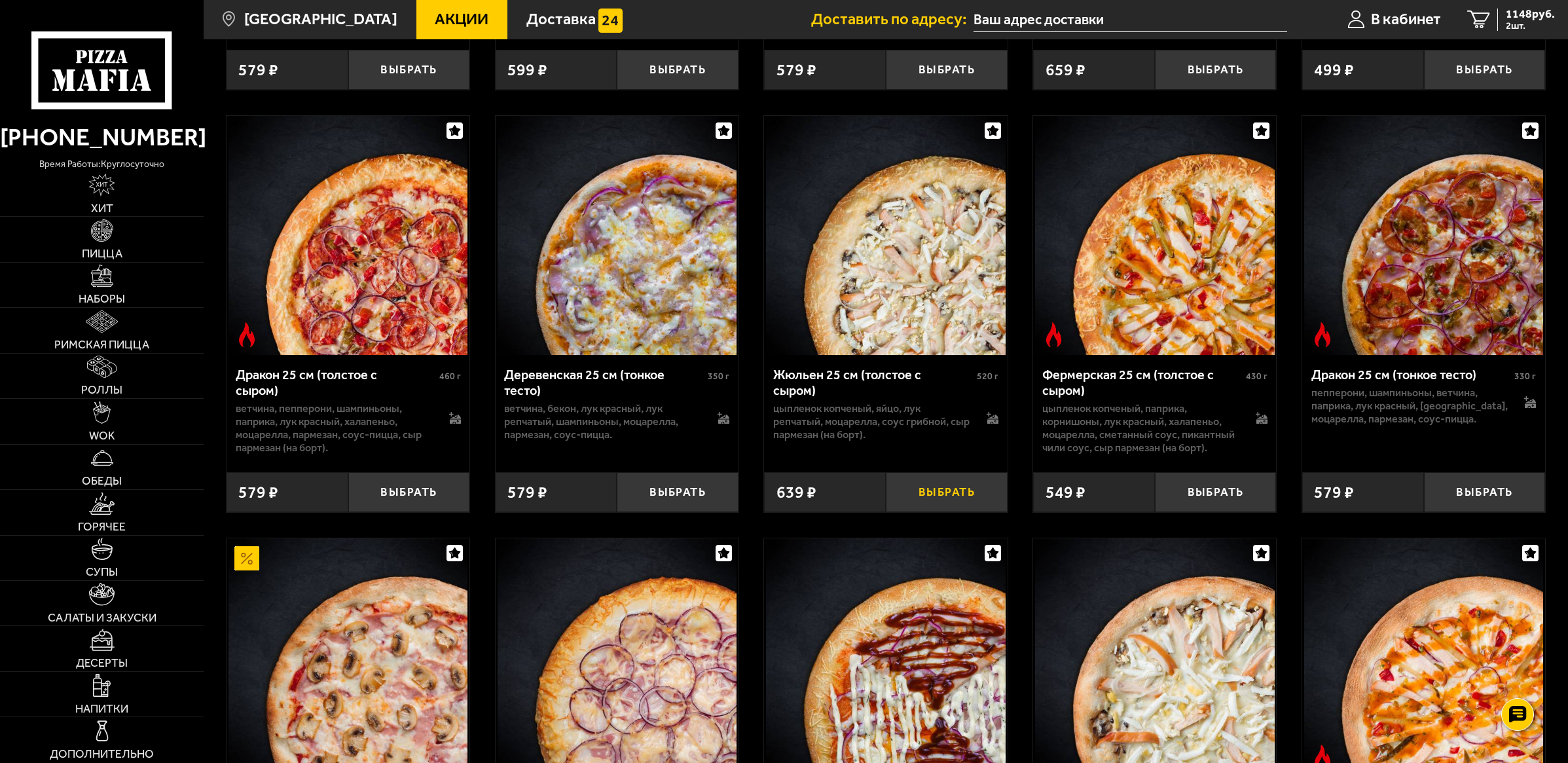
click at [947, 512] on button "Выбрать" at bounding box center [946, 492] width 122 height 40
click at [1521, 17] on span "1365 руб." at bounding box center [1530, 13] width 49 height 11
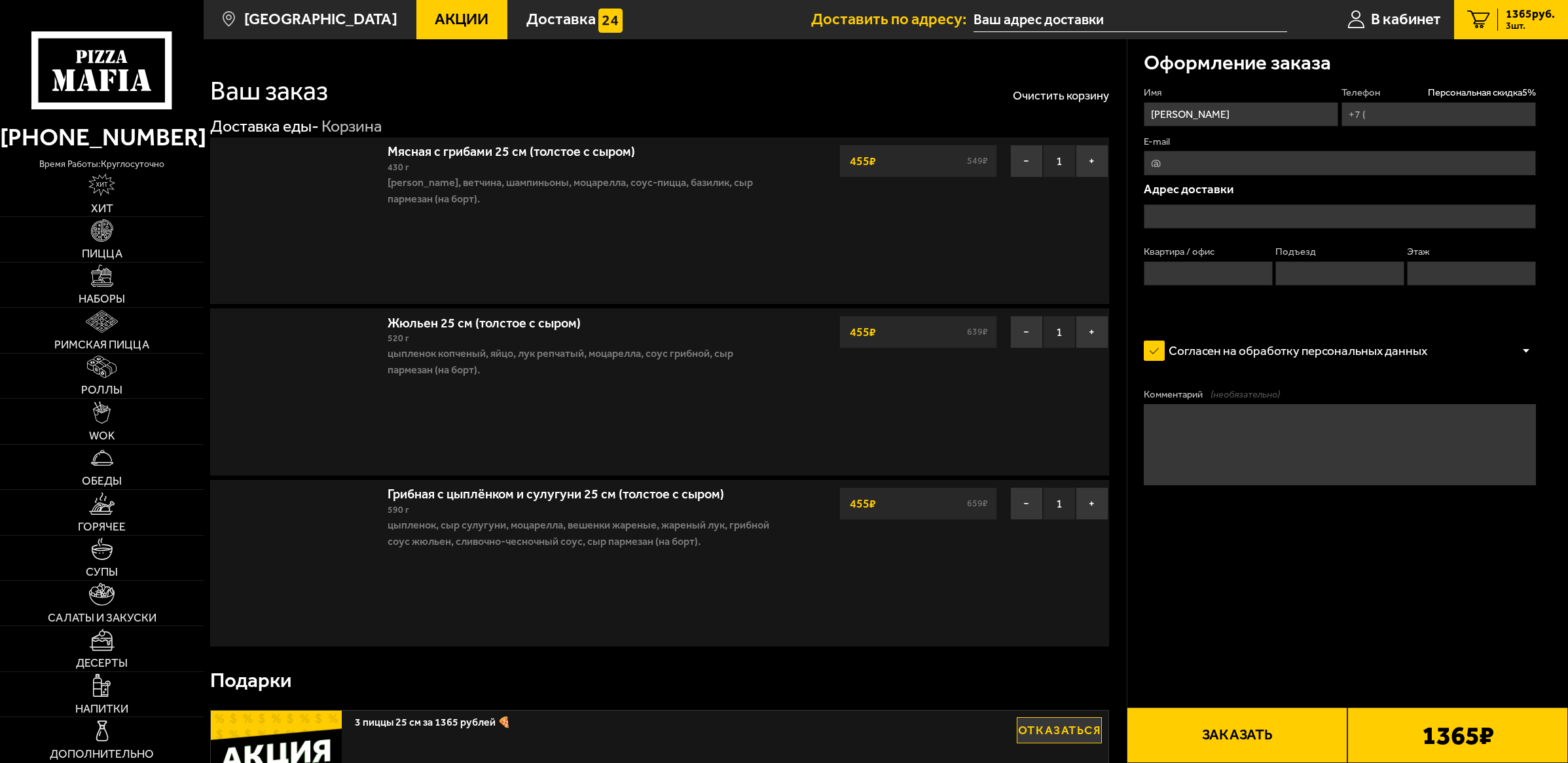
type input "+7 (960) 283-64-01"
type input "Центральный район, улица Некрасова, 22"
type input "15"
type input "1"
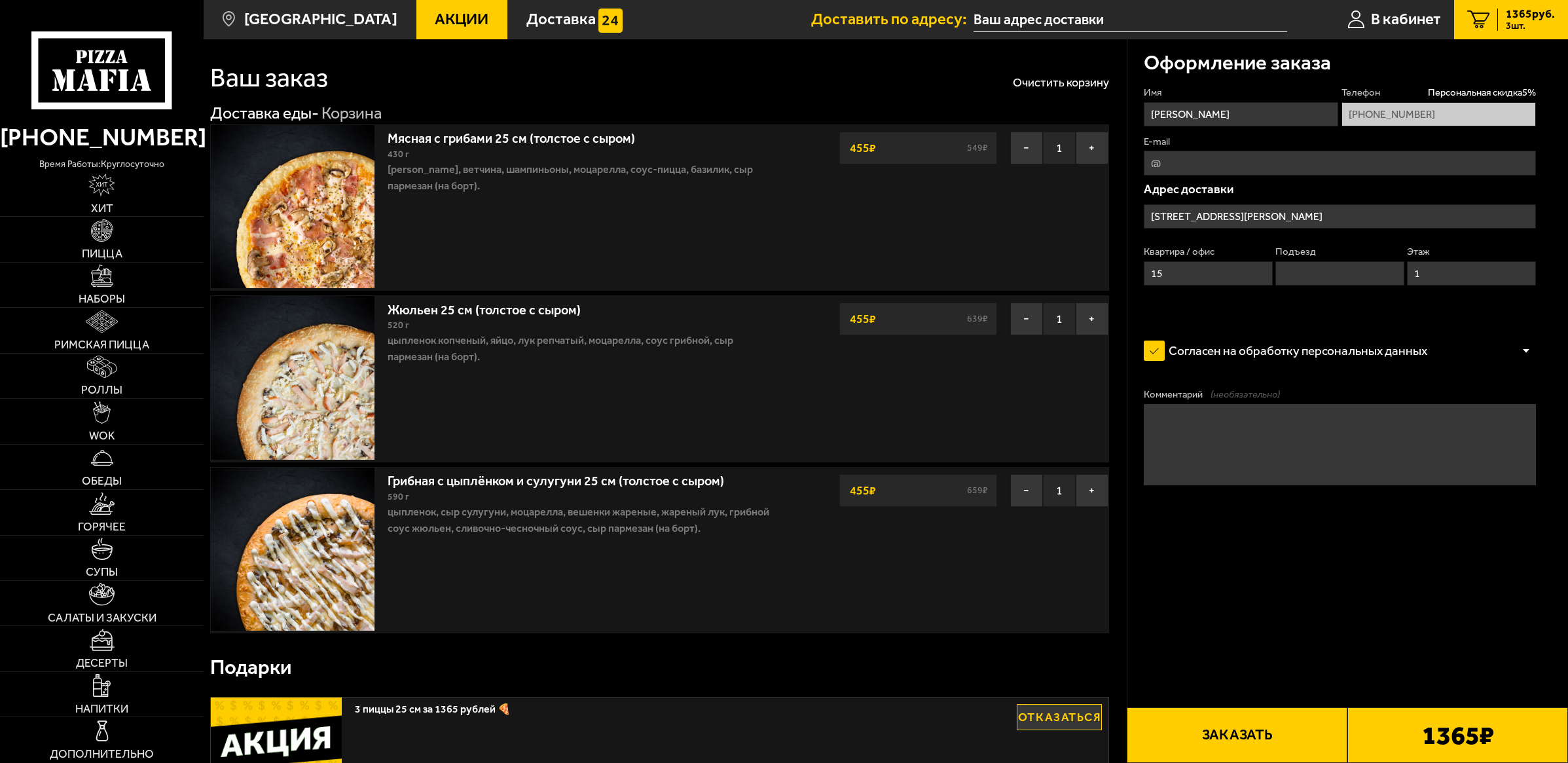
scroll to position [17, 0]
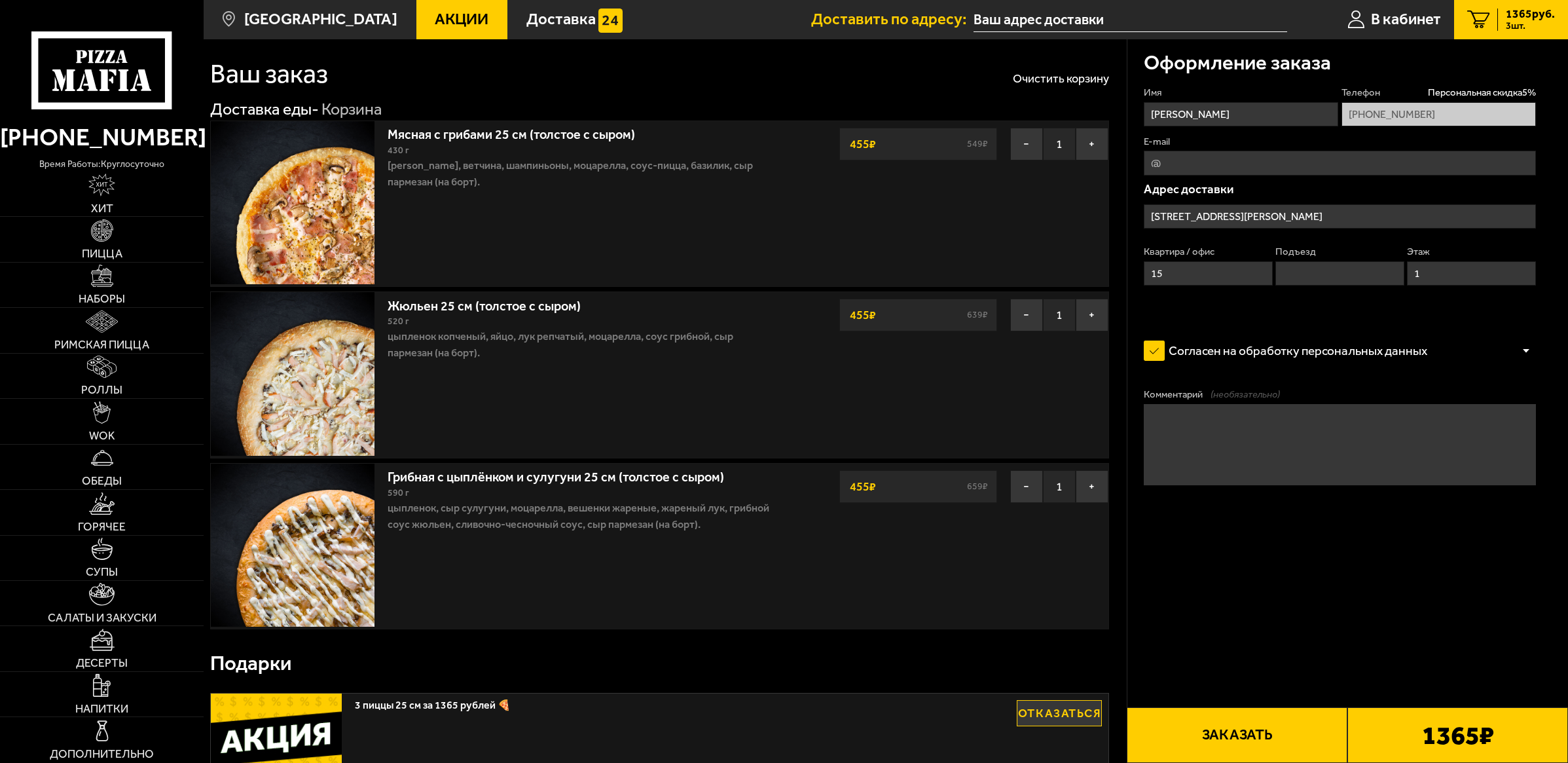
click at [476, 306] on link "Жюльен 25 см (толстое с сыром)" at bounding box center [492, 303] width 209 height 20
click at [336, 352] on img at bounding box center [292, 374] width 163 height 163
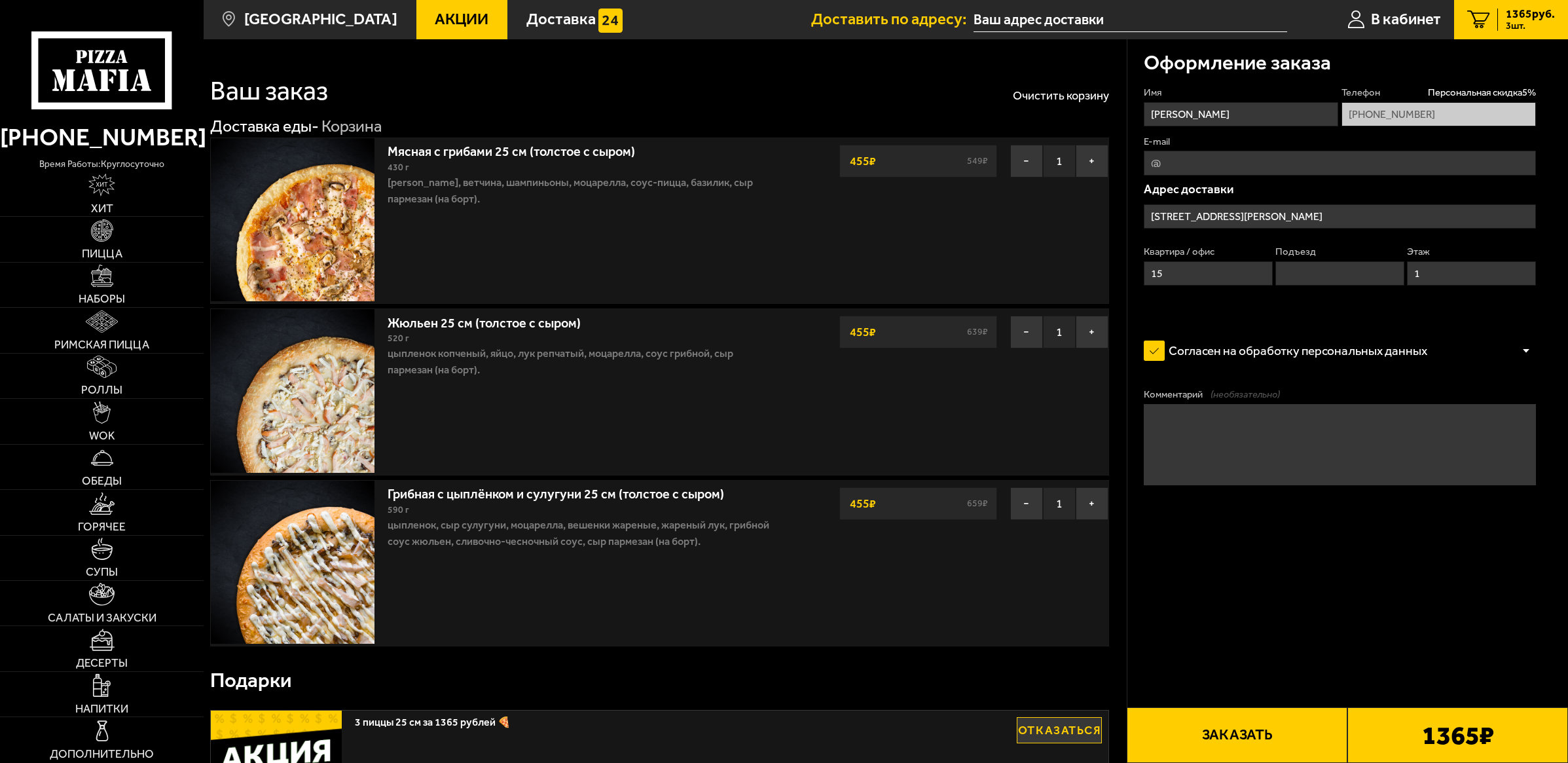
scroll to position [82, 0]
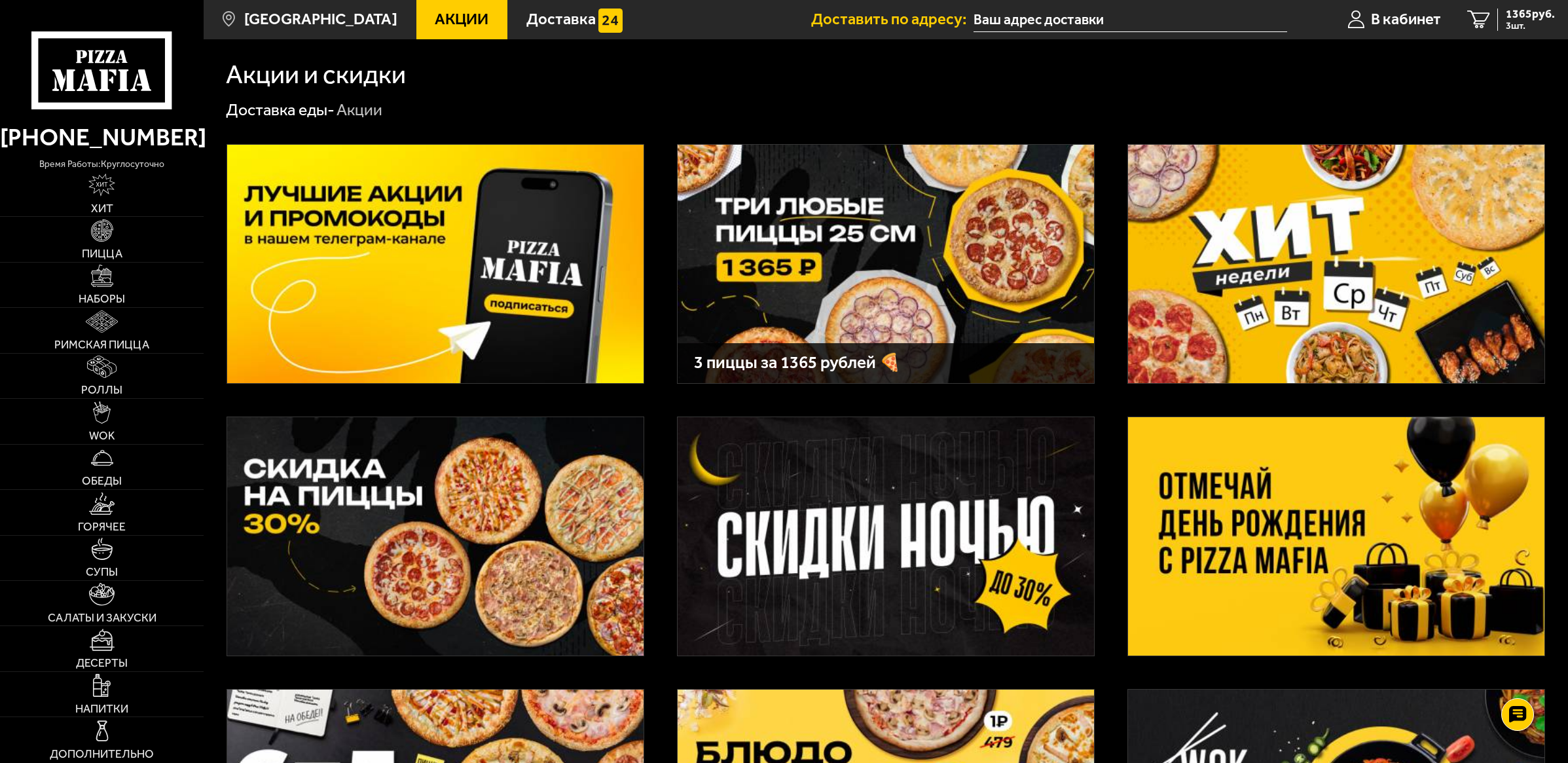
click at [852, 271] on img at bounding box center [886, 263] width 417 height 238
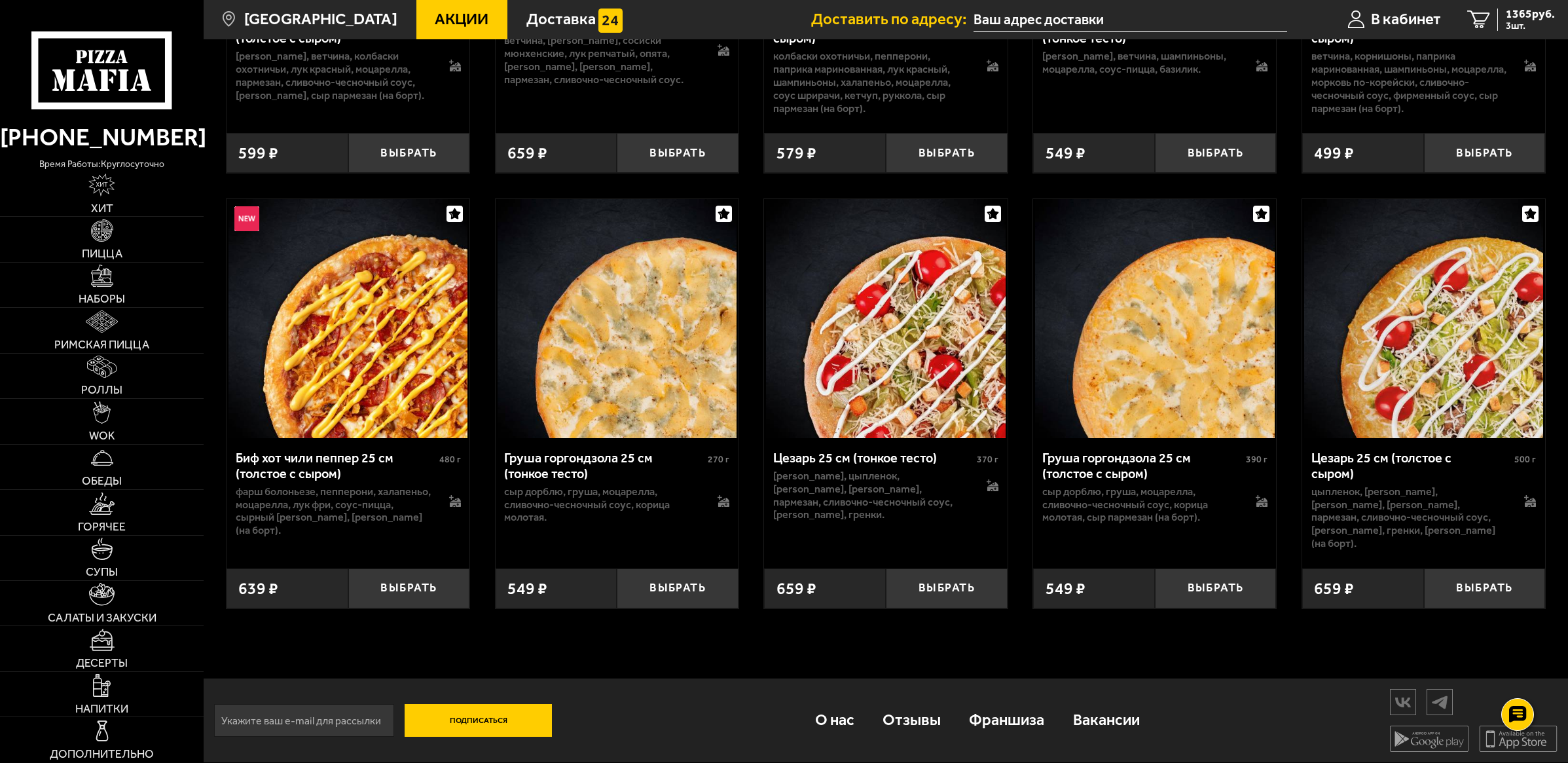
scroll to position [5036, 0]
